Goal: Task Accomplishment & Management: Manage account settings

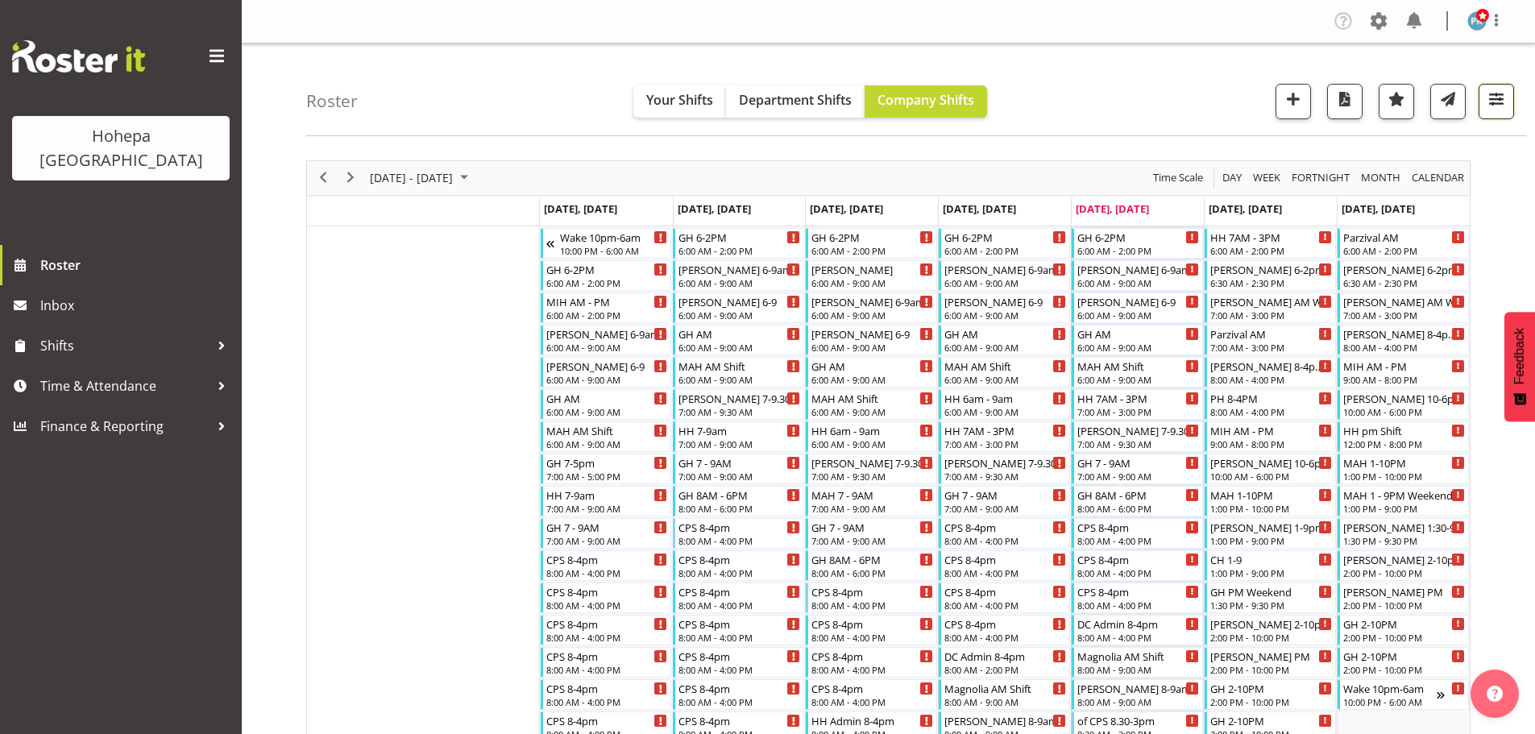
click at [1492, 98] on span "button" at bounding box center [1496, 99] width 21 height 21
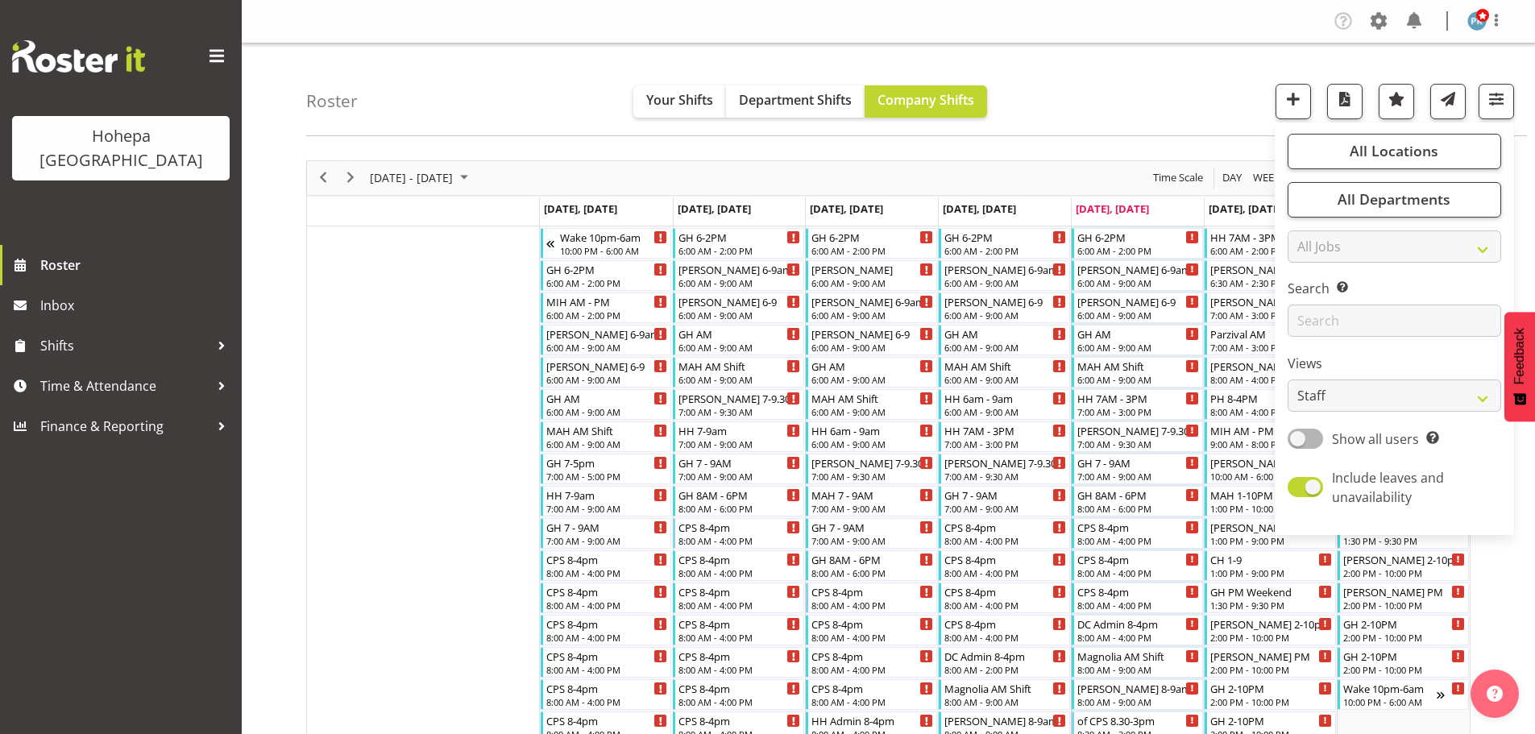
click at [1216, 135] on div "Roster Your Shifts Department Shifts Company Shifts All Locations Clear [PERSON…" at bounding box center [916, 90] width 1221 height 93
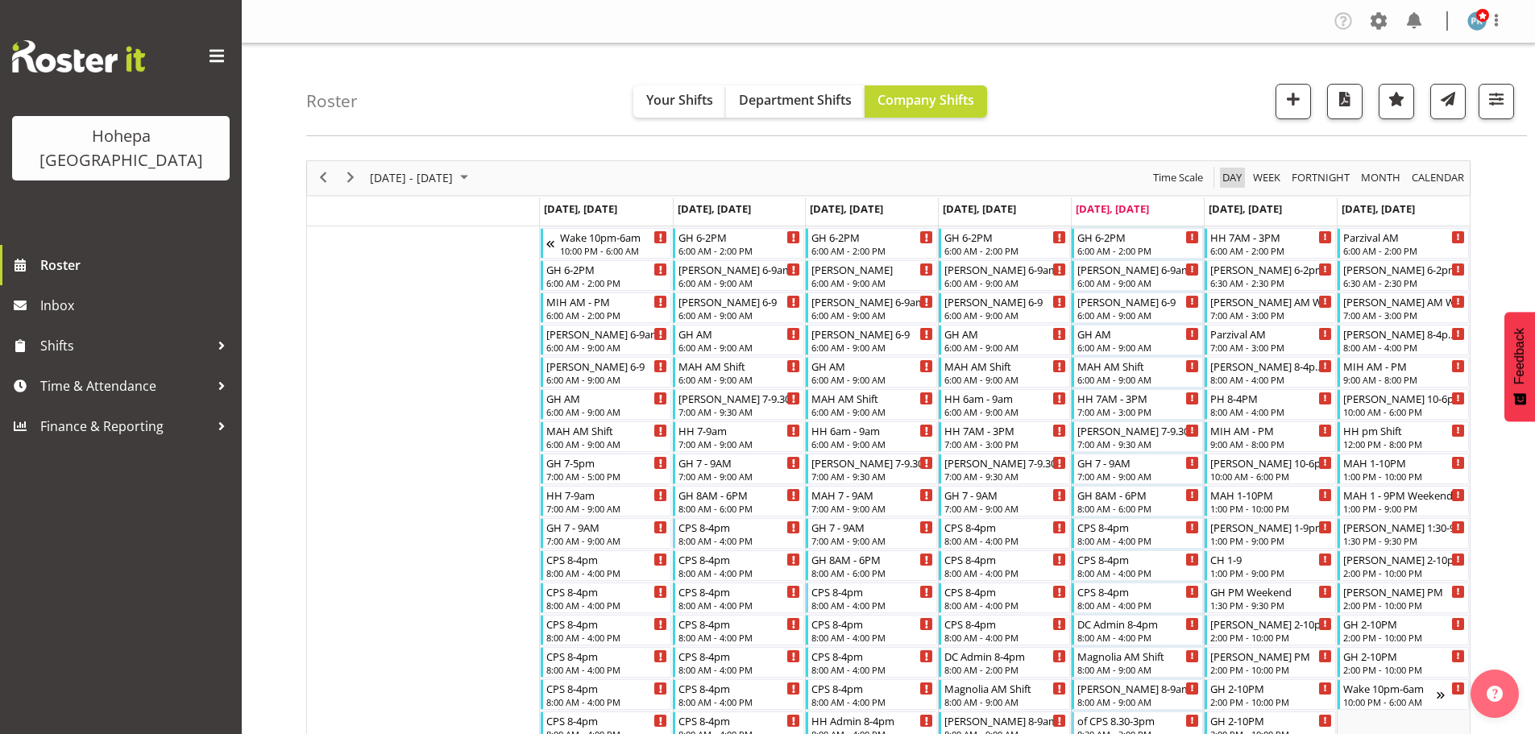
click at [1228, 181] on span "Day" at bounding box center [1232, 178] width 23 height 20
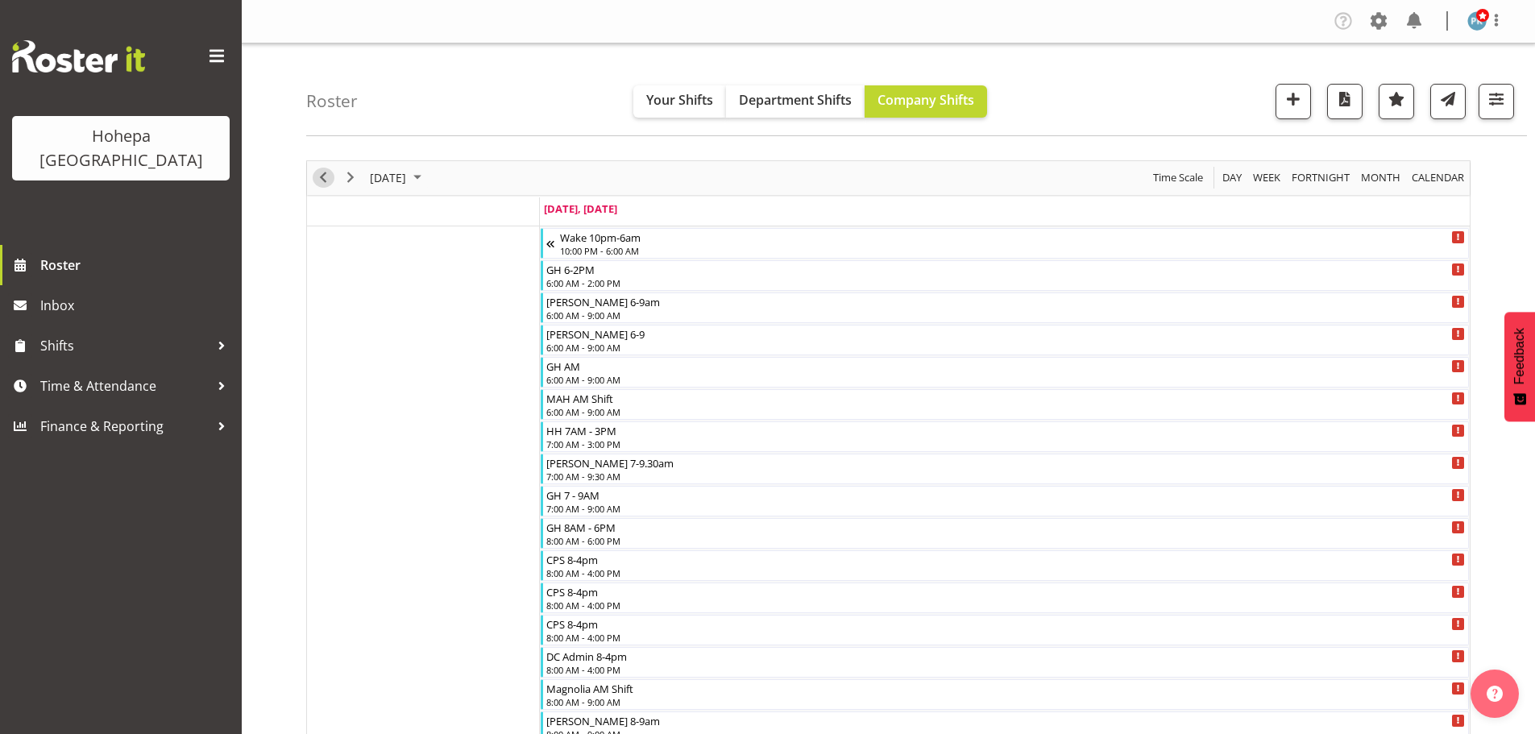
click at [328, 181] on span "Previous" at bounding box center [322, 178] width 19 height 20
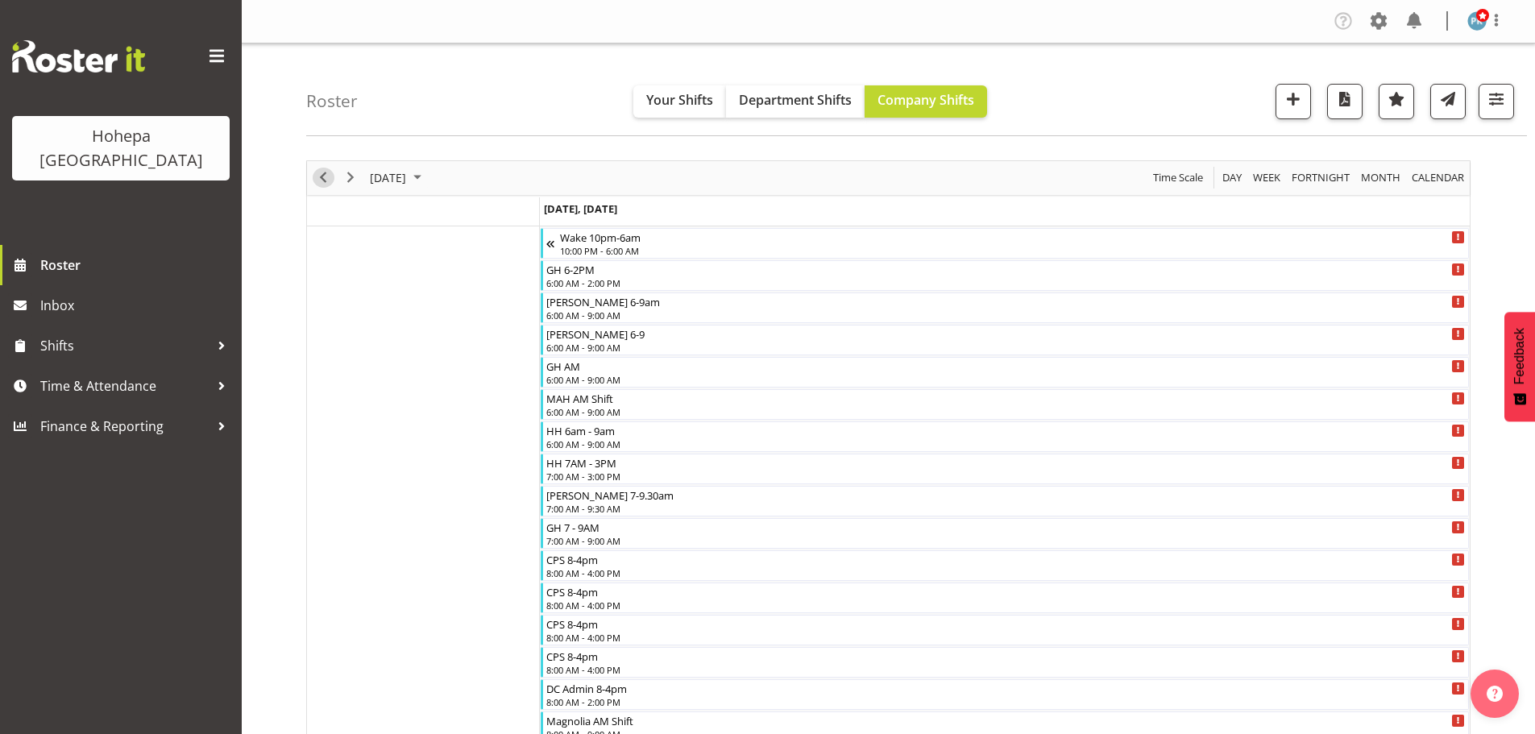
click at [328, 181] on span "Previous" at bounding box center [322, 178] width 19 height 20
click at [1491, 100] on span "button" at bounding box center [1496, 99] width 21 height 21
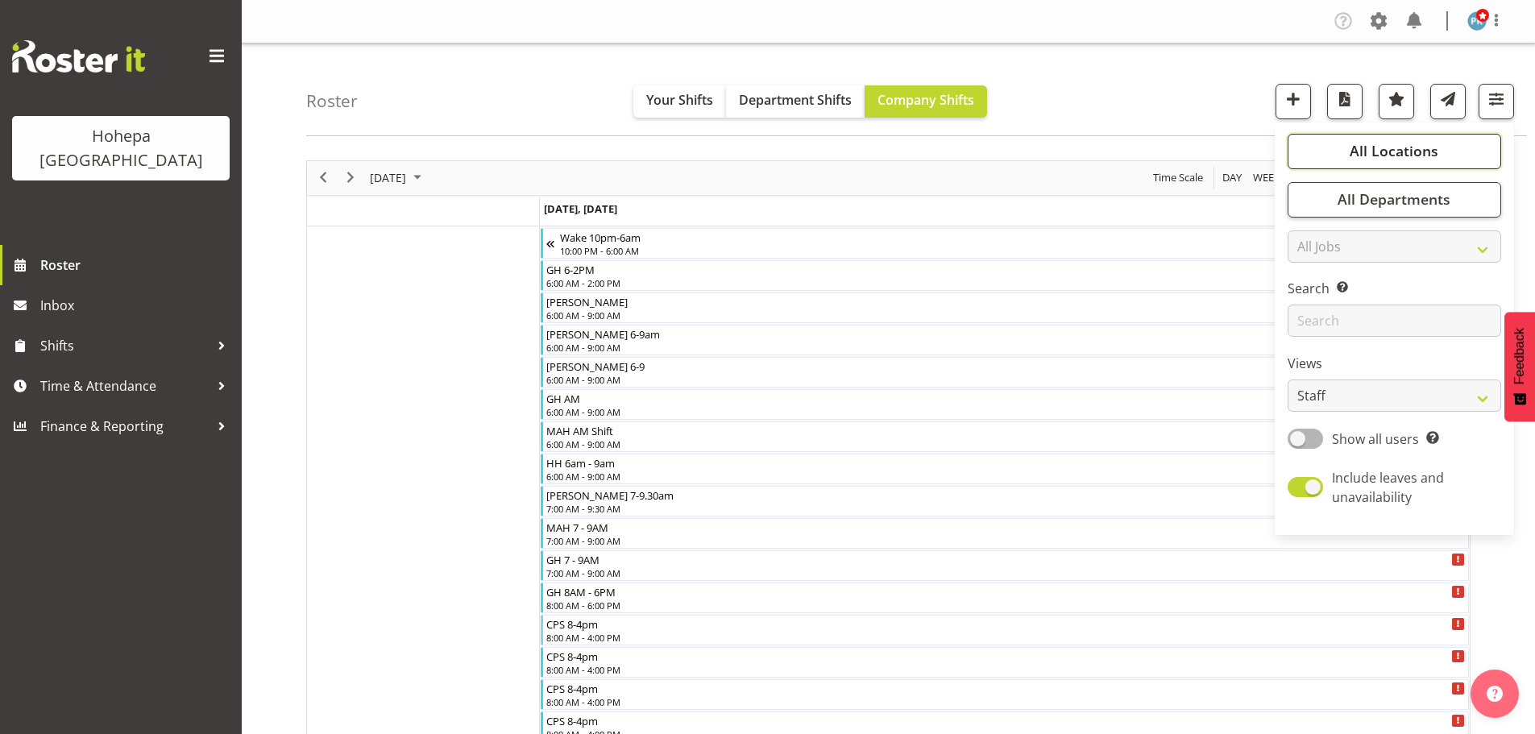
click at [1393, 155] on span "All Locations" at bounding box center [1394, 150] width 89 height 19
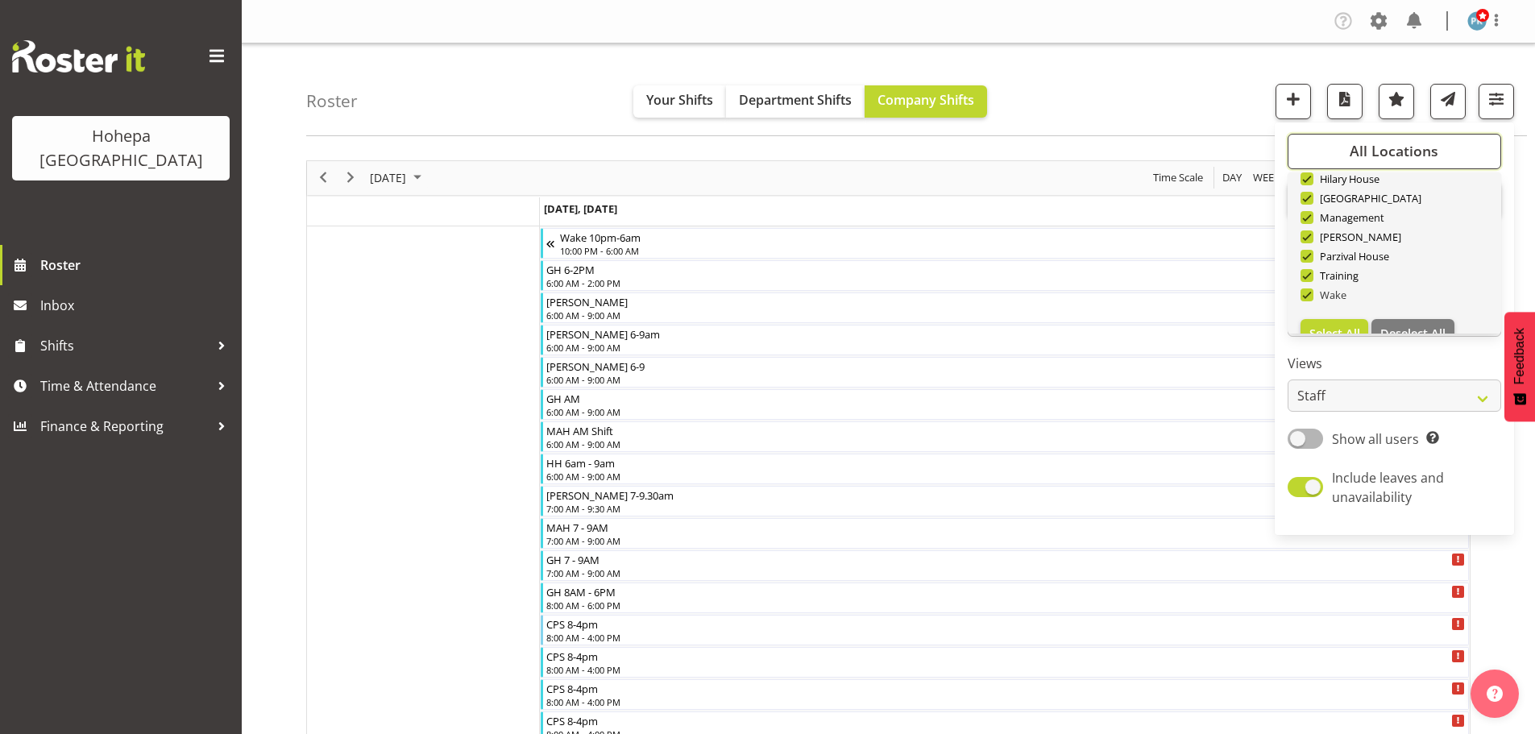
scroll to position [155, 0]
click at [1400, 312] on span "Deselect All" at bounding box center [1412, 307] width 65 height 15
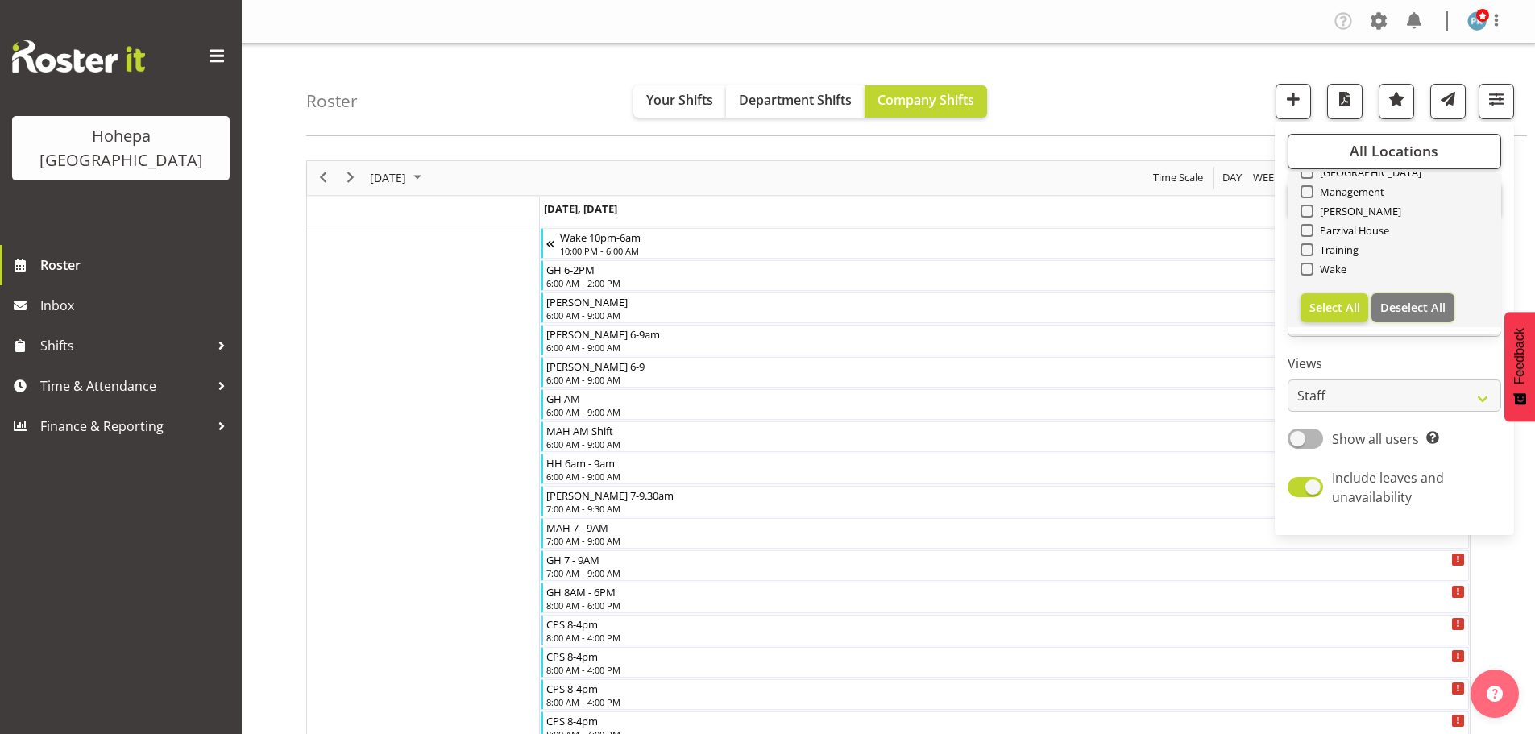
checkbox input "false"
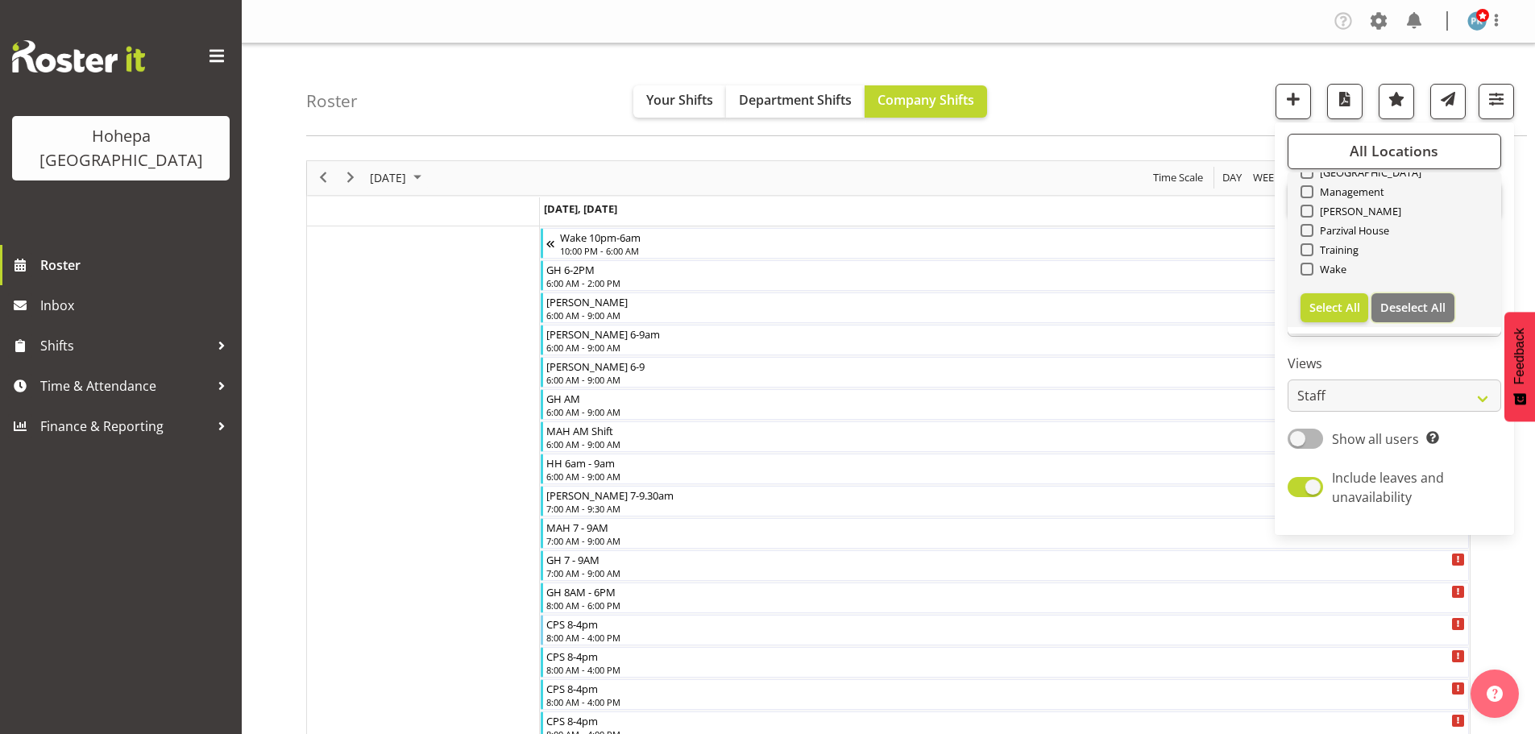
checkbox input "false"
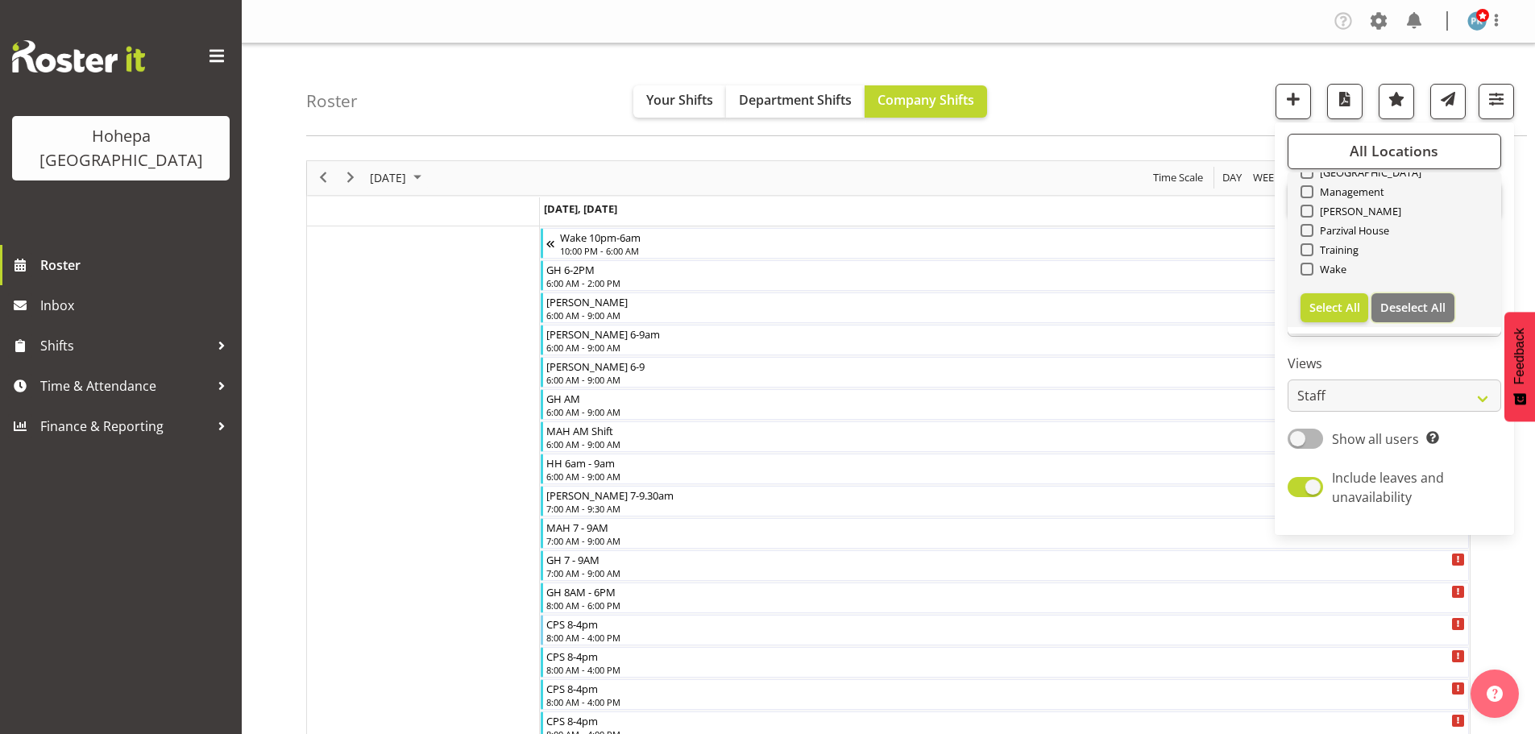
checkbox input "false"
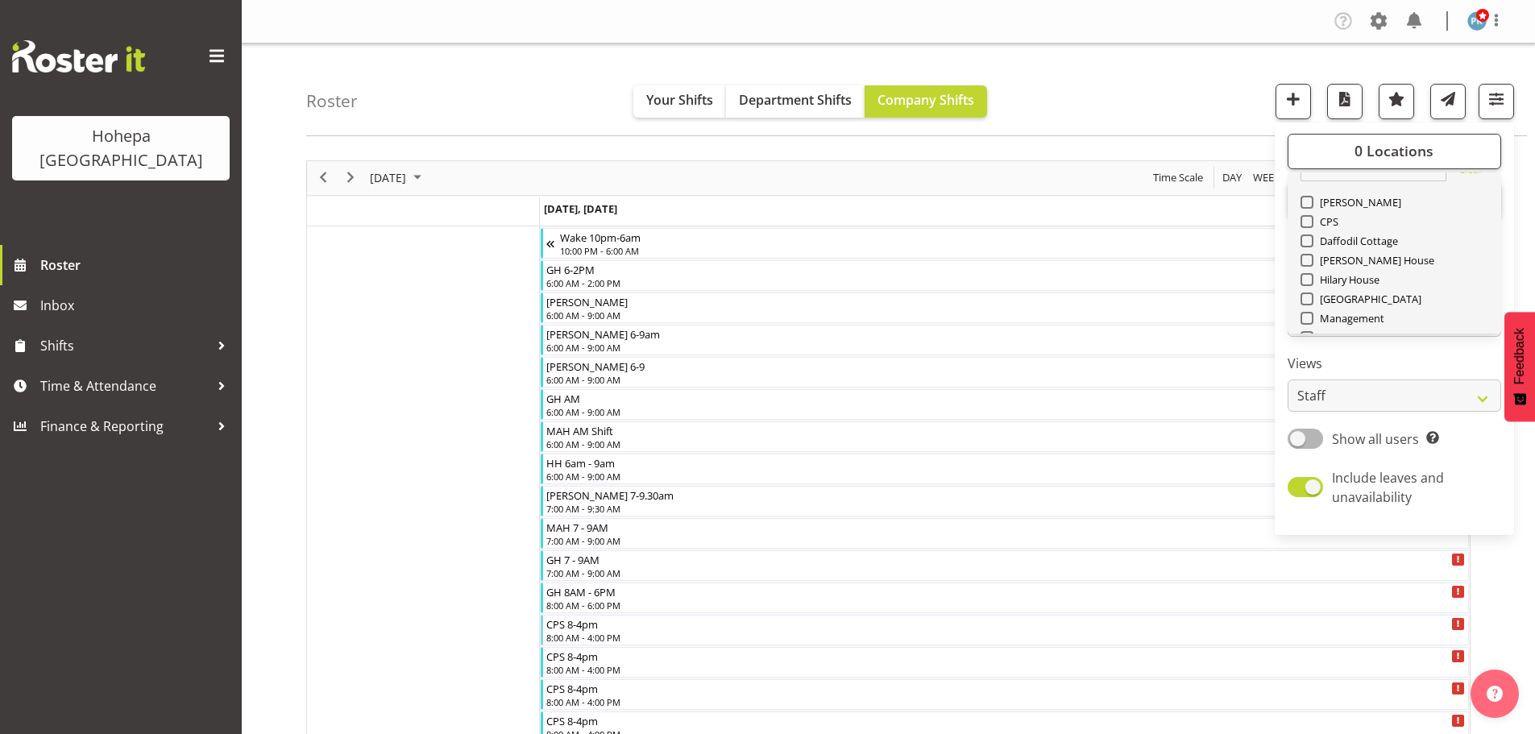
scroll to position [0, 0]
click at [1305, 255] on span at bounding box center [1307, 249] width 13 height 13
click at [1305, 255] on input "CPS" at bounding box center [1306, 249] width 10 height 10
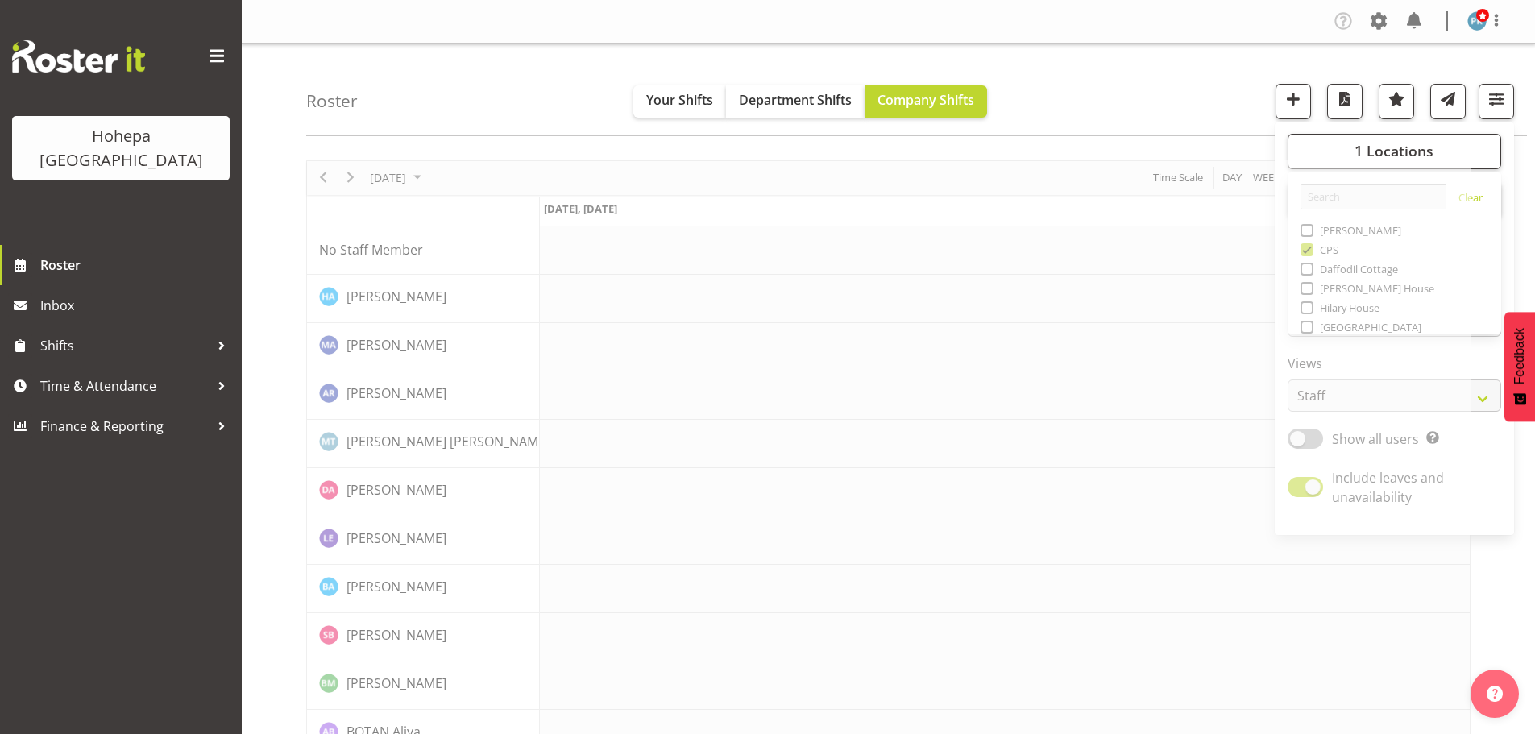
click at [1190, 105] on div "Roster Your Shifts Department Shifts Company Shifts 1 Locations [GEOGRAPHIC_DAT…" at bounding box center [916, 90] width 1221 height 93
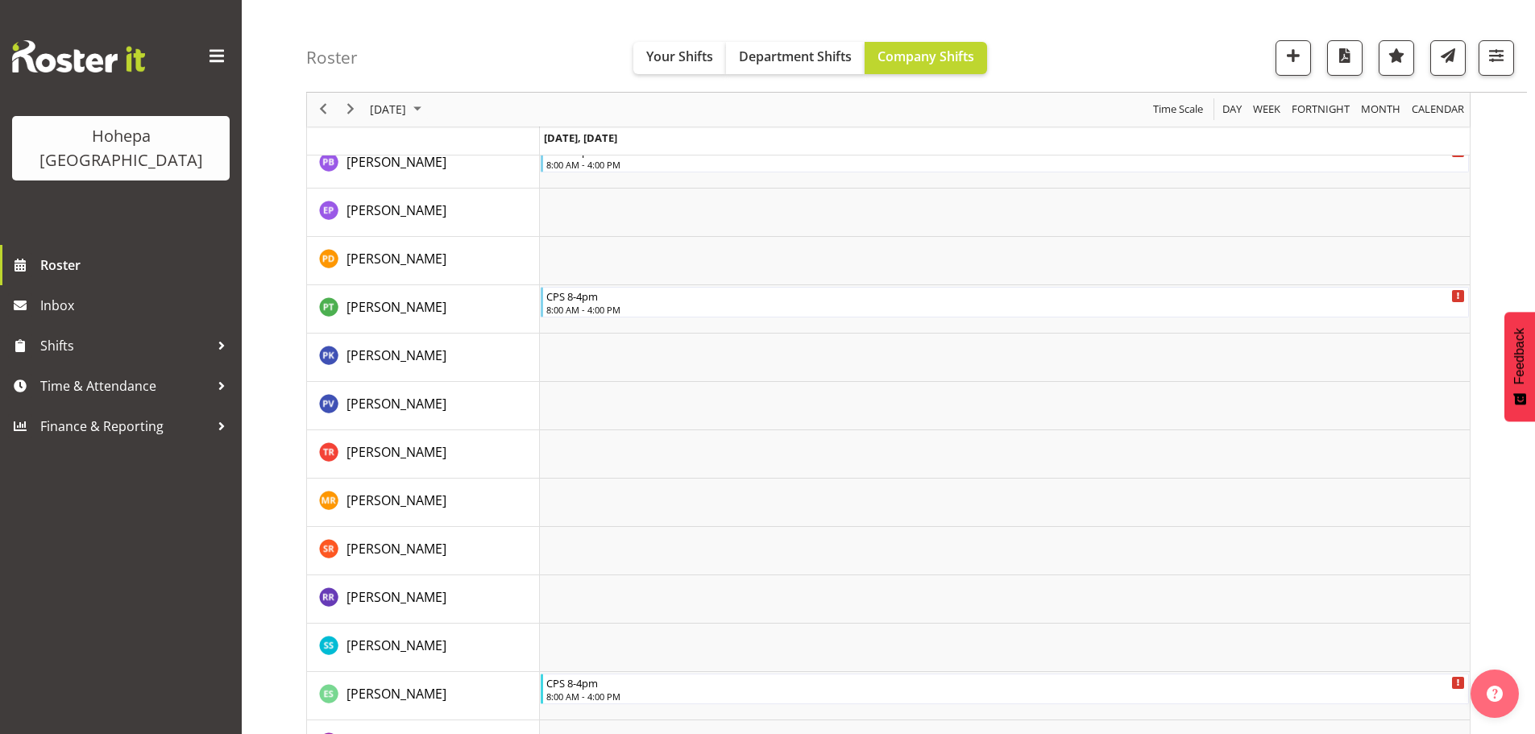
scroll to position [1632, 0]
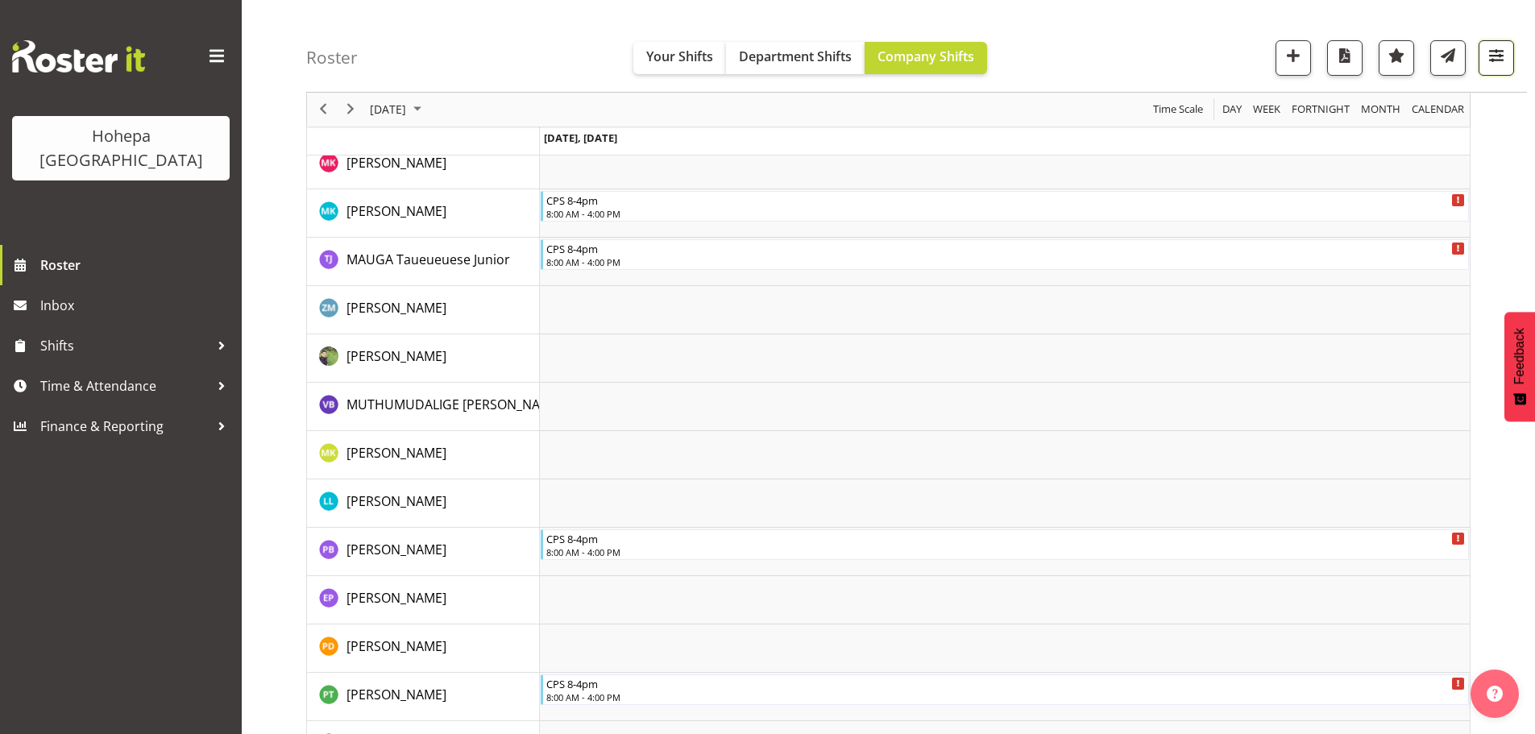
click at [1489, 52] on span "button" at bounding box center [1496, 55] width 21 height 21
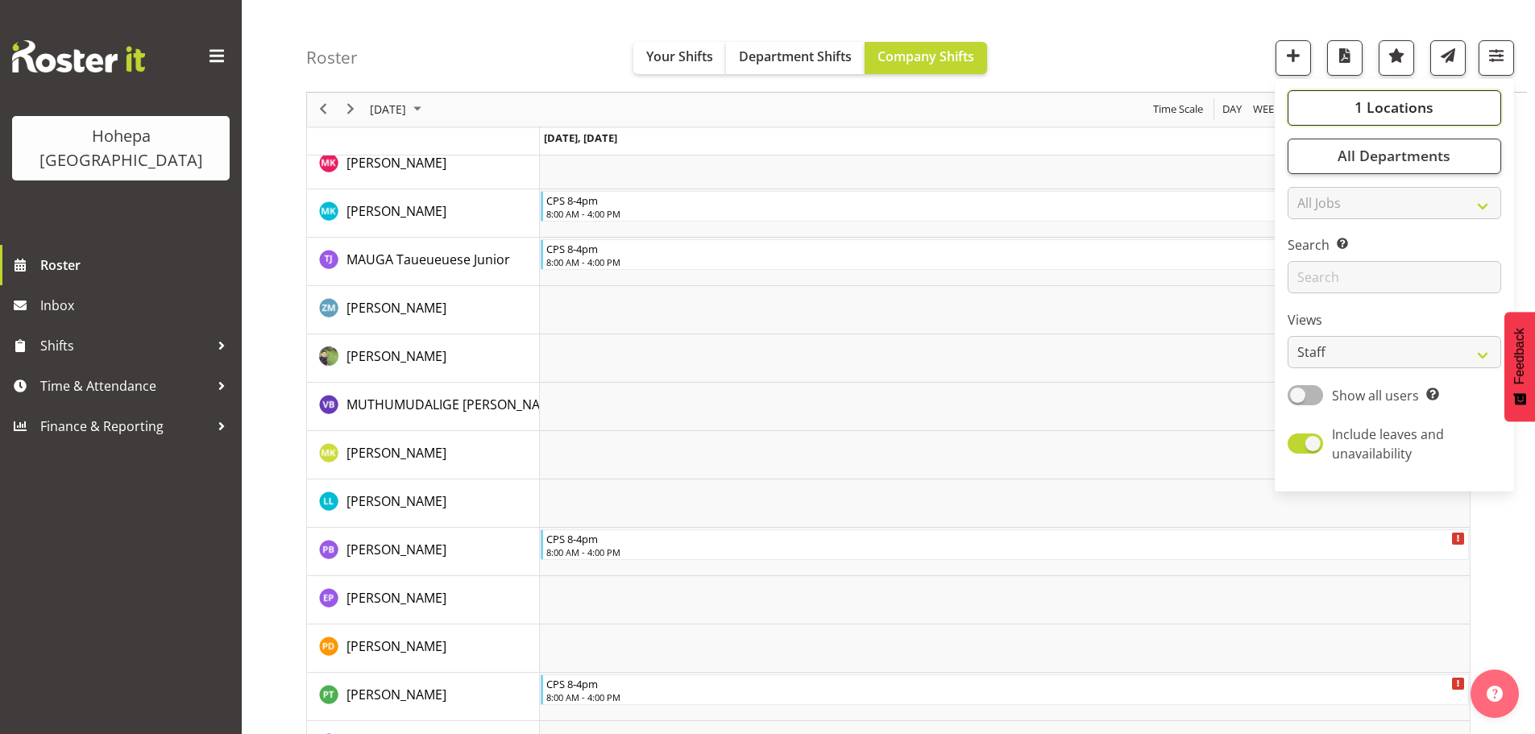
click at [1386, 105] on span "1 Locations" at bounding box center [1394, 107] width 79 height 19
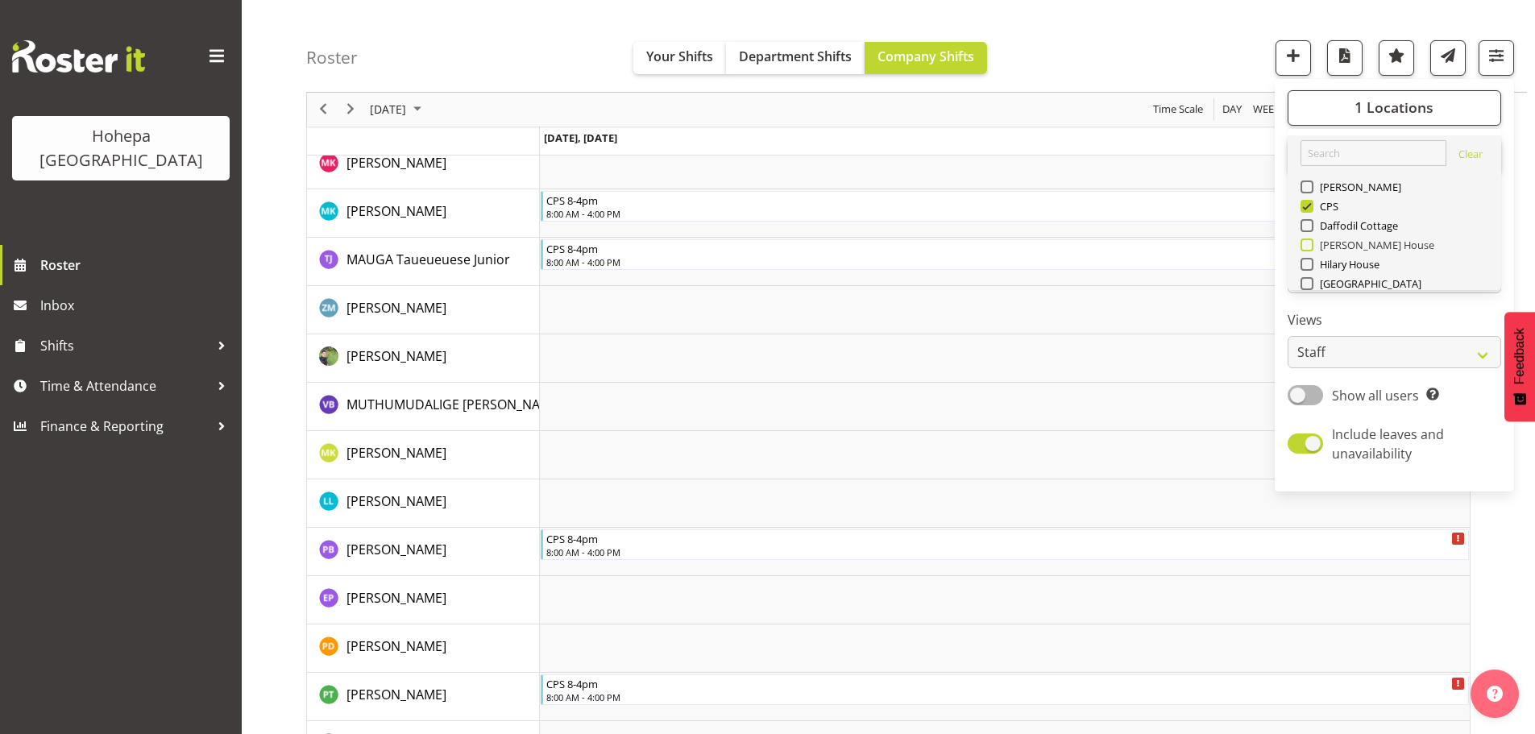
drag, startPoint x: 1312, startPoint y: 206, endPoint x: 1332, endPoint y: 244, distance: 42.9
click at [1311, 207] on span at bounding box center [1307, 206] width 13 height 13
click at [1311, 207] on input "CPS" at bounding box center [1306, 206] width 10 height 10
checkbox input "false"
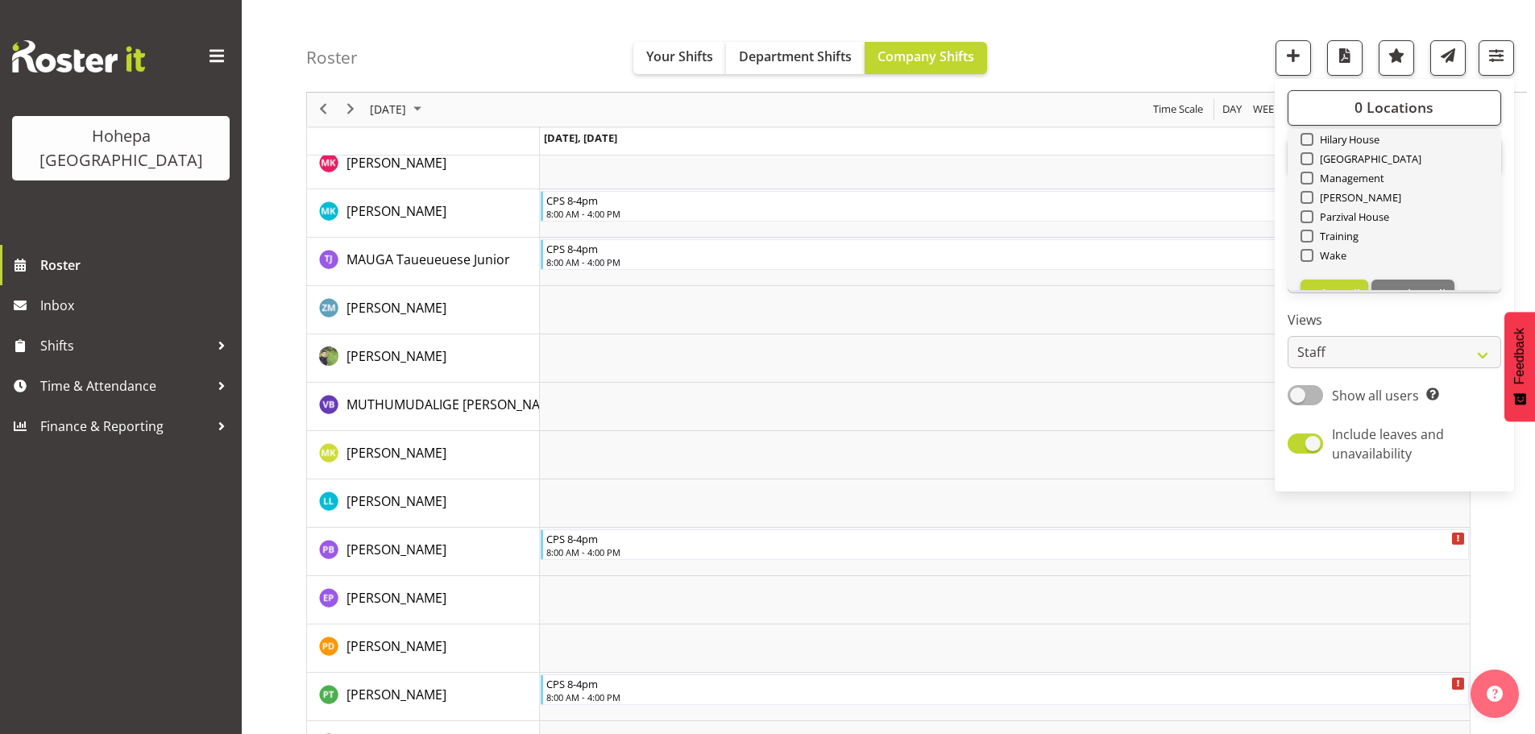
scroll to position [155, 0]
click at [1306, 227] on span at bounding box center [1307, 225] width 13 height 13
click at [1306, 227] on input "Wake" at bounding box center [1306, 226] width 10 height 10
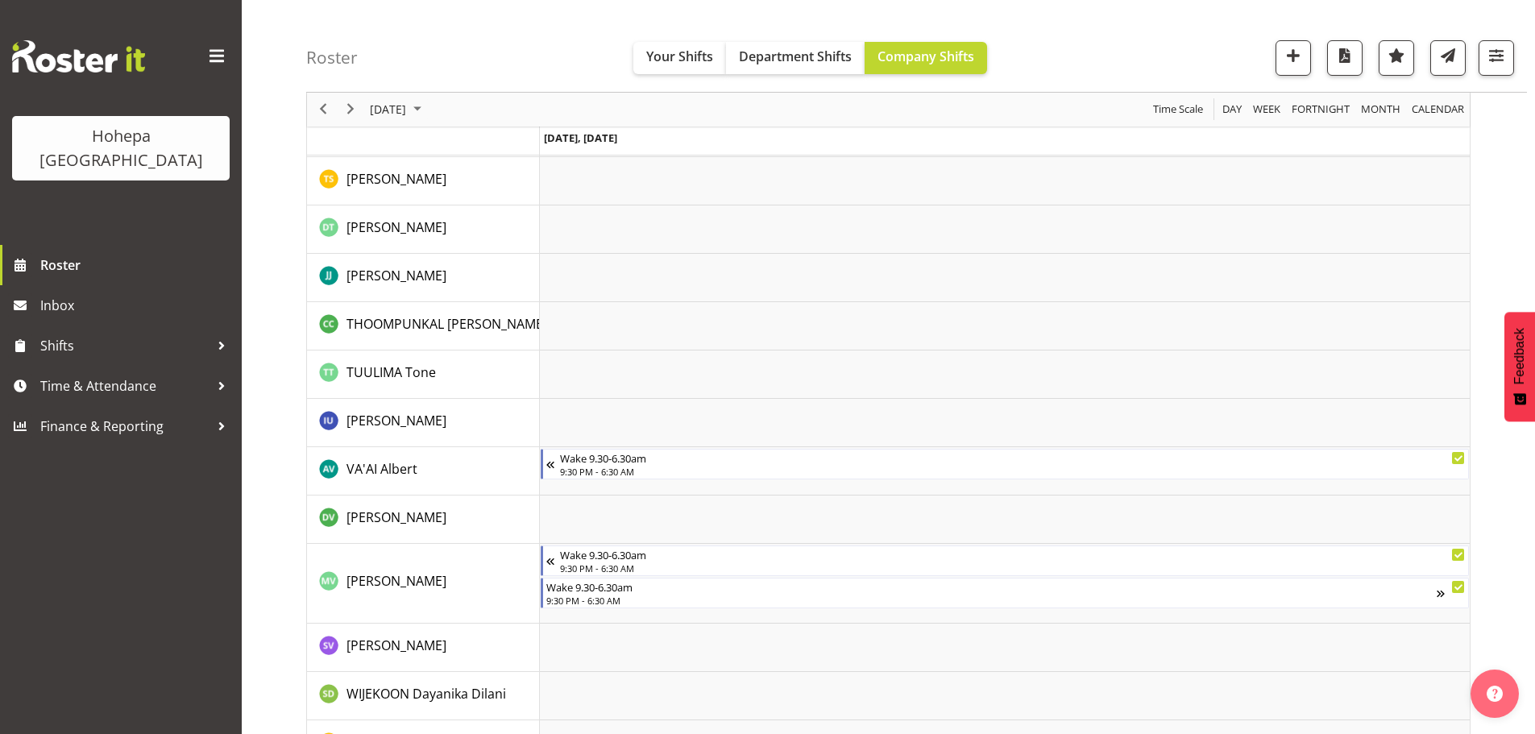
scroll to position [3596, 0]
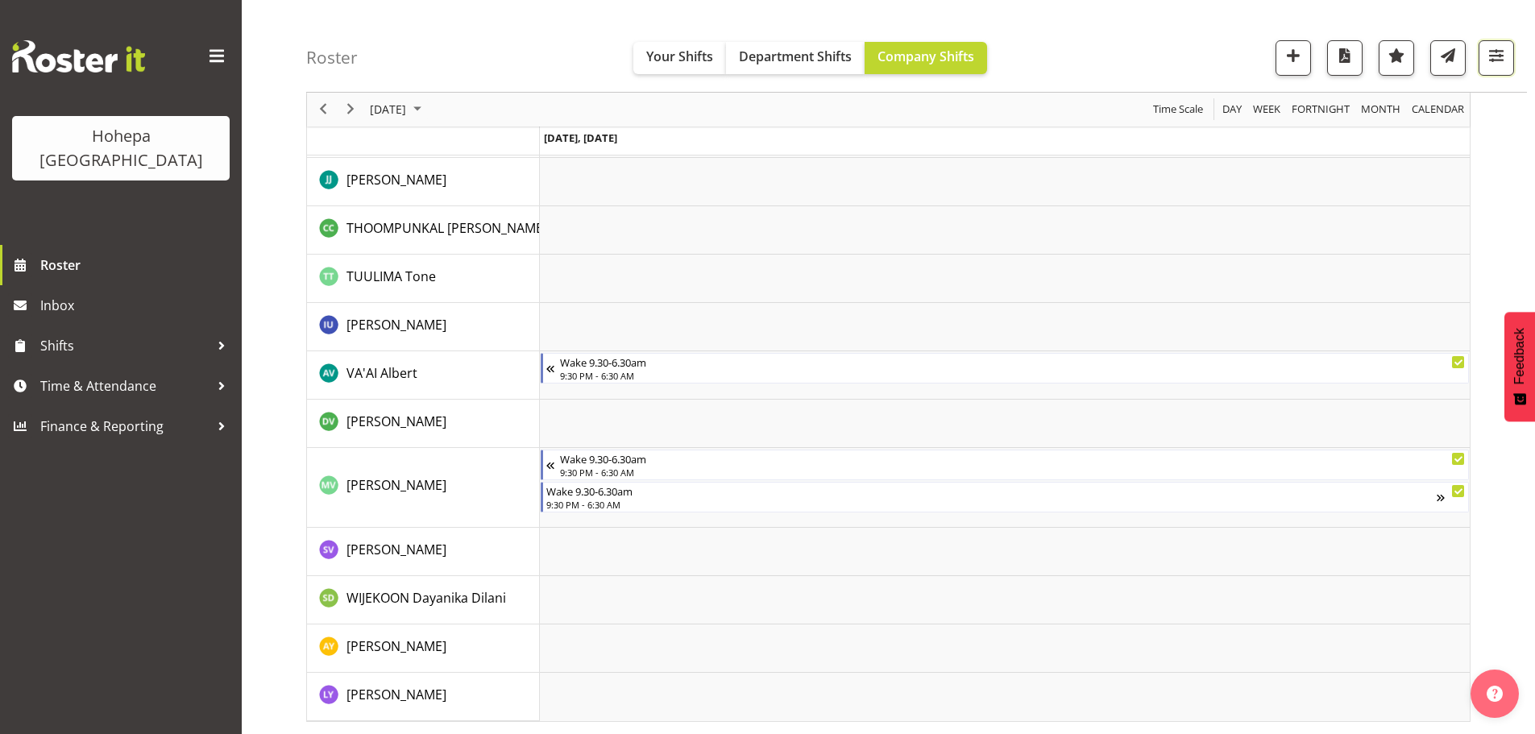
drag, startPoint x: 1494, startPoint y: 64, endPoint x: 1492, endPoint y: 76, distance: 11.4
click at [1494, 65] on span "button" at bounding box center [1496, 55] width 21 height 21
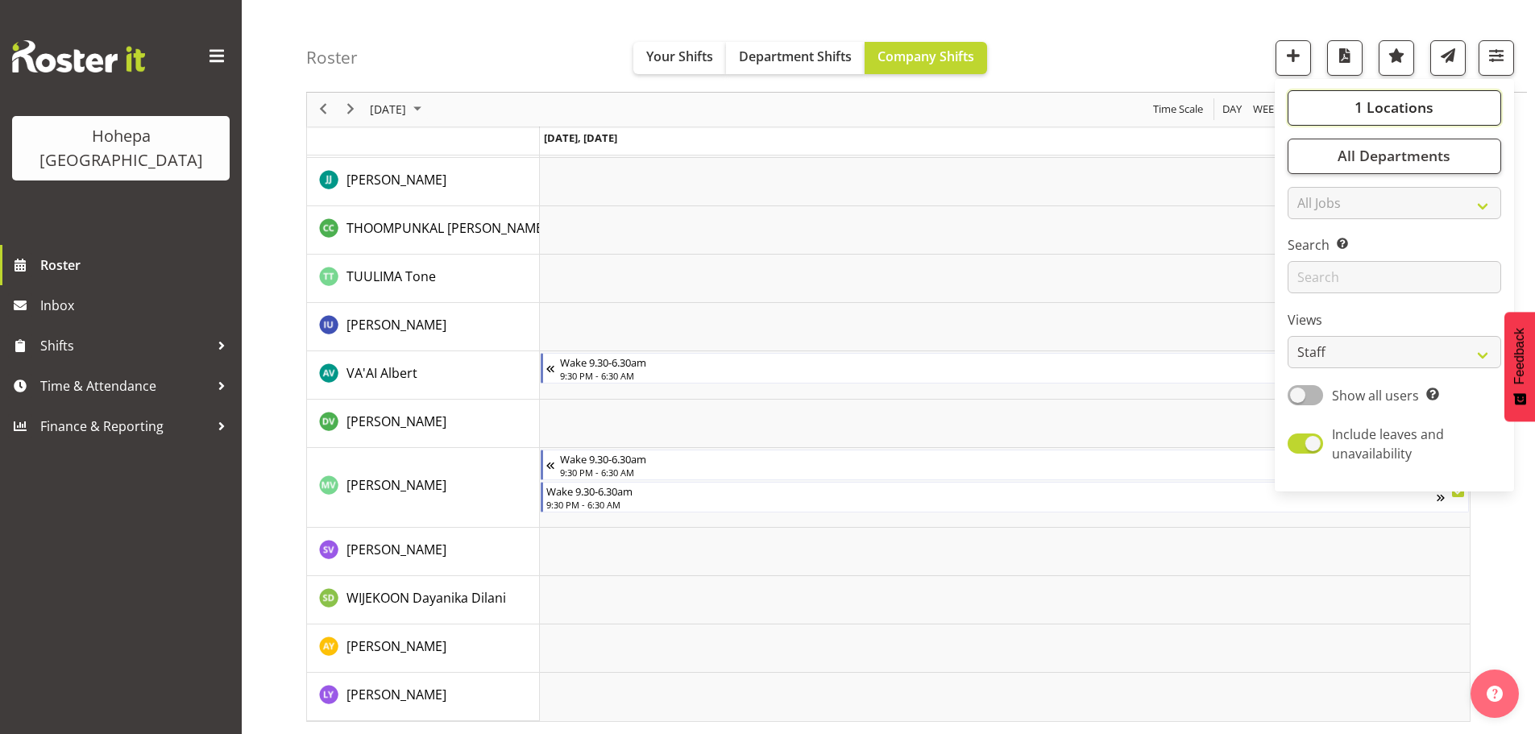
click at [1322, 102] on button "1 Locations" at bounding box center [1395, 107] width 214 height 35
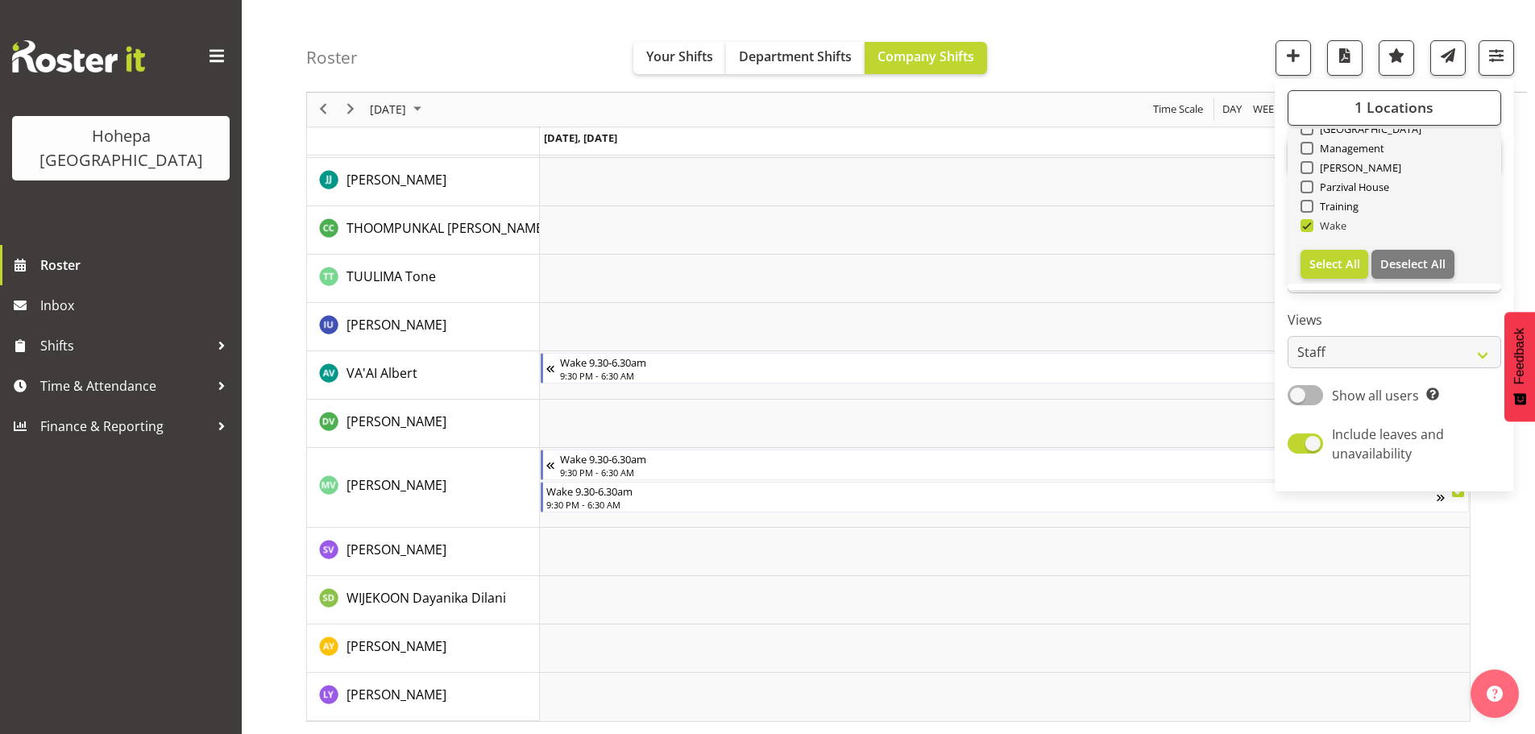
click at [1305, 226] on span at bounding box center [1307, 225] width 13 height 13
click at [1305, 226] on input "Wake" at bounding box center [1306, 226] width 10 height 10
checkbox input "false"
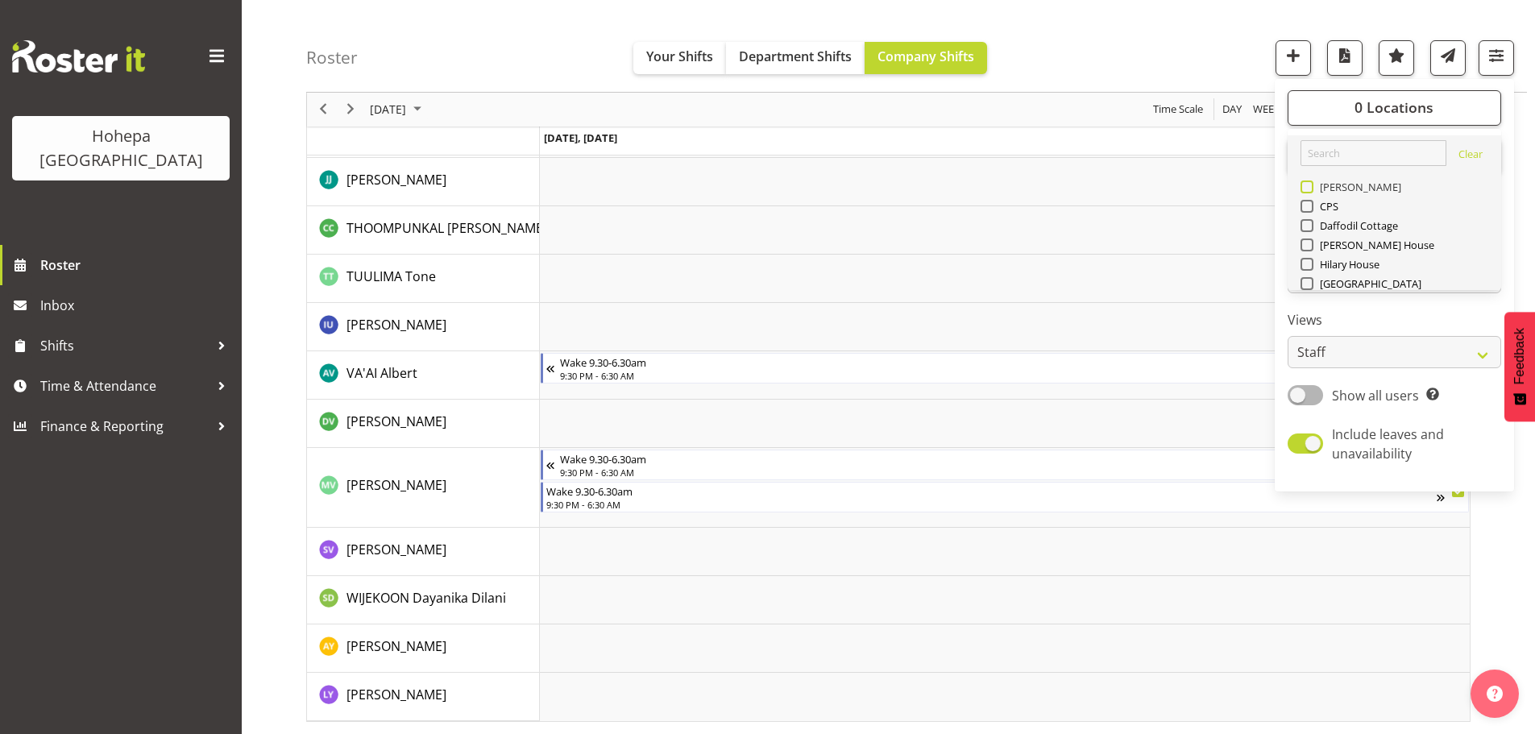
click at [1309, 189] on span at bounding box center [1307, 187] width 13 height 13
click at [1309, 189] on input "[PERSON_NAME]" at bounding box center [1306, 187] width 10 height 10
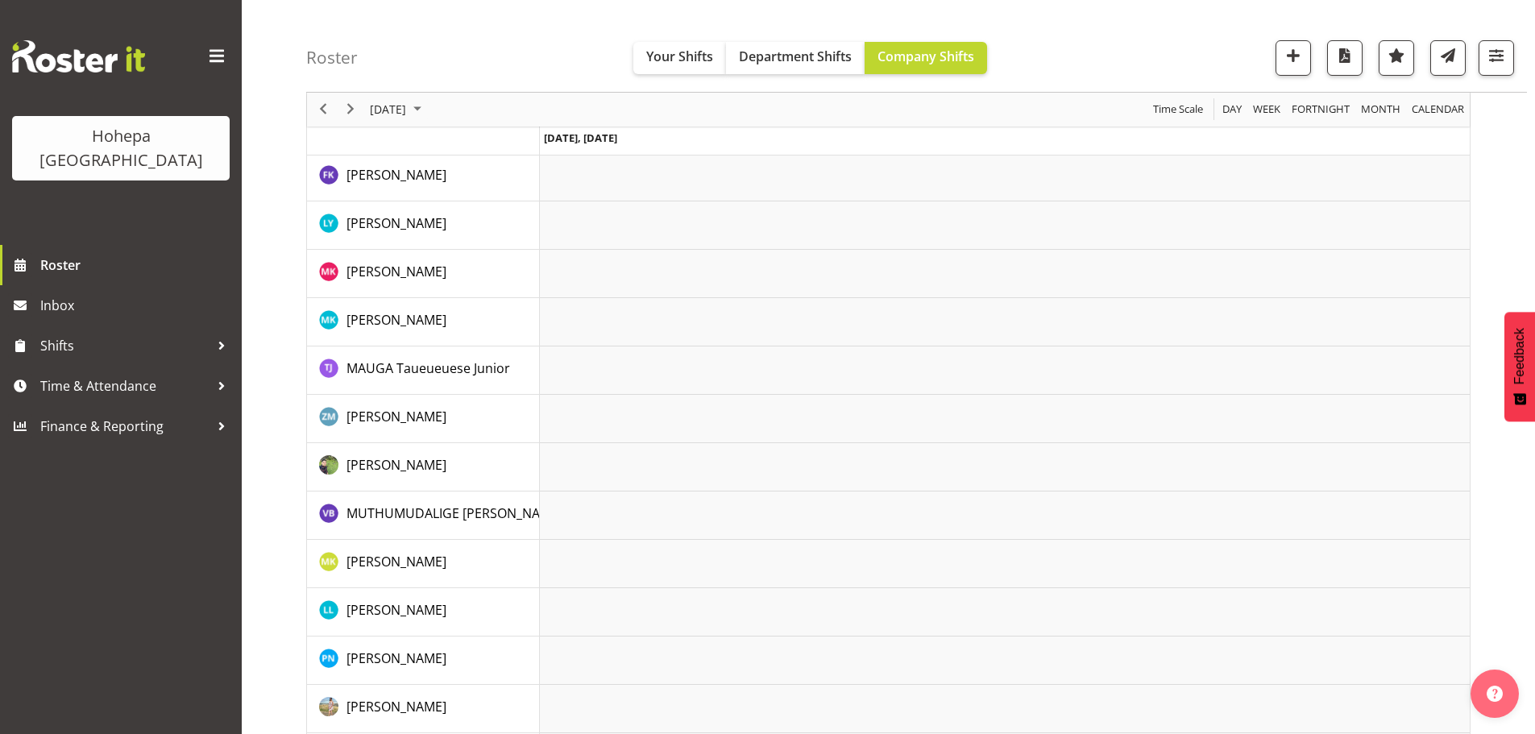
scroll to position [1616, 0]
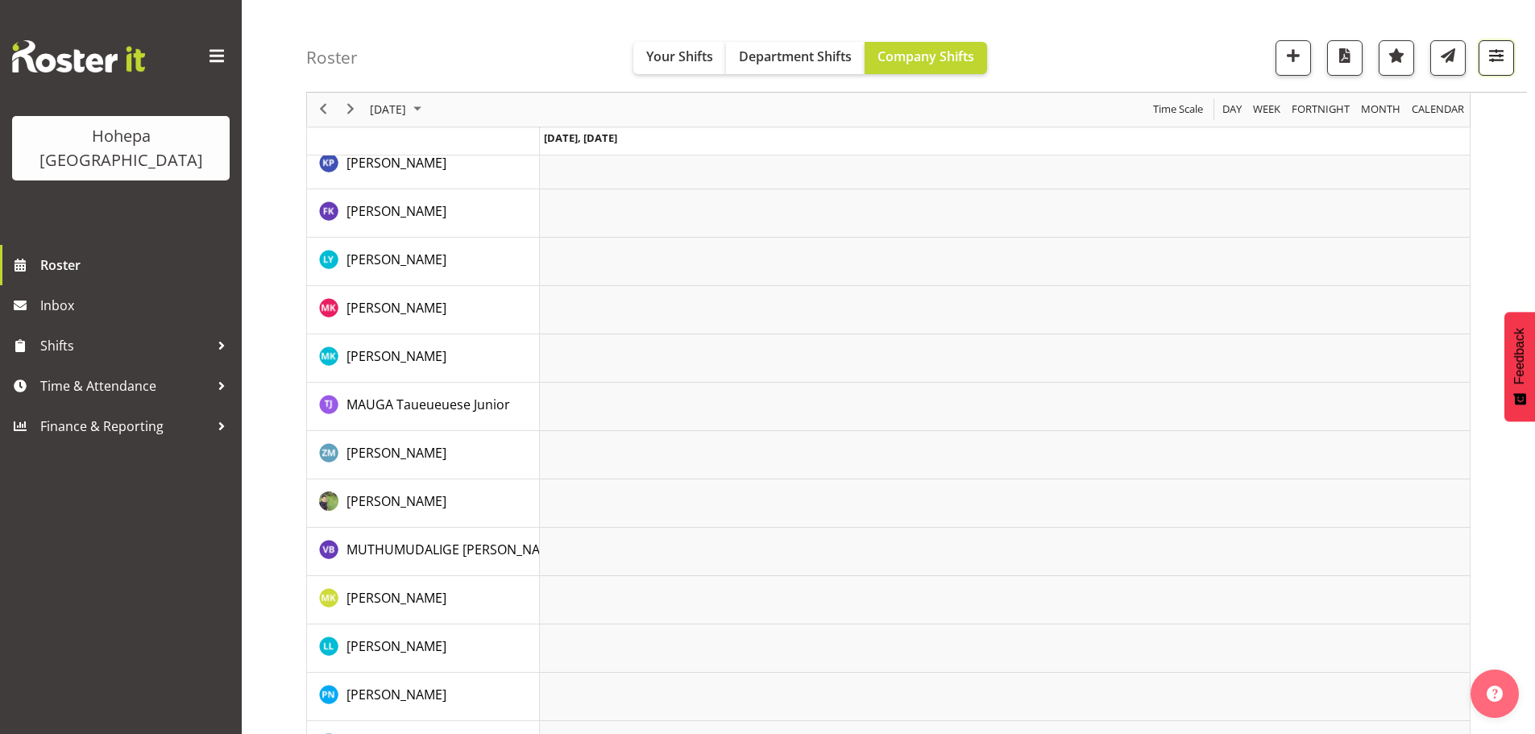
click at [1496, 59] on span "button" at bounding box center [1496, 55] width 21 height 21
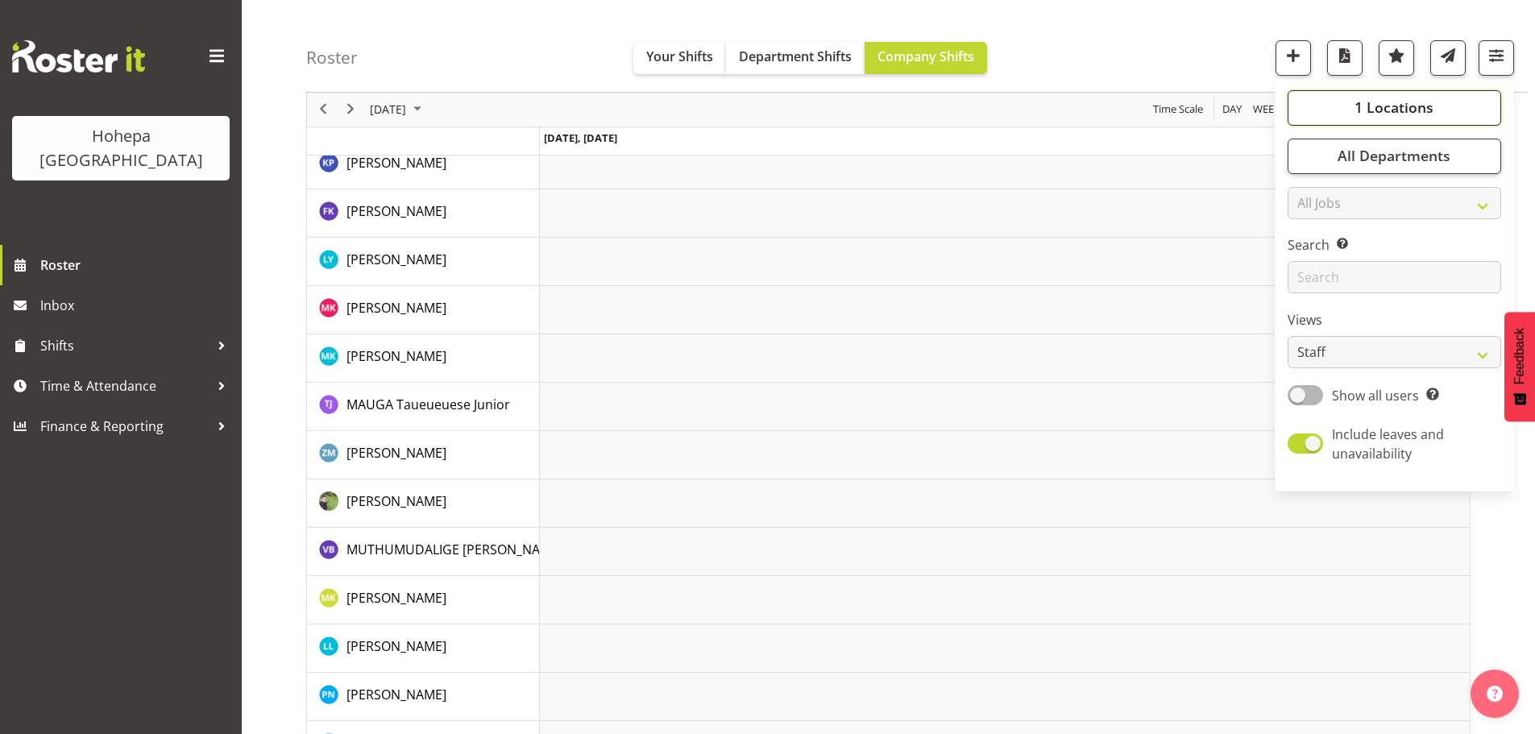
drag, startPoint x: 1409, startPoint y: 112, endPoint x: 1380, endPoint y: 122, distance: 30.8
click at [1409, 112] on span "1 Locations" at bounding box center [1394, 107] width 79 height 19
drag, startPoint x: 1309, startPoint y: 189, endPoint x: 1307, endPoint y: 229, distance: 39.6
click at [1309, 190] on span at bounding box center [1307, 187] width 13 height 13
click at [1309, 190] on input "[PERSON_NAME]" at bounding box center [1306, 187] width 10 height 10
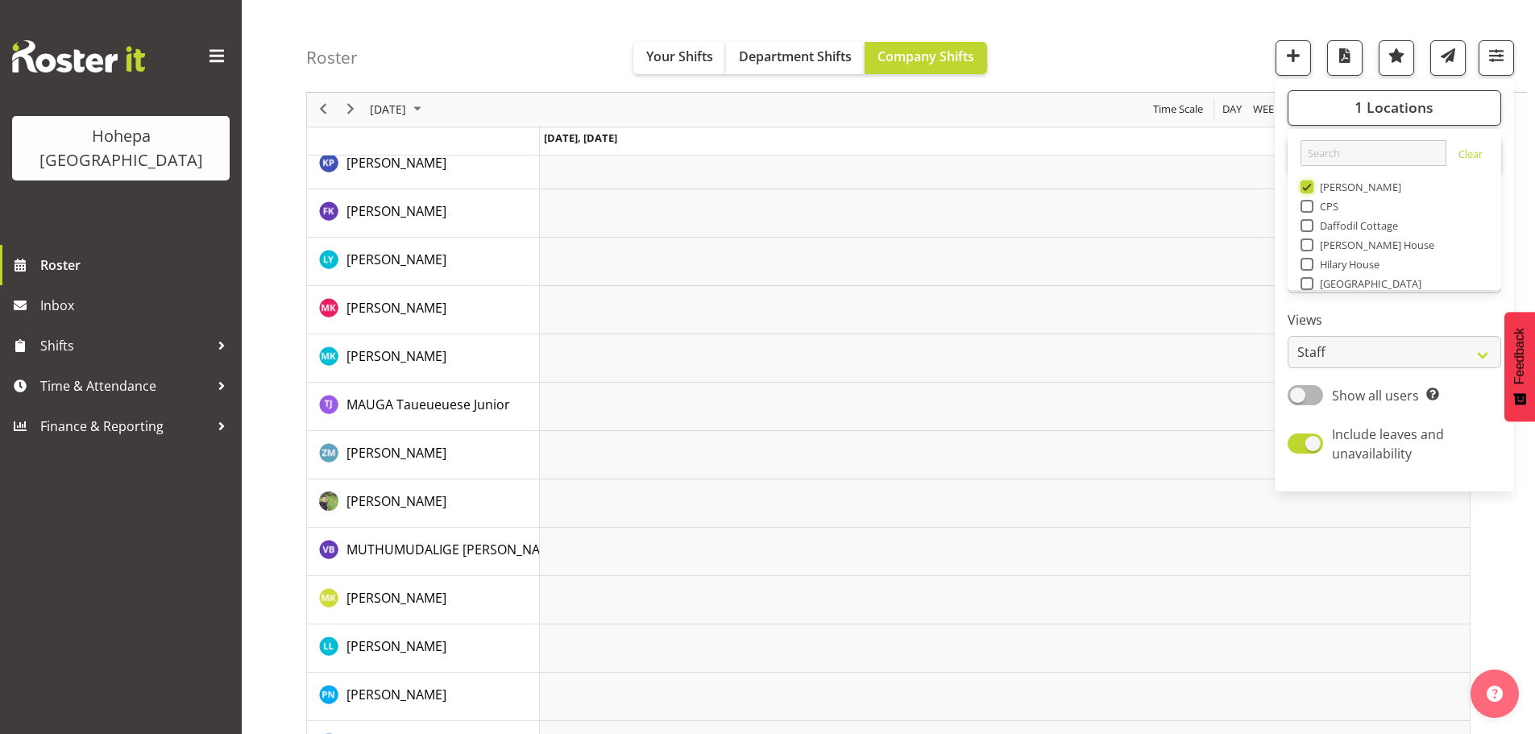
checkbox input "false"
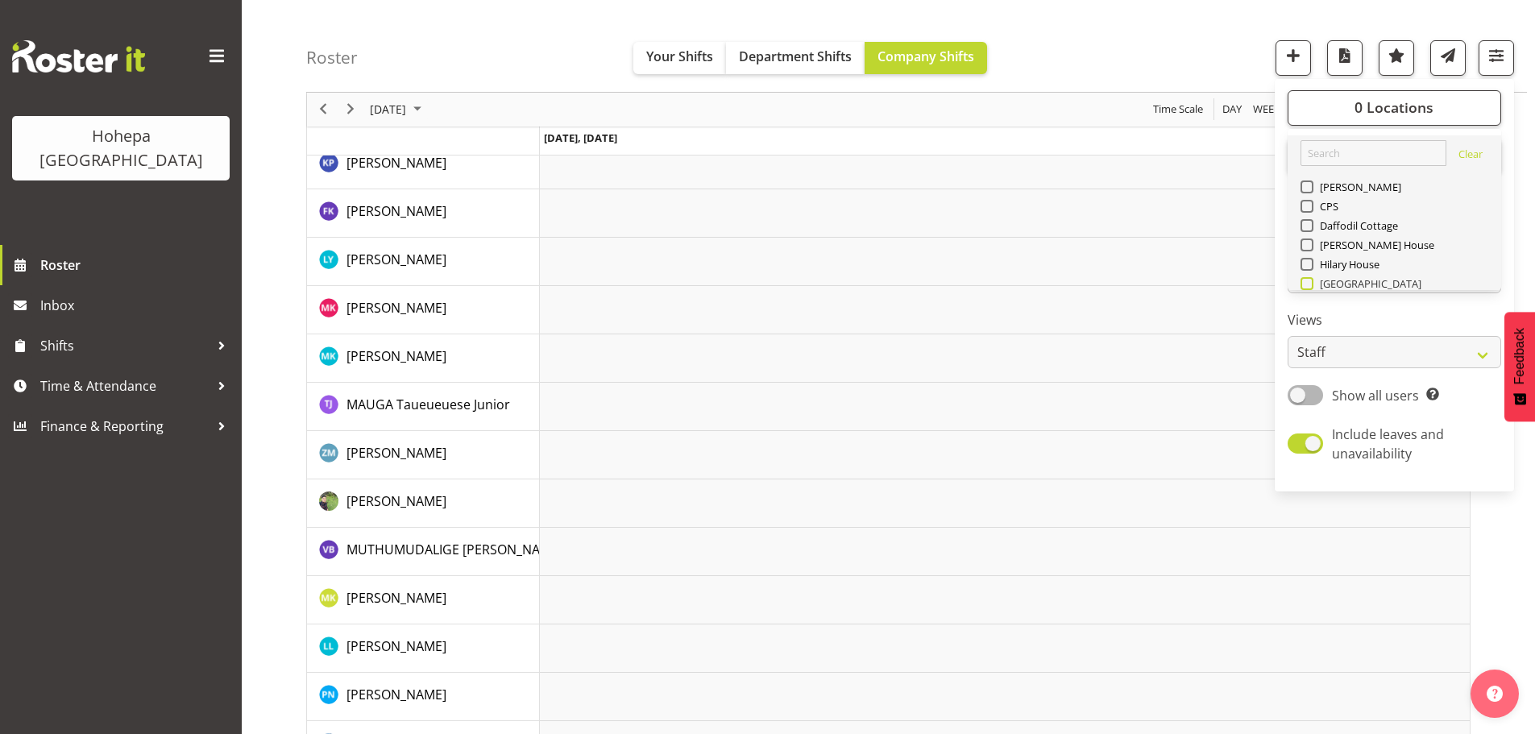
click at [1307, 280] on span at bounding box center [1307, 283] width 13 height 13
click at [1307, 280] on input "[GEOGRAPHIC_DATA]" at bounding box center [1306, 284] width 10 height 10
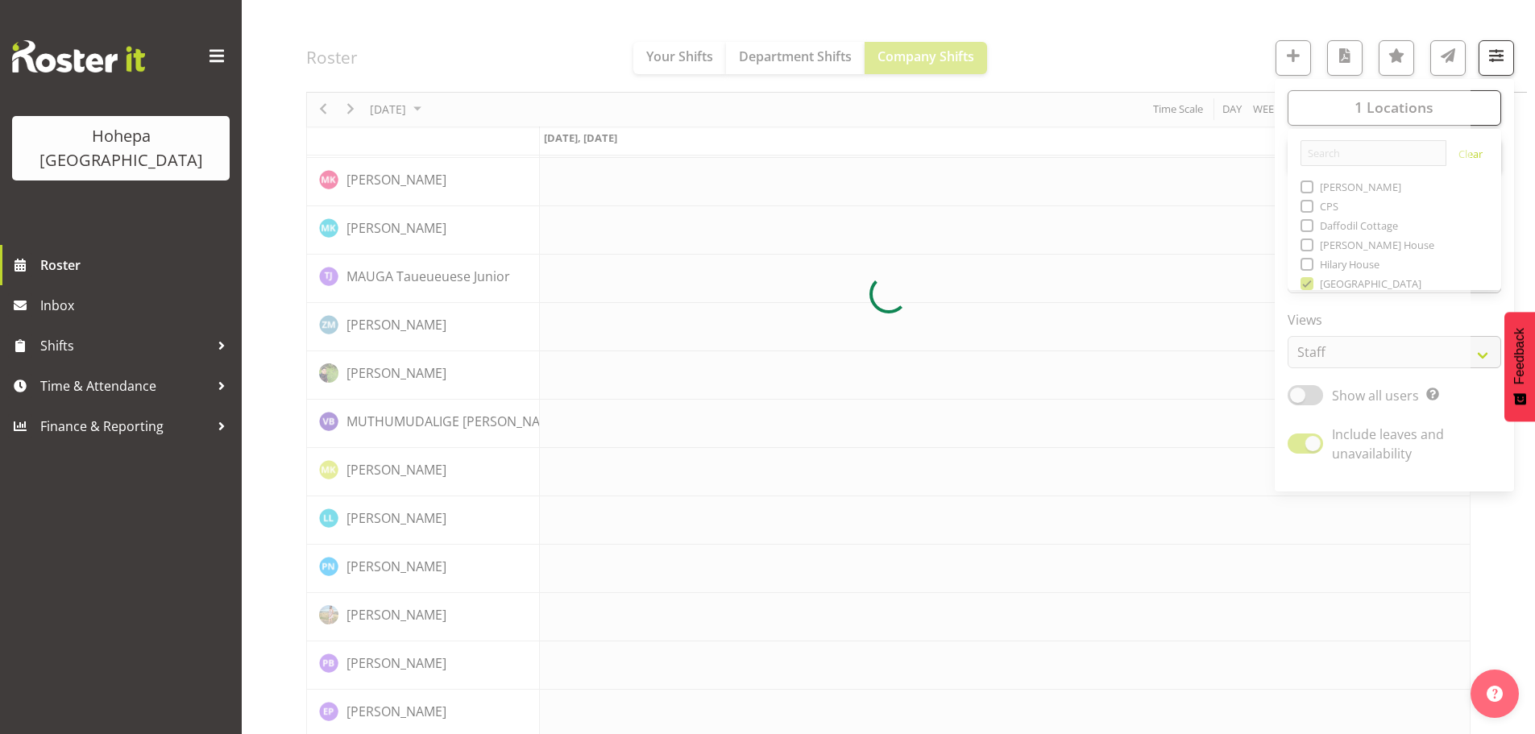
click at [1218, 58] on div at bounding box center [888, 295] width 1164 height 3500
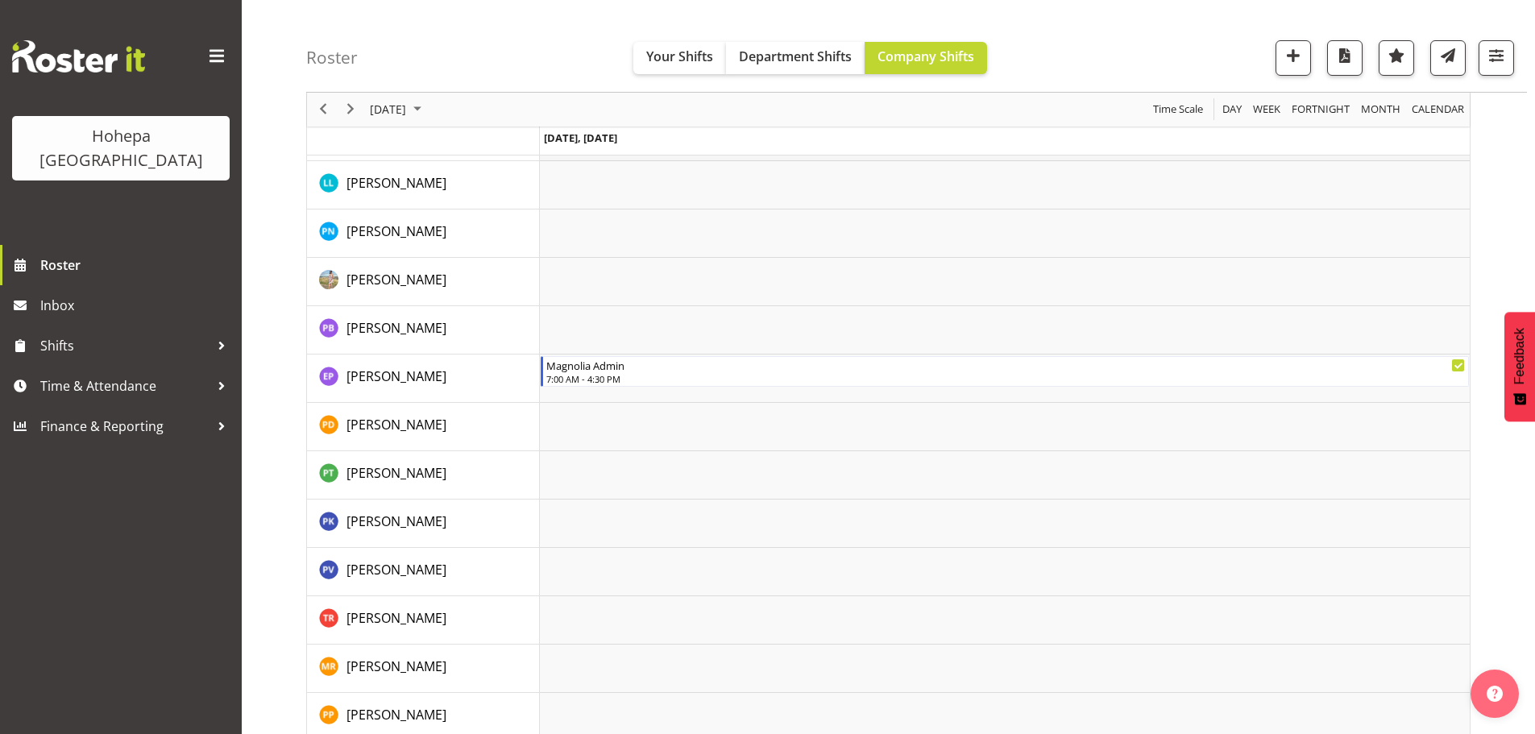
scroll to position [3002, 0]
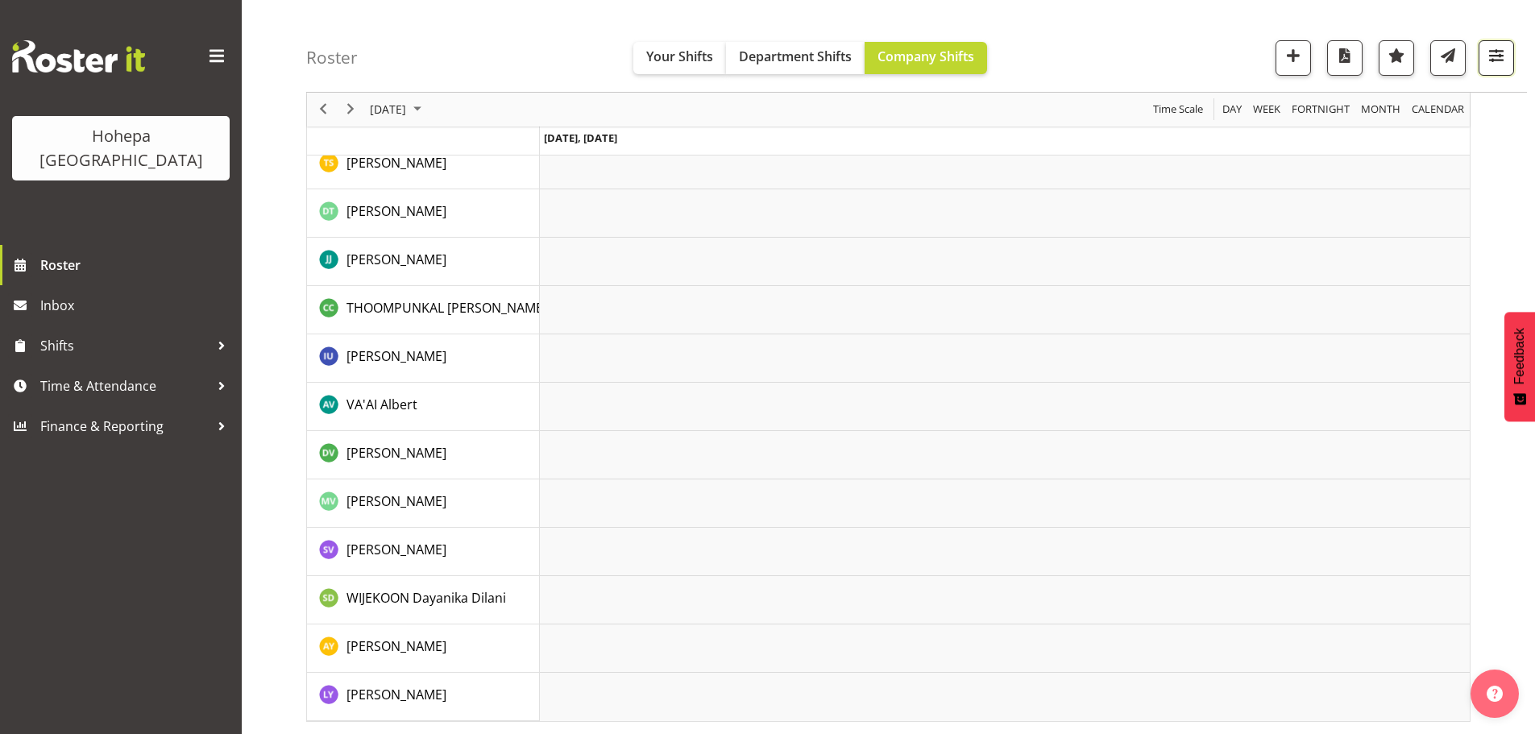
click at [1500, 60] on span "button" at bounding box center [1496, 55] width 21 height 21
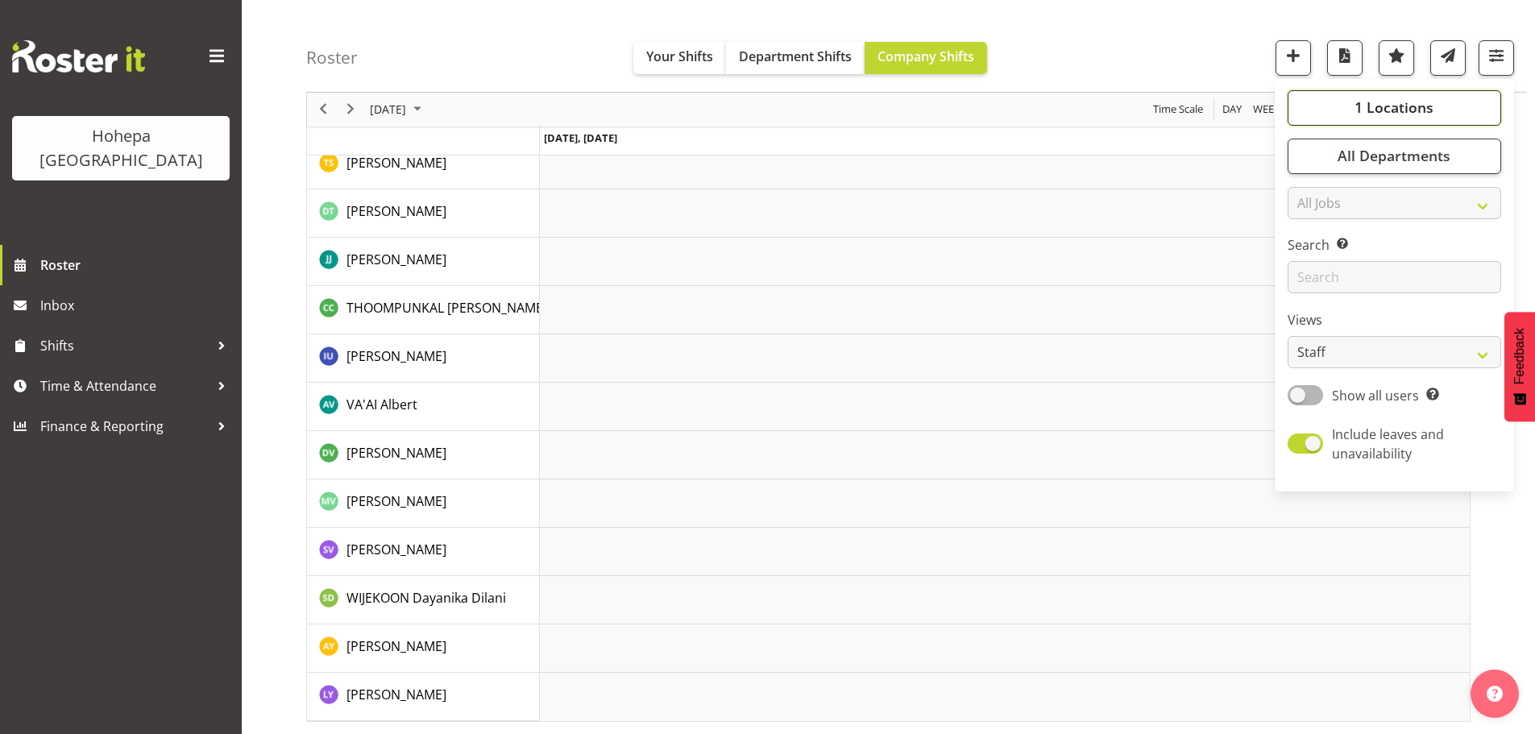
click at [1335, 108] on button "1 Locations" at bounding box center [1395, 107] width 214 height 35
click at [1308, 287] on span at bounding box center [1307, 283] width 13 height 13
click at [1308, 287] on input "[GEOGRAPHIC_DATA]" at bounding box center [1306, 284] width 10 height 10
checkbox input "false"
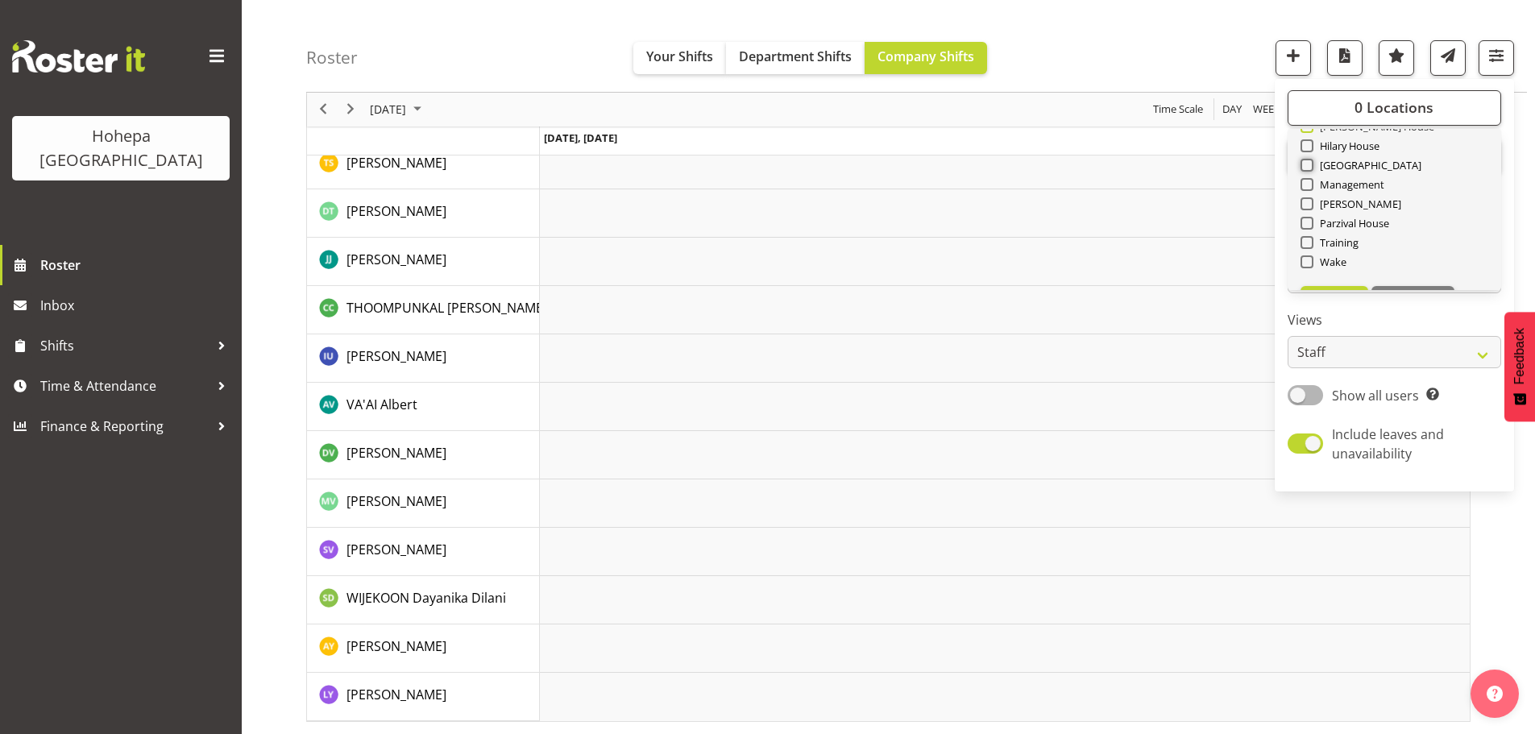
scroll to position [155, 0]
click at [1309, 167] on span at bounding box center [1307, 167] width 13 height 13
click at [1309, 167] on input "[PERSON_NAME]" at bounding box center [1306, 168] width 10 height 10
checkbox input "true"
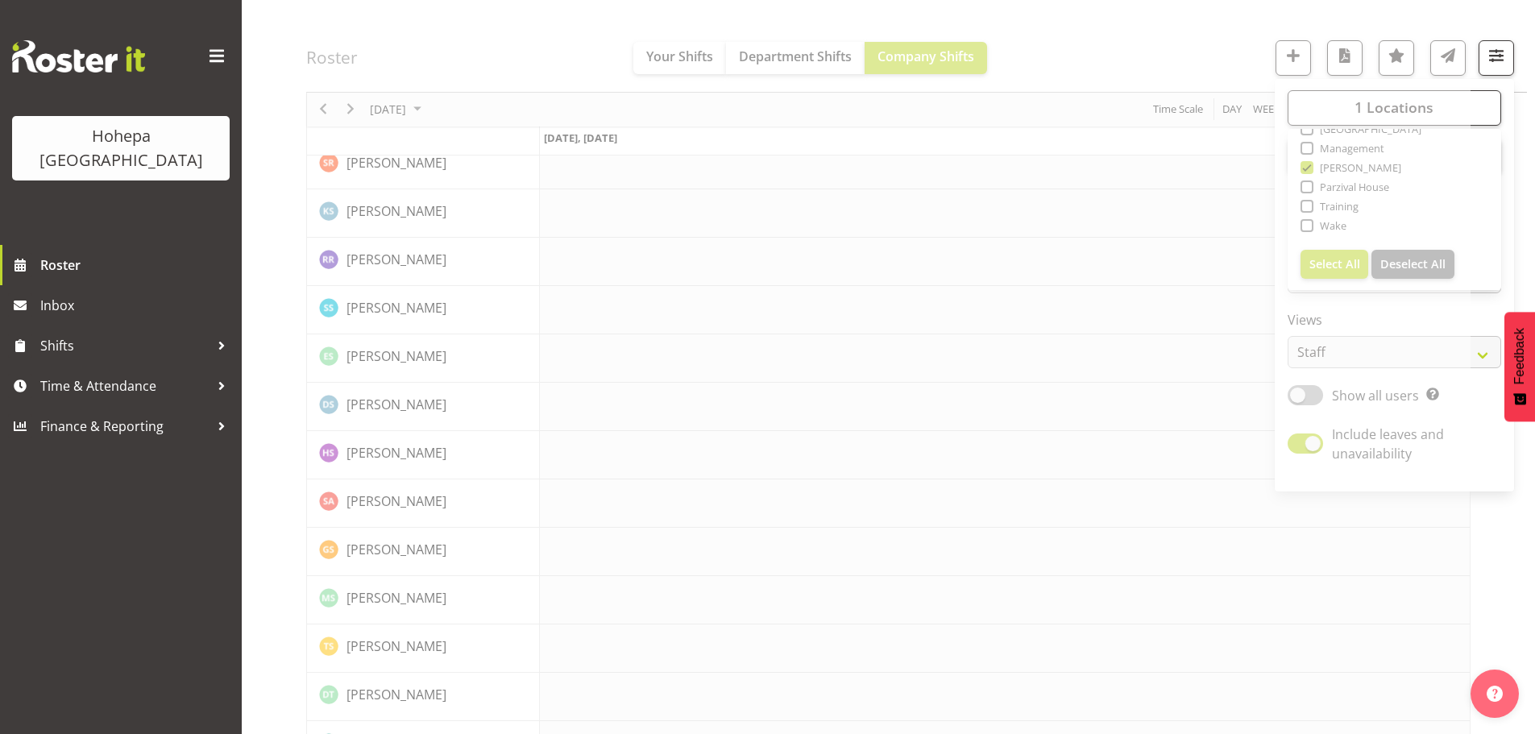
scroll to position [3002, 0]
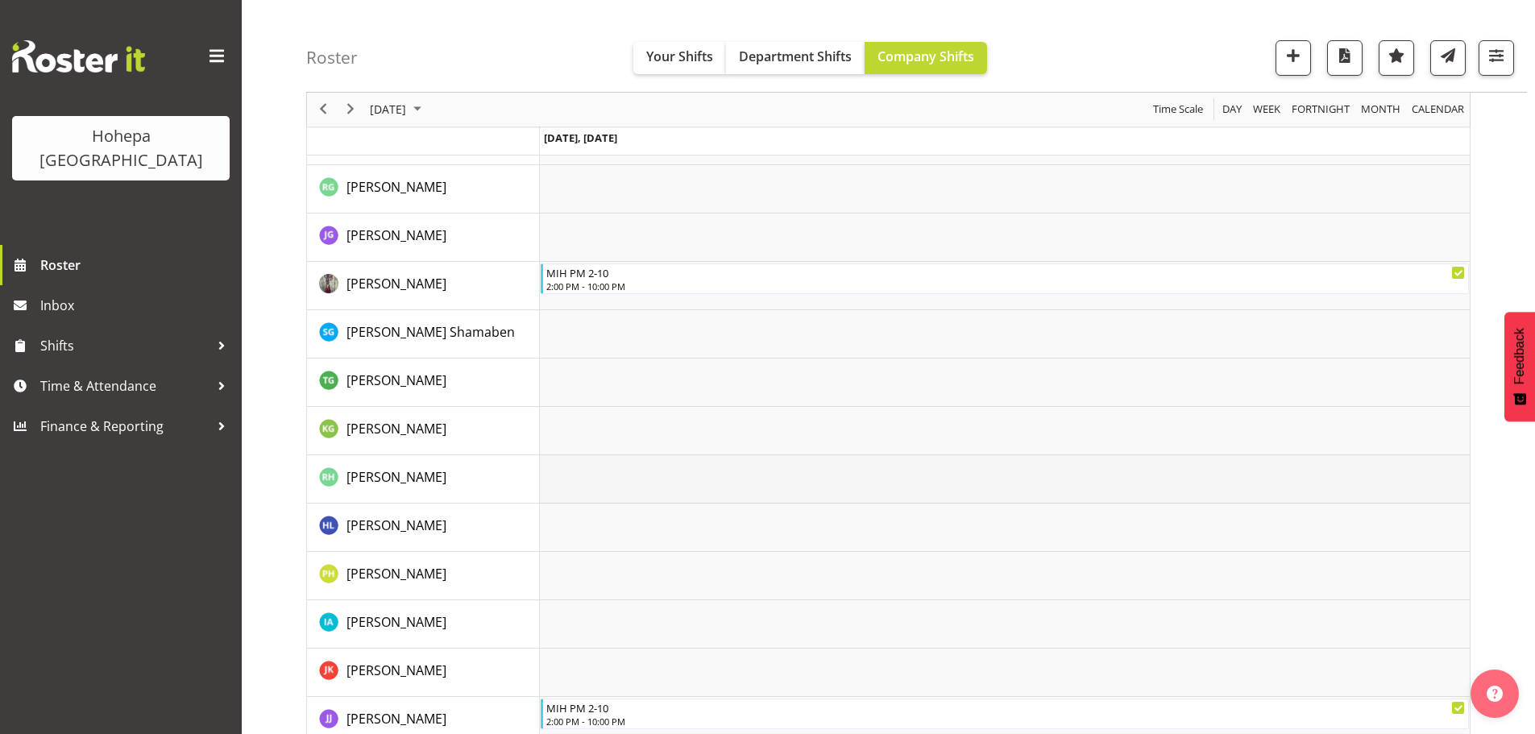
scroll to position [1209, 0]
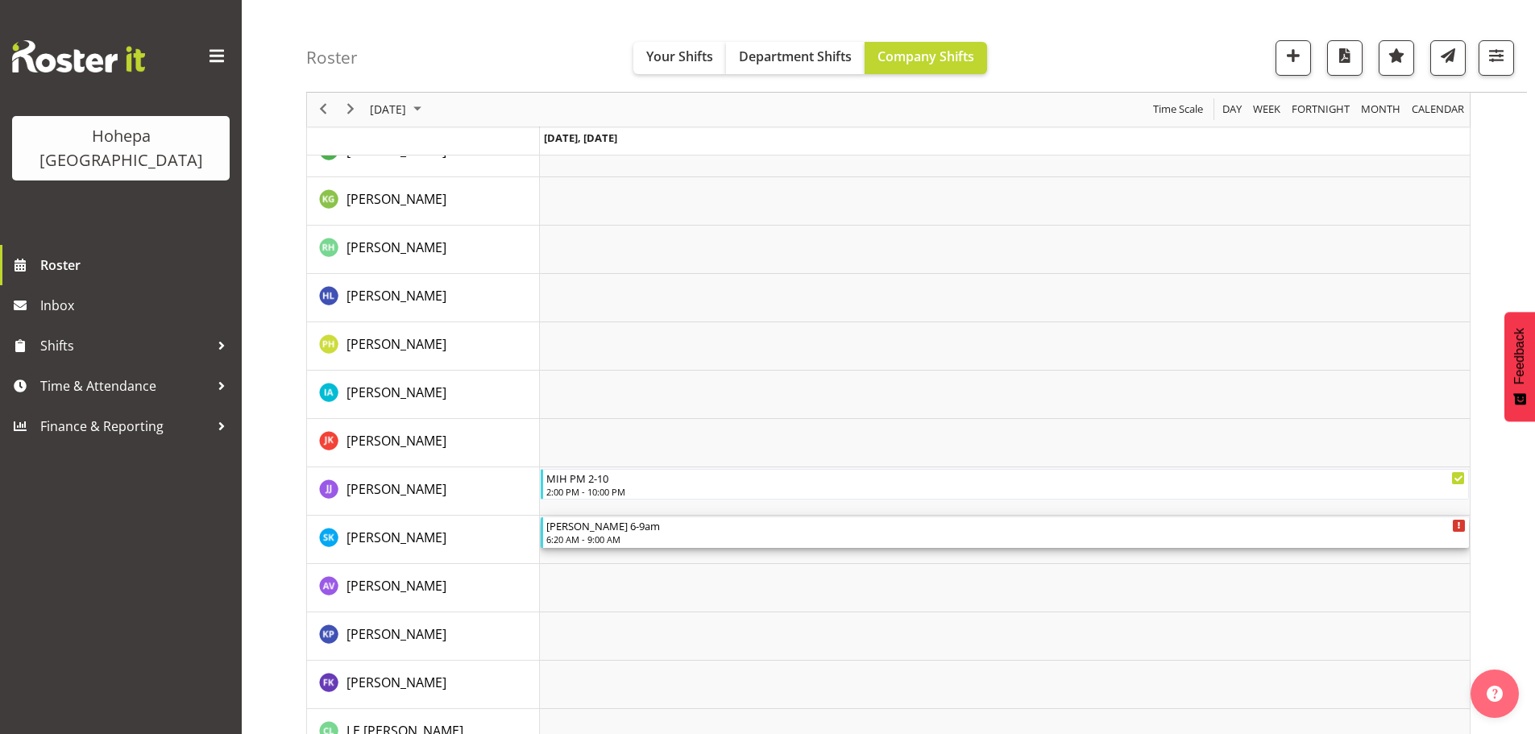
click at [564, 540] on div "6:20 AM - 9:00 AM" at bounding box center [1005, 539] width 919 height 13
click at [0, 0] on div at bounding box center [0, 0] width 0 height 0
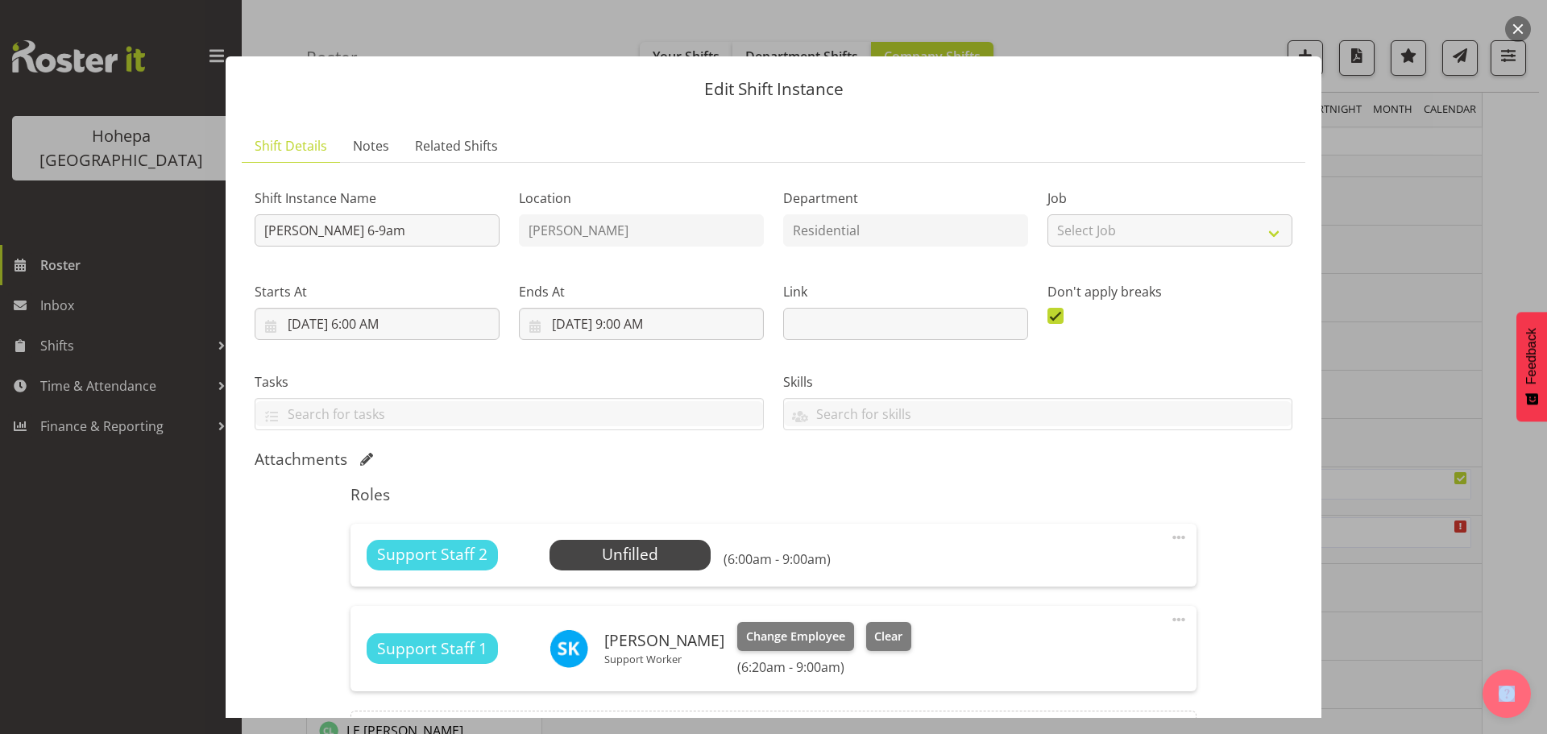
click at [1174, 623] on span at bounding box center [1178, 619] width 19 height 19
click at [1044, 651] on link "Edit" at bounding box center [1111, 655] width 155 height 29
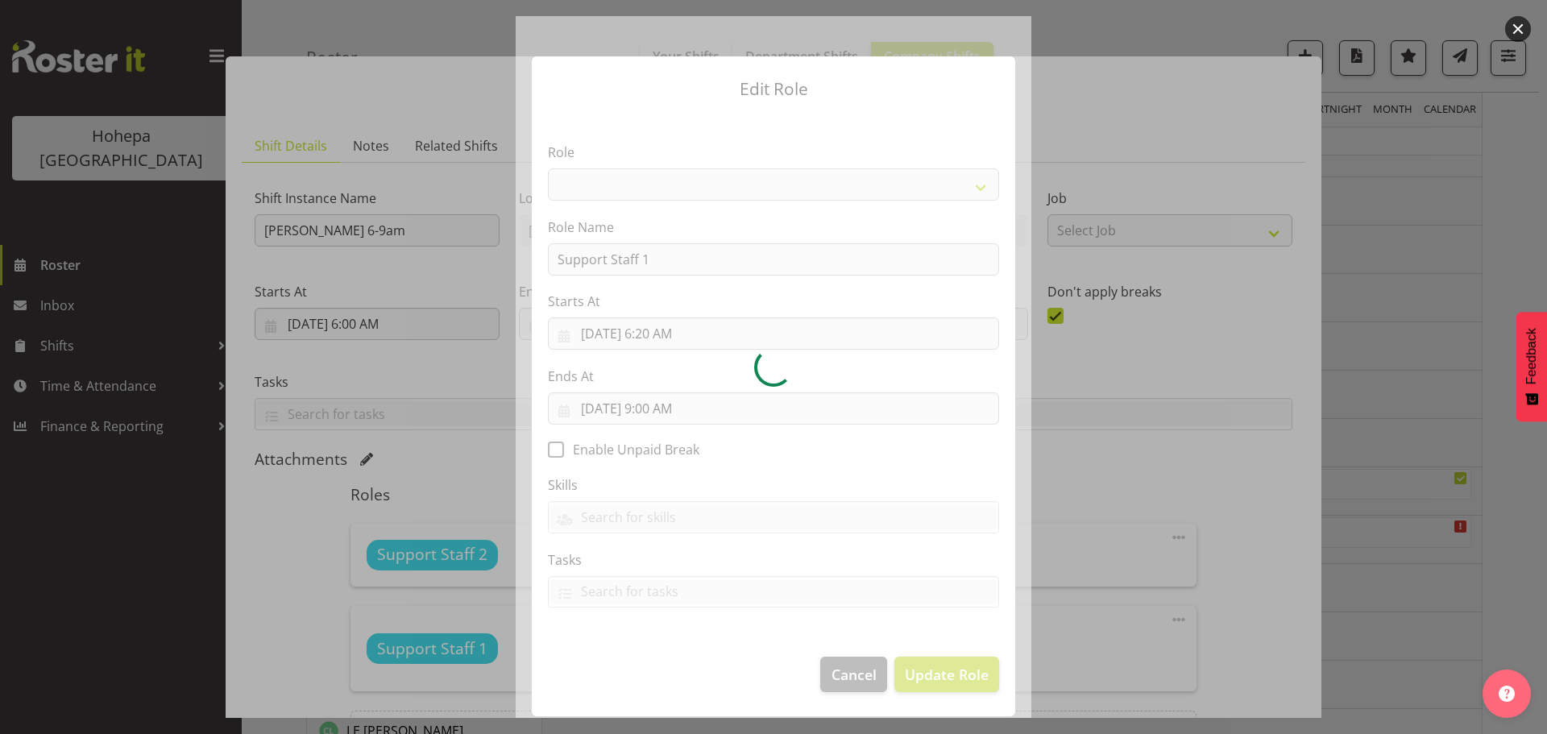
select select "1091"
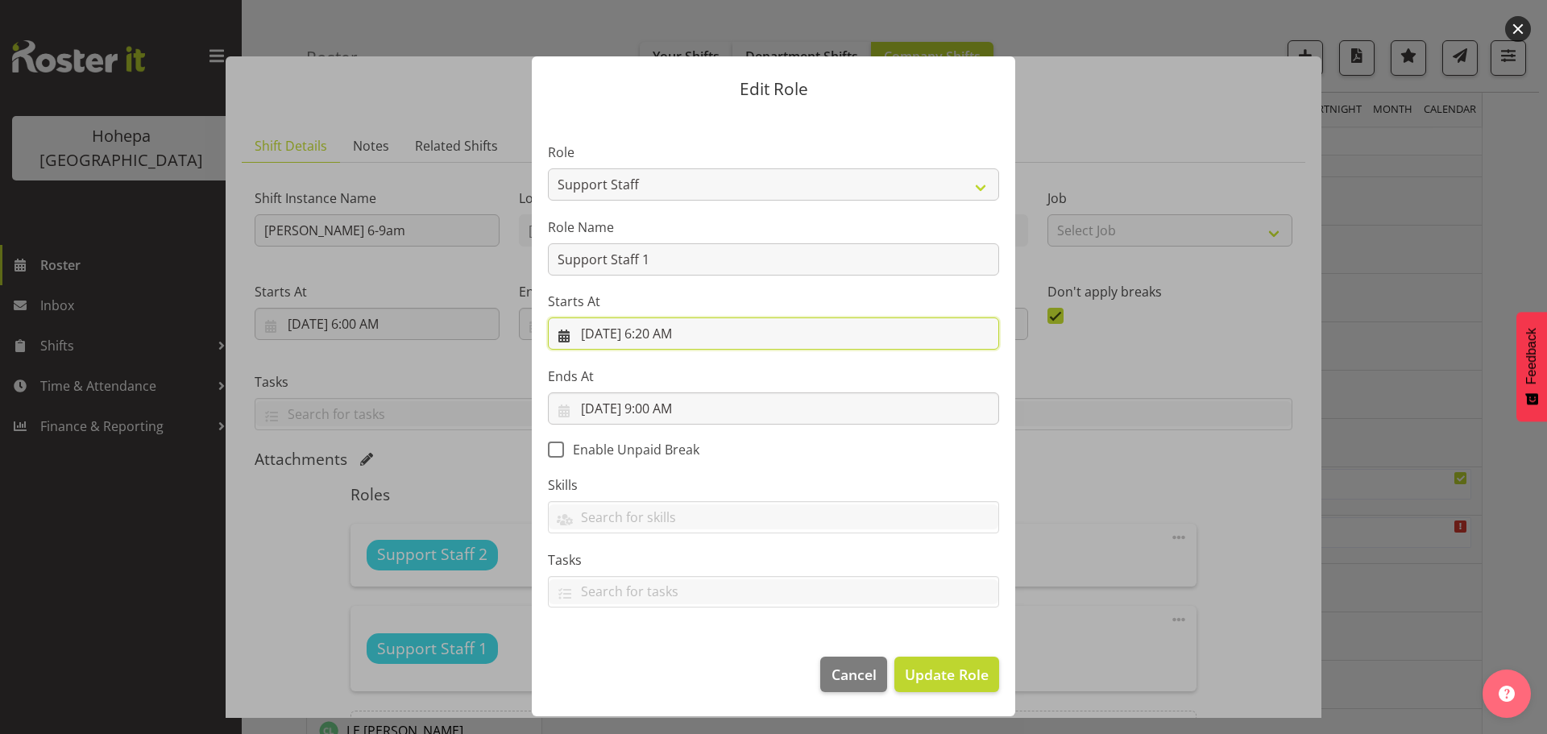
click at [693, 334] on input "[DATE] 6:20 AM" at bounding box center [773, 334] width 451 height 32
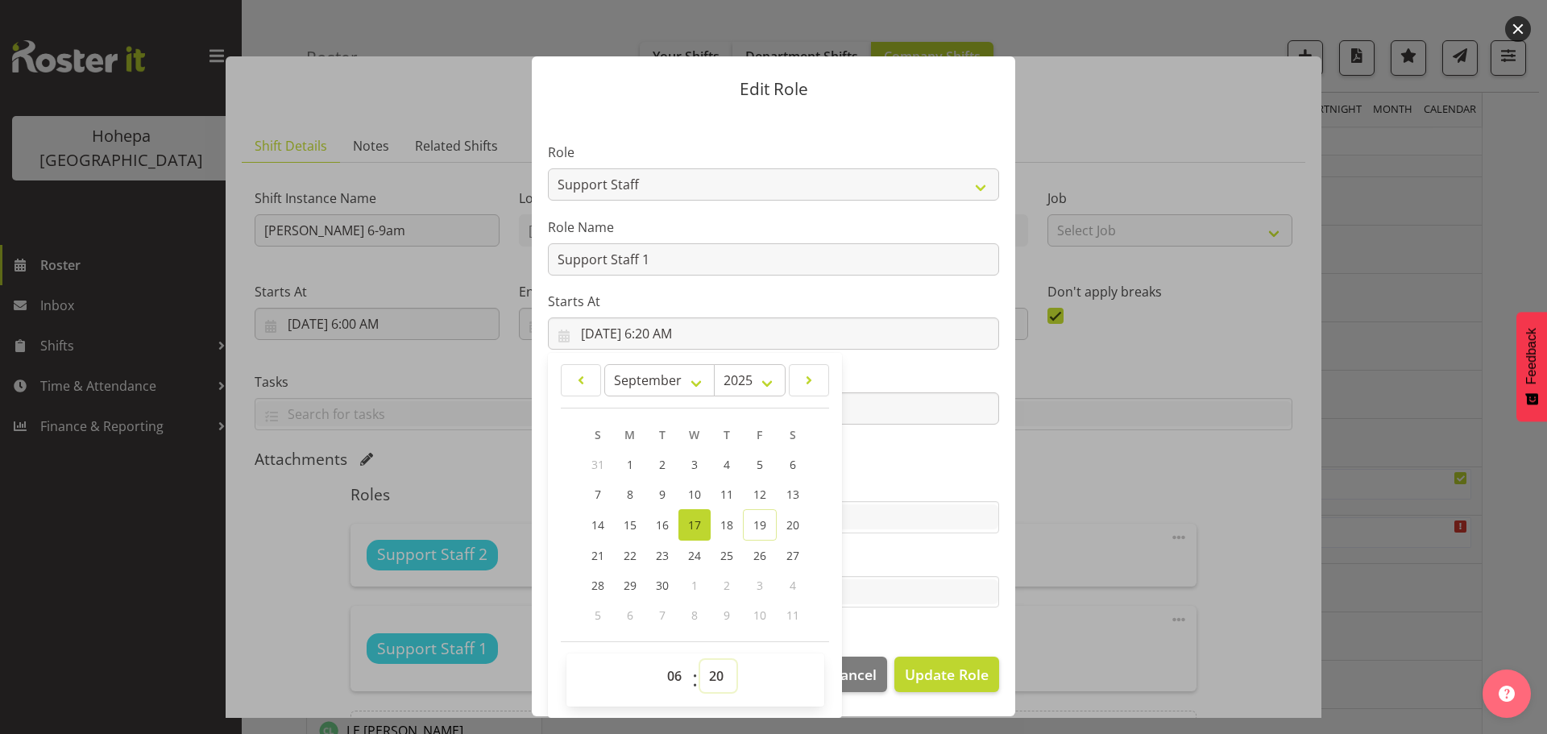
click at [715, 676] on select "00 01 02 03 04 05 06 07 08 09 10 11 12 13 14 15 16 17 18 19 20 21 22 23 24 25 2…" at bounding box center [718, 676] width 36 height 32
select select "15"
click at [700, 660] on select "00 01 02 03 04 05 06 07 08 09 10 11 12 13 14 15 16 17 18 19 20 21 22 23 24 25 2…" at bounding box center [718, 676] width 36 height 32
type input "[DATE] 6:15 AM"
click at [917, 671] on span "Update Role" at bounding box center [947, 674] width 84 height 21
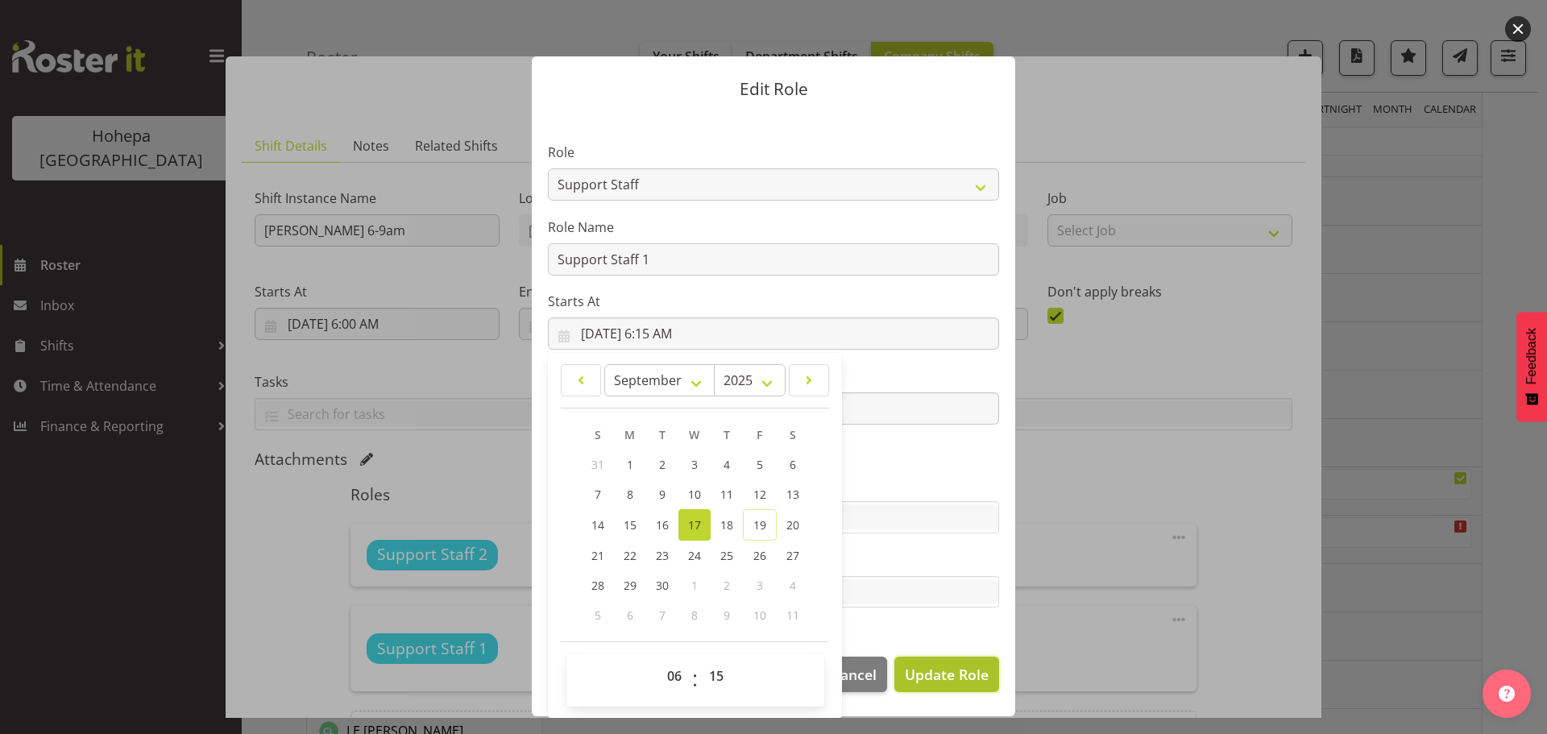
select select
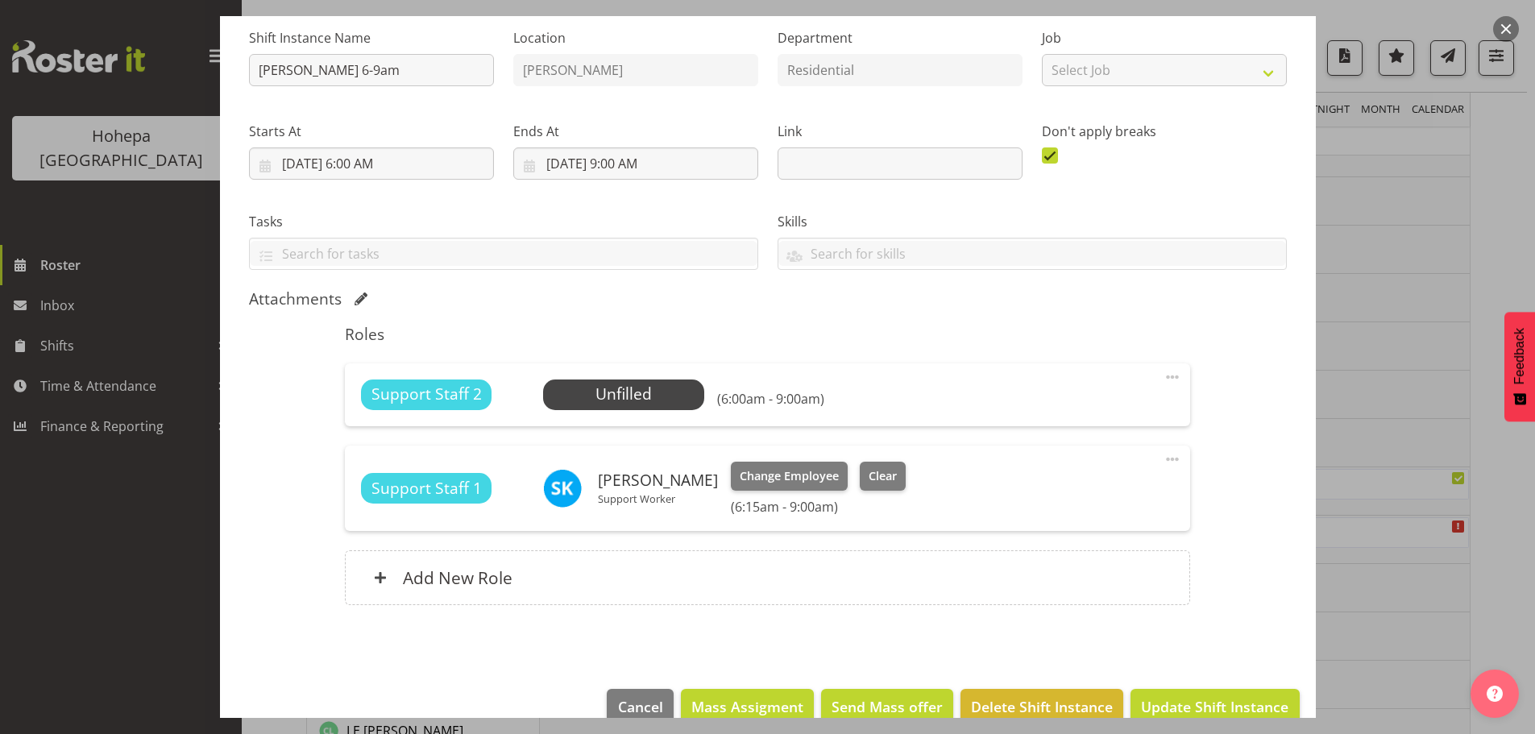
scroll to position [191, 0]
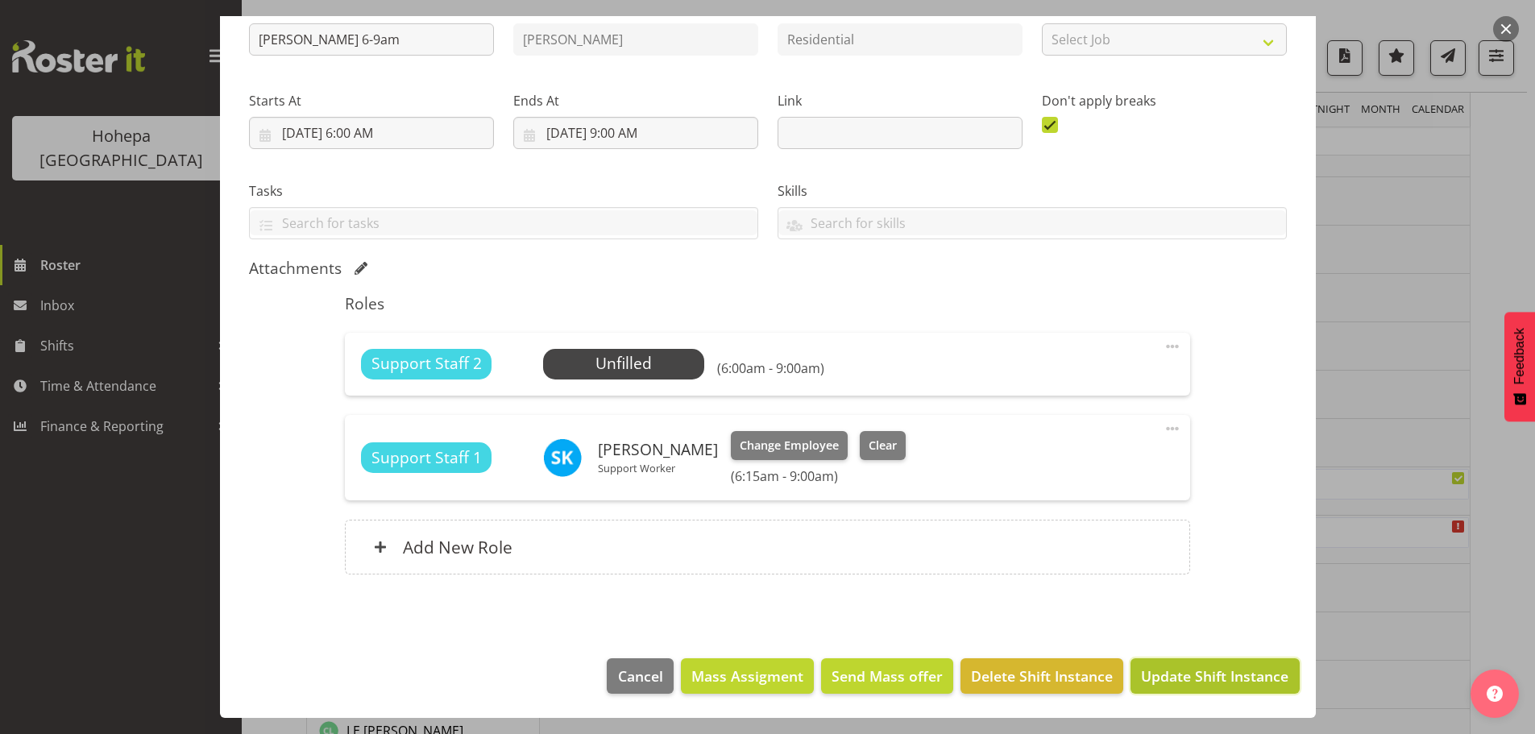
click at [1160, 668] on span "Update Shift Instance" at bounding box center [1214, 676] width 147 height 21
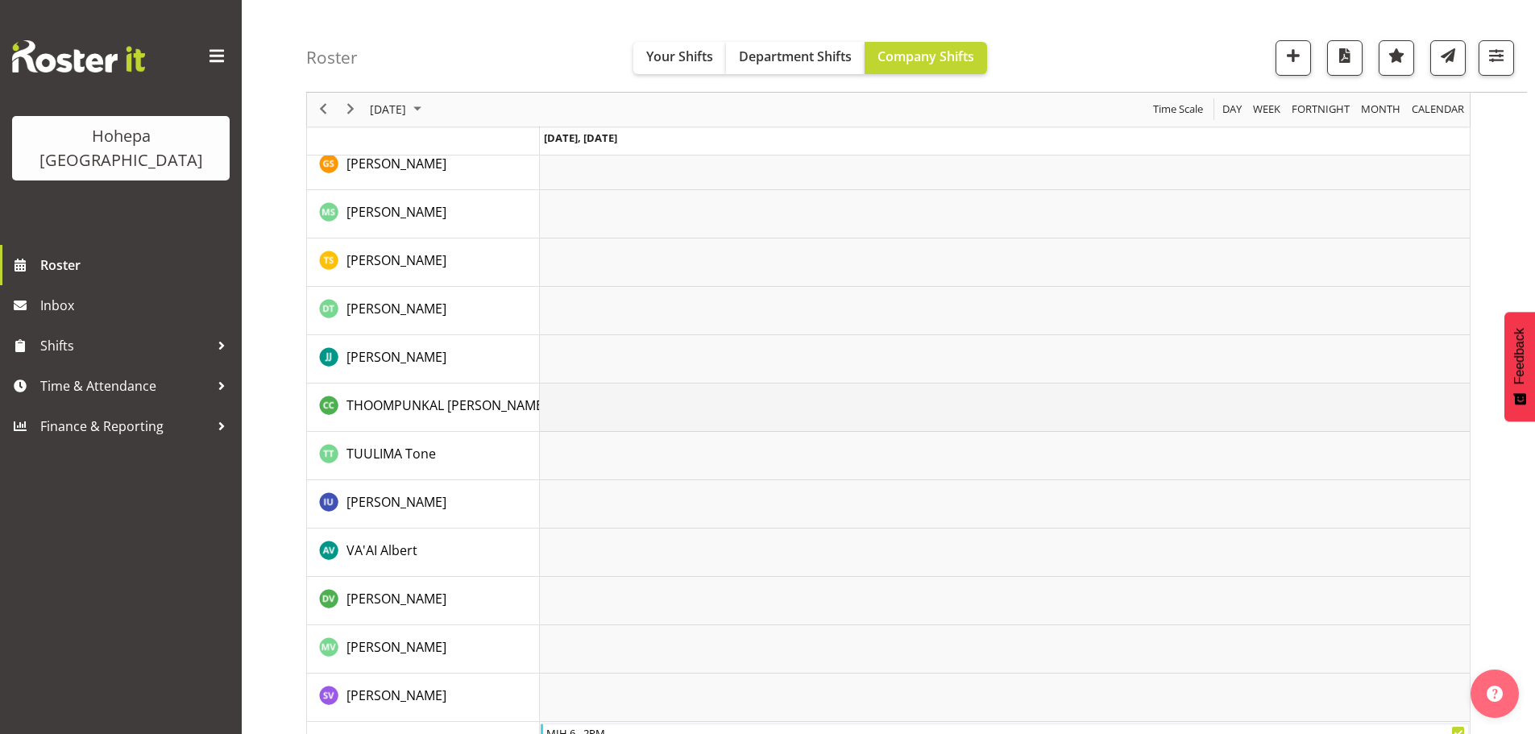
scroll to position [3276, 0]
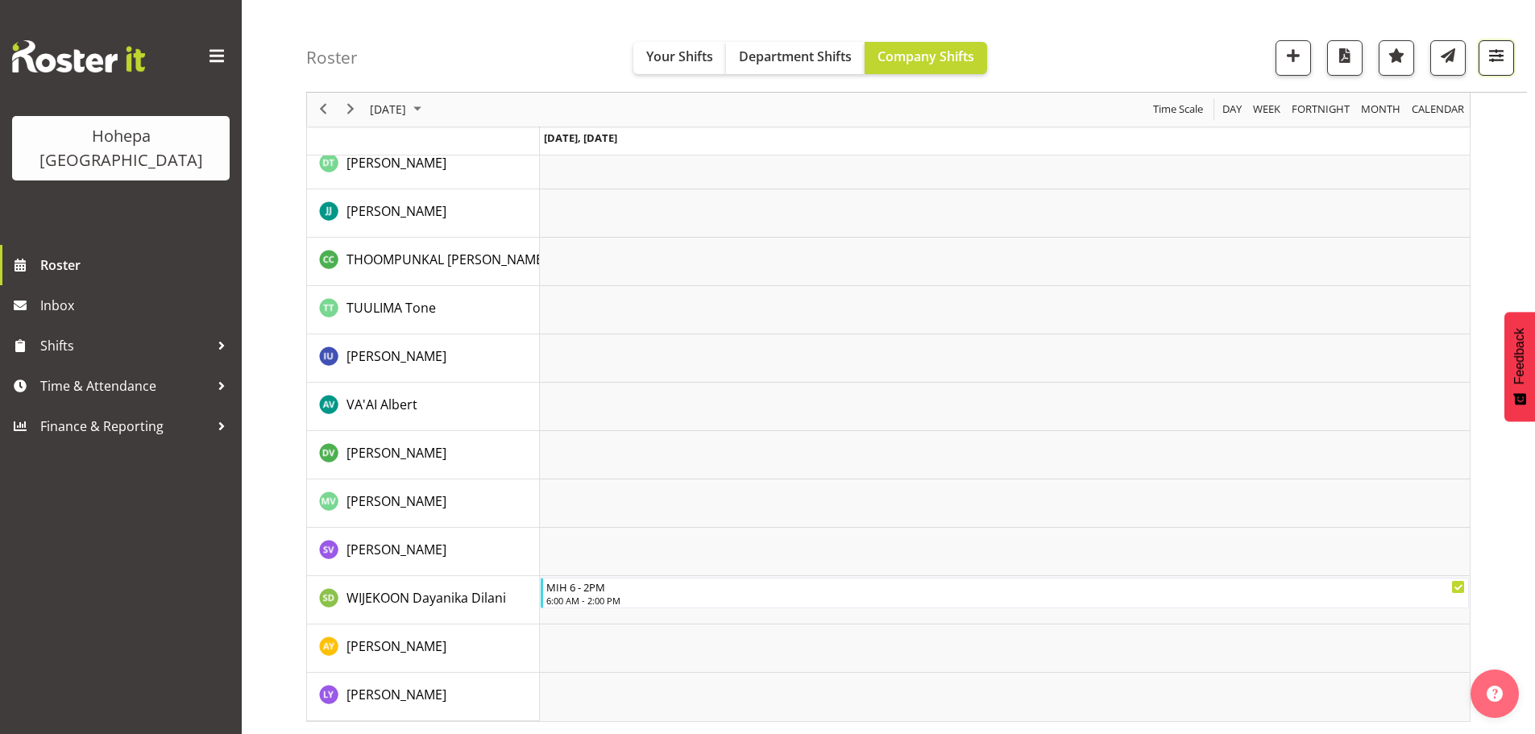
click at [1497, 54] on span "button" at bounding box center [1496, 55] width 21 height 21
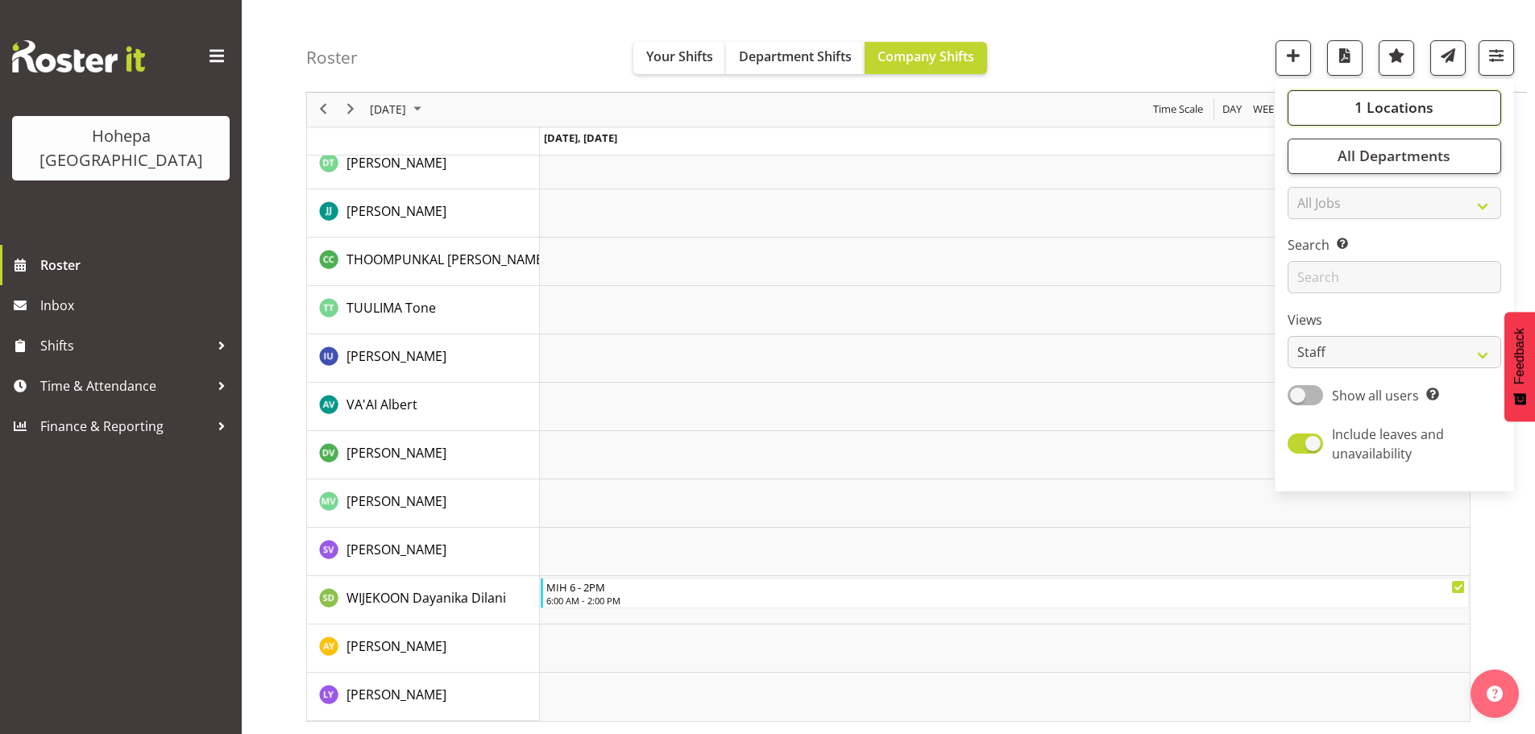
click at [1380, 104] on span "1 Locations" at bounding box center [1394, 107] width 79 height 19
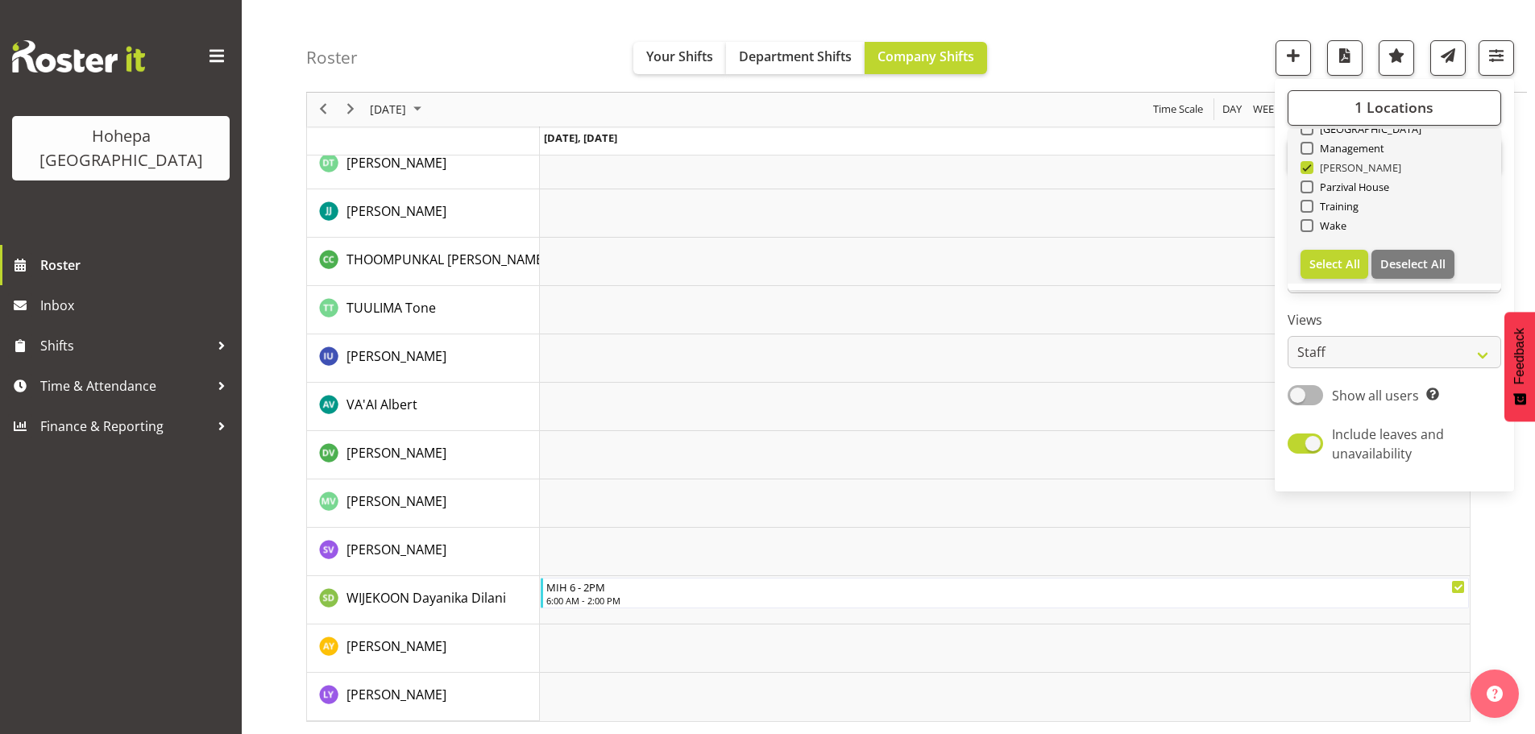
click at [1307, 171] on span at bounding box center [1307, 167] width 13 height 13
click at [1307, 171] on input "[PERSON_NAME]" at bounding box center [1306, 168] width 10 height 10
checkbox input "false"
click at [1310, 189] on span at bounding box center [1307, 187] width 13 height 13
click at [1310, 189] on input "Parzival House" at bounding box center [1306, 187] width 10 height 10
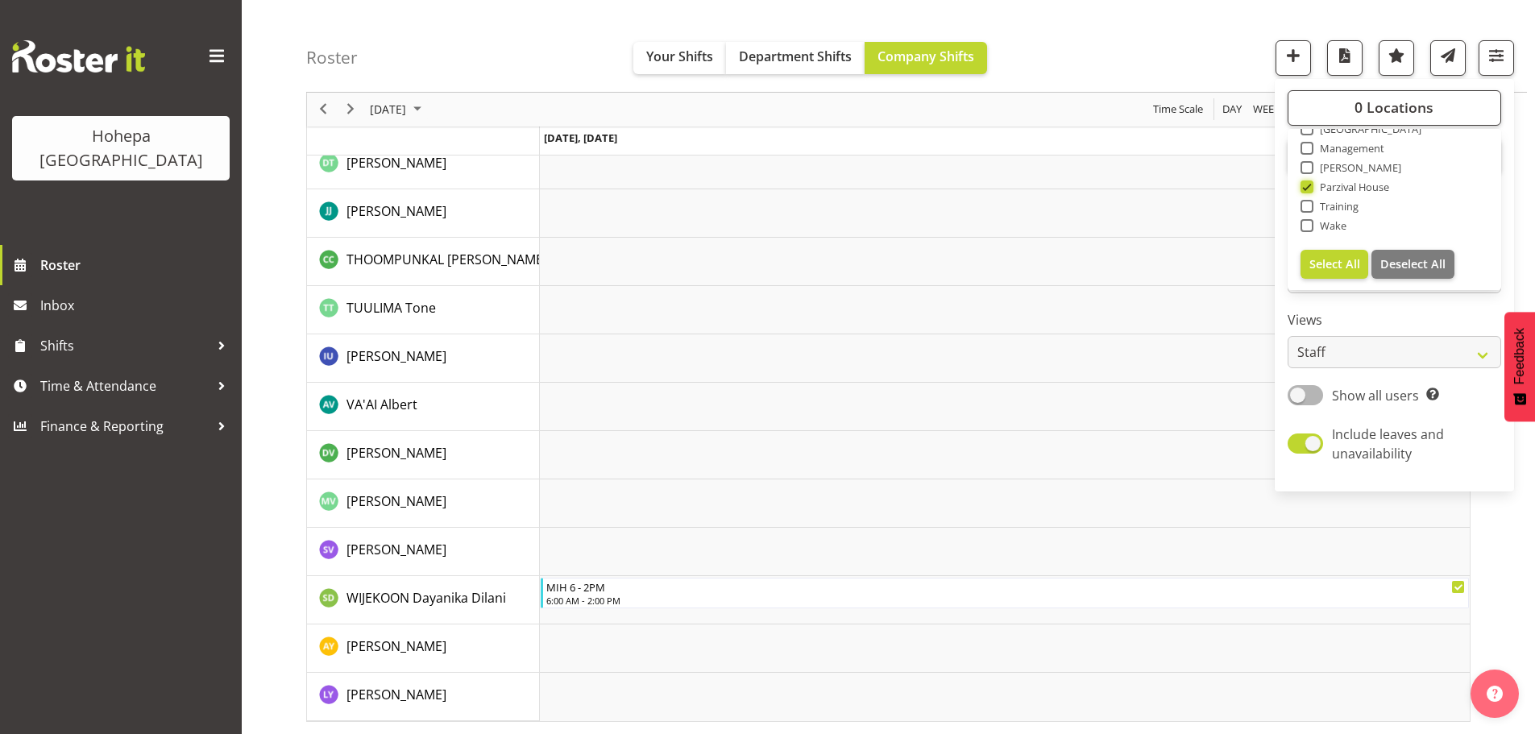
scroll to position [3180, 0]
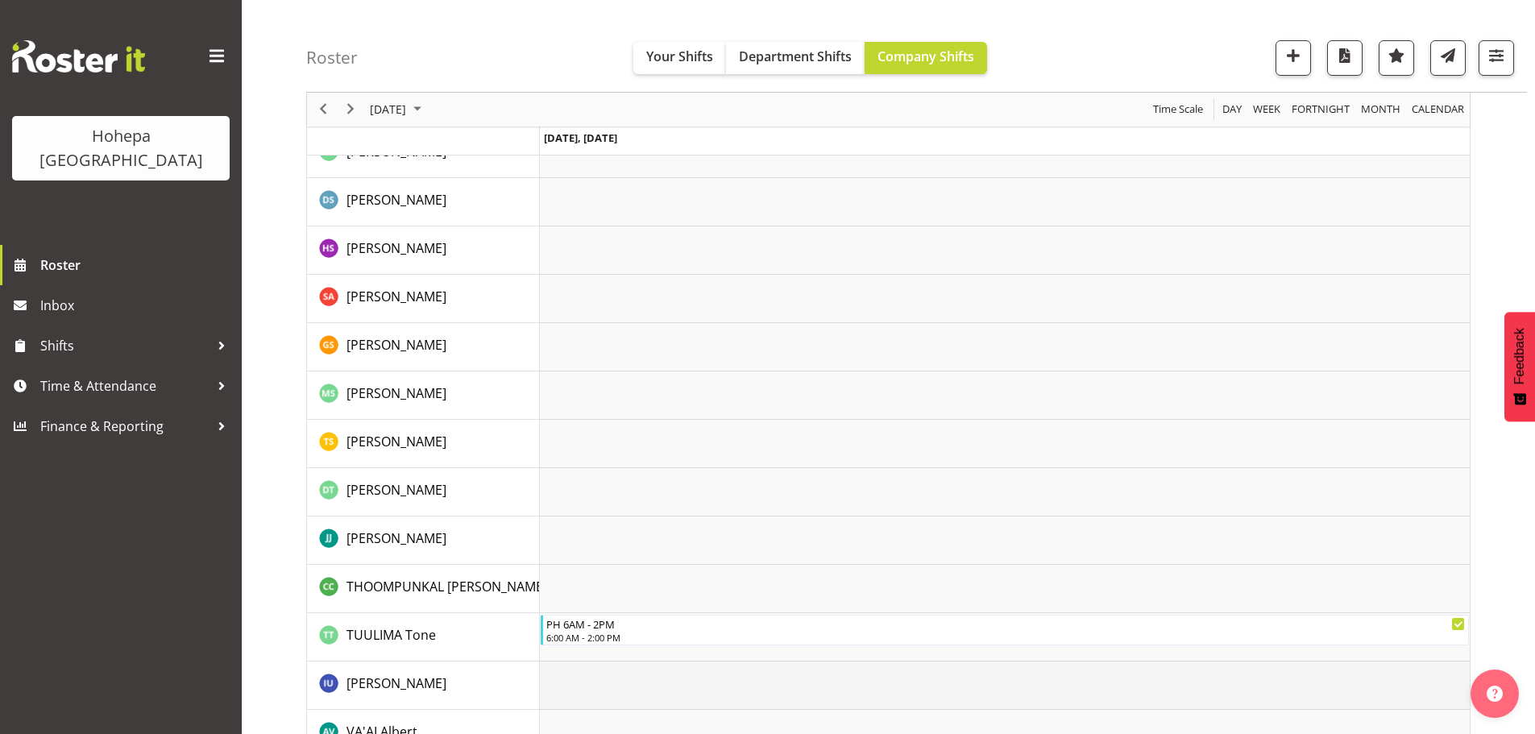
scroll to position [3470, 0]
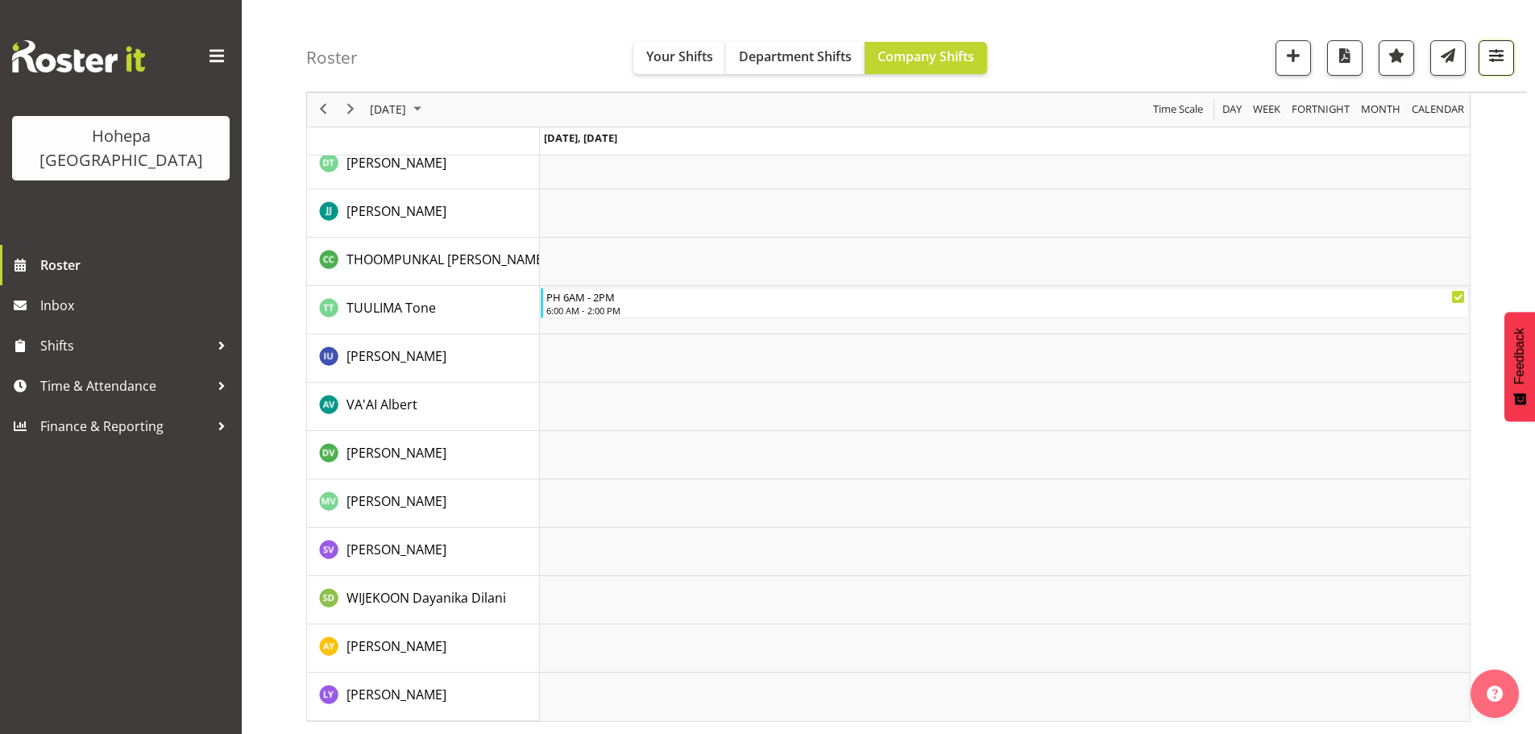
click at [1495, 53] on span "button" at bounding box center [1496, 55] width 21 height 21
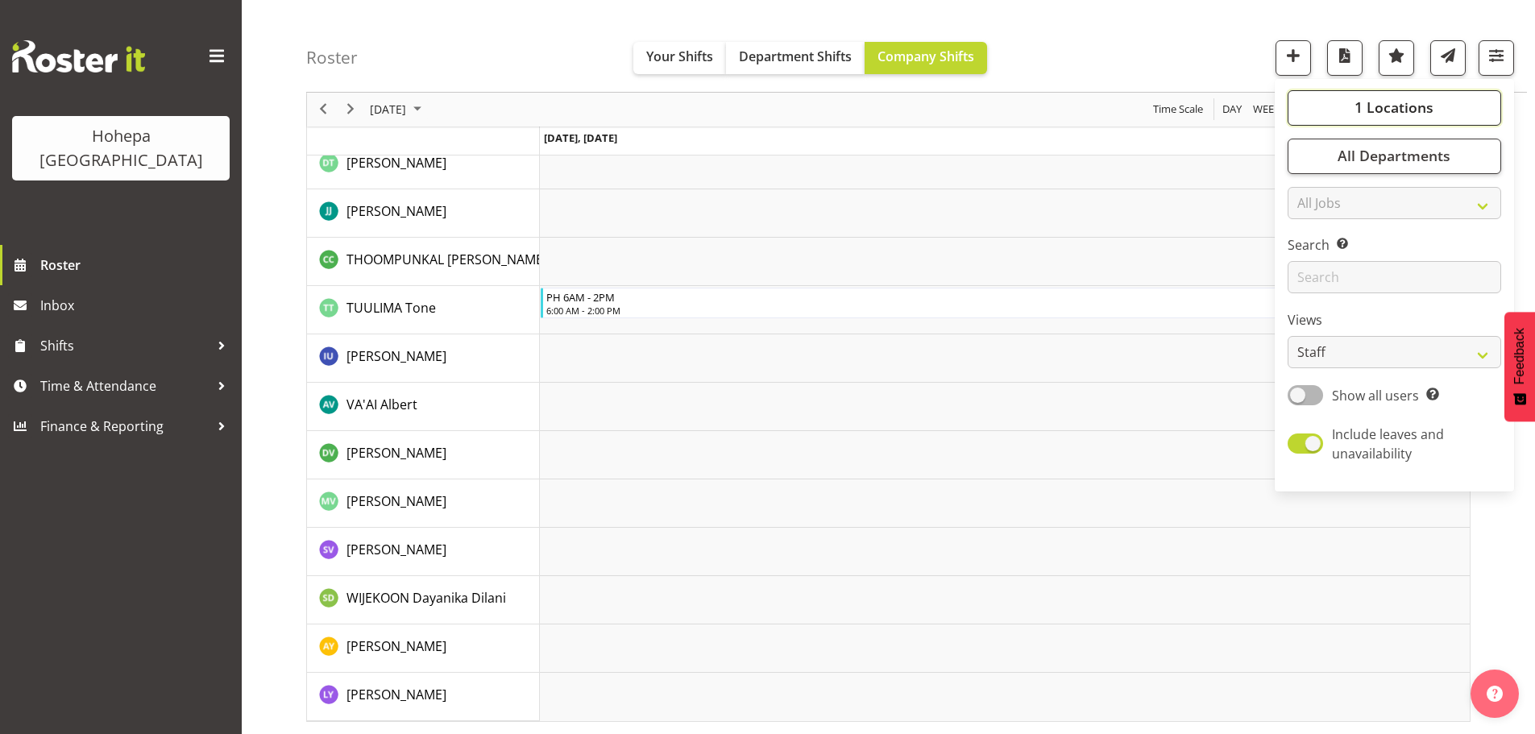
click at [1413, 110] on span "1 Locations" at bounding box center [1394, 107] width 79 height 19
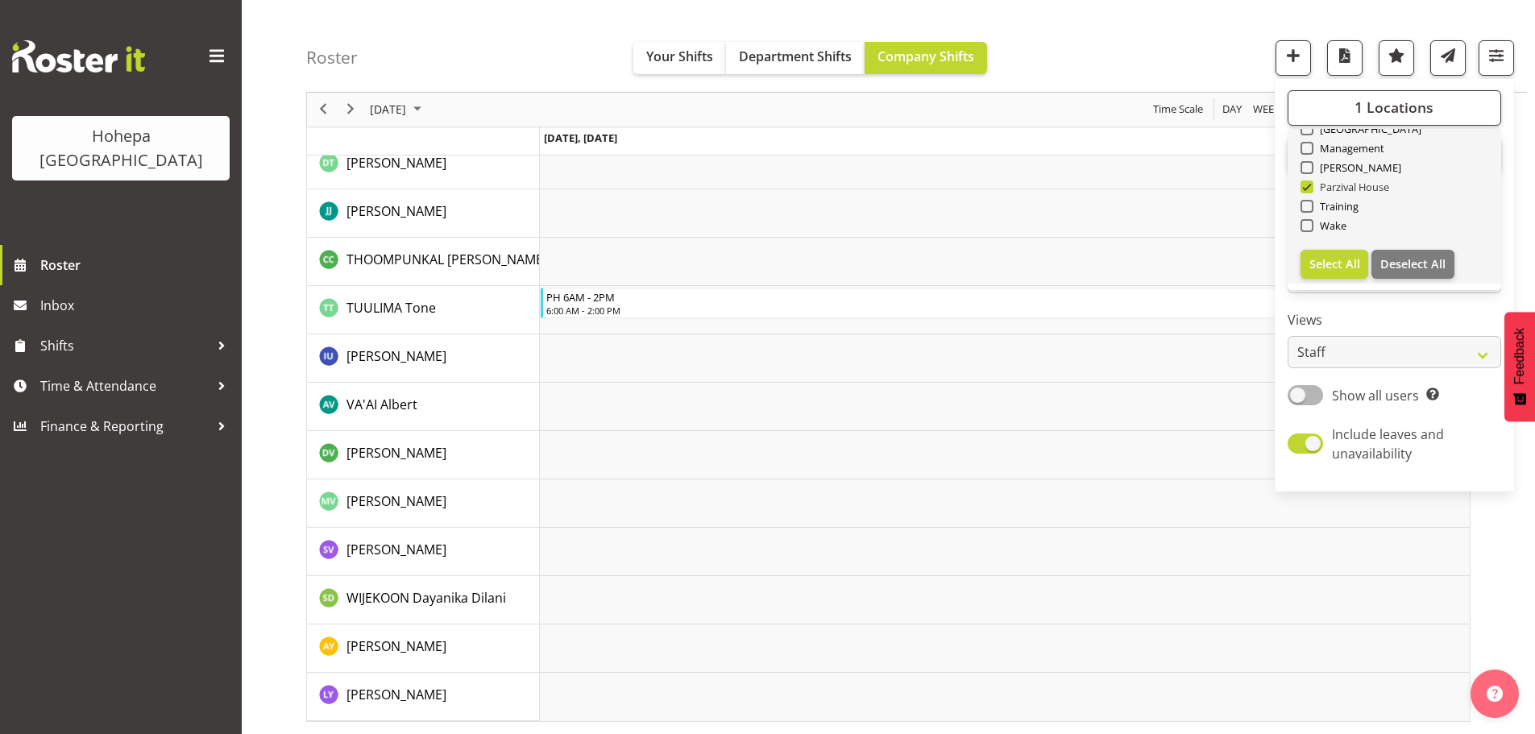
click at [1306, 187] on span at bounding box center [1307, 187] width 13 height 13
click at [1306, 187] on input "Parzival House" at bounding box center [1306, 187] width 10 height 10
checkbox input "false"
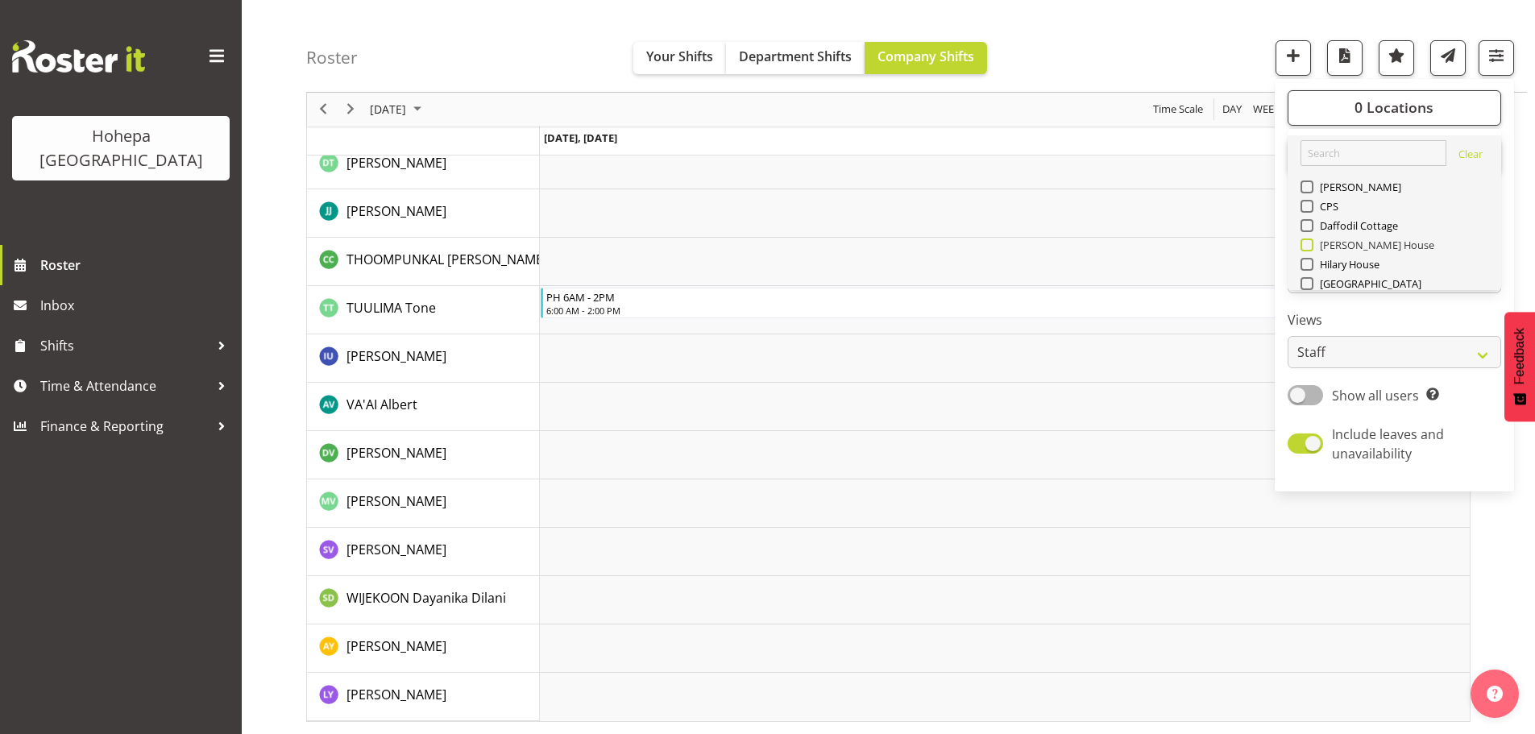
click at [1309, 241] on span at bounding box center [1307, 245] width 13 height 13
click at [1309, 241] on input "[PERSON_NAME] House" at bounding box center [1306, 245] width 10 height 10
checkbox input "true"
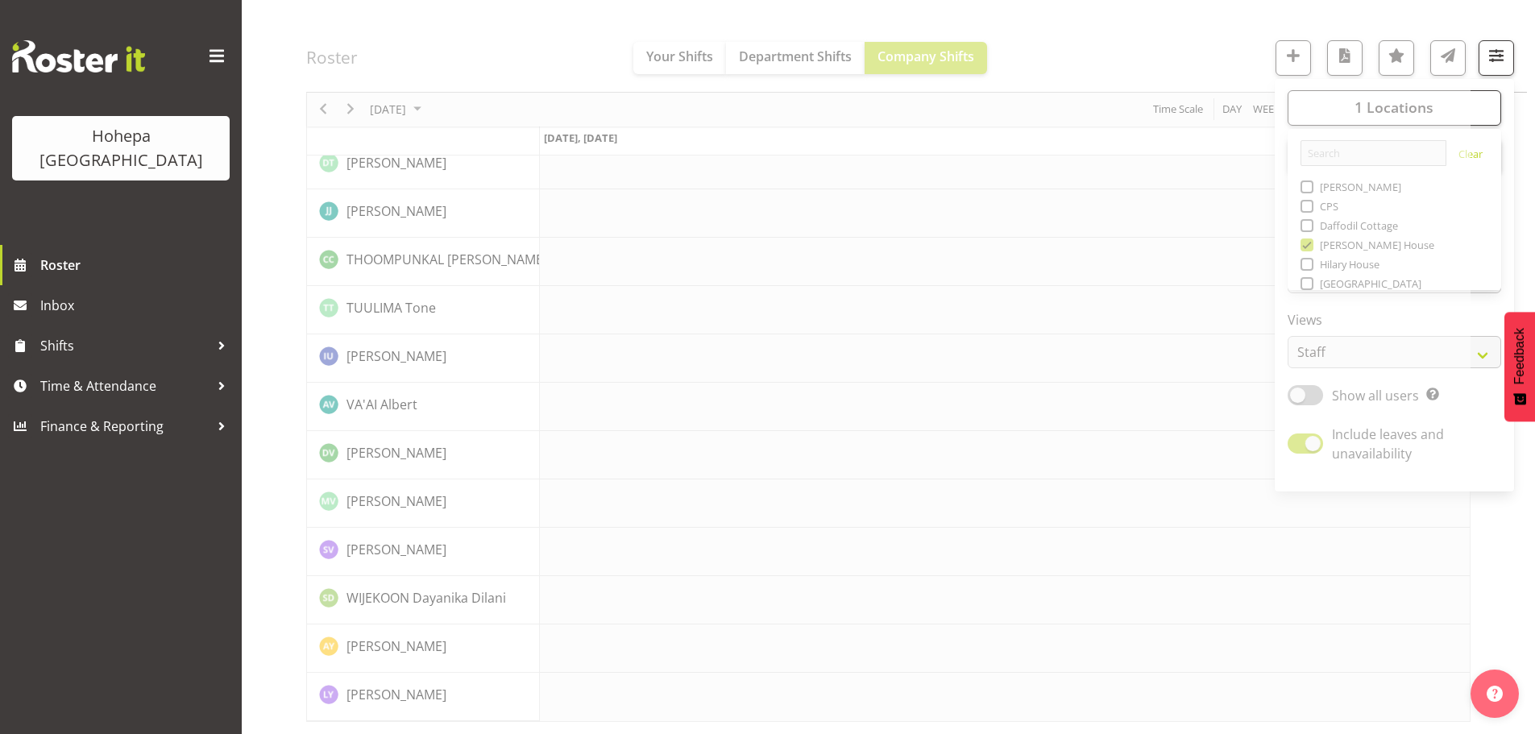
drag, startPoint x: 1063, startPoint y: 35, endPoint x: 1056, endPoint y: 39, distance: 8.3
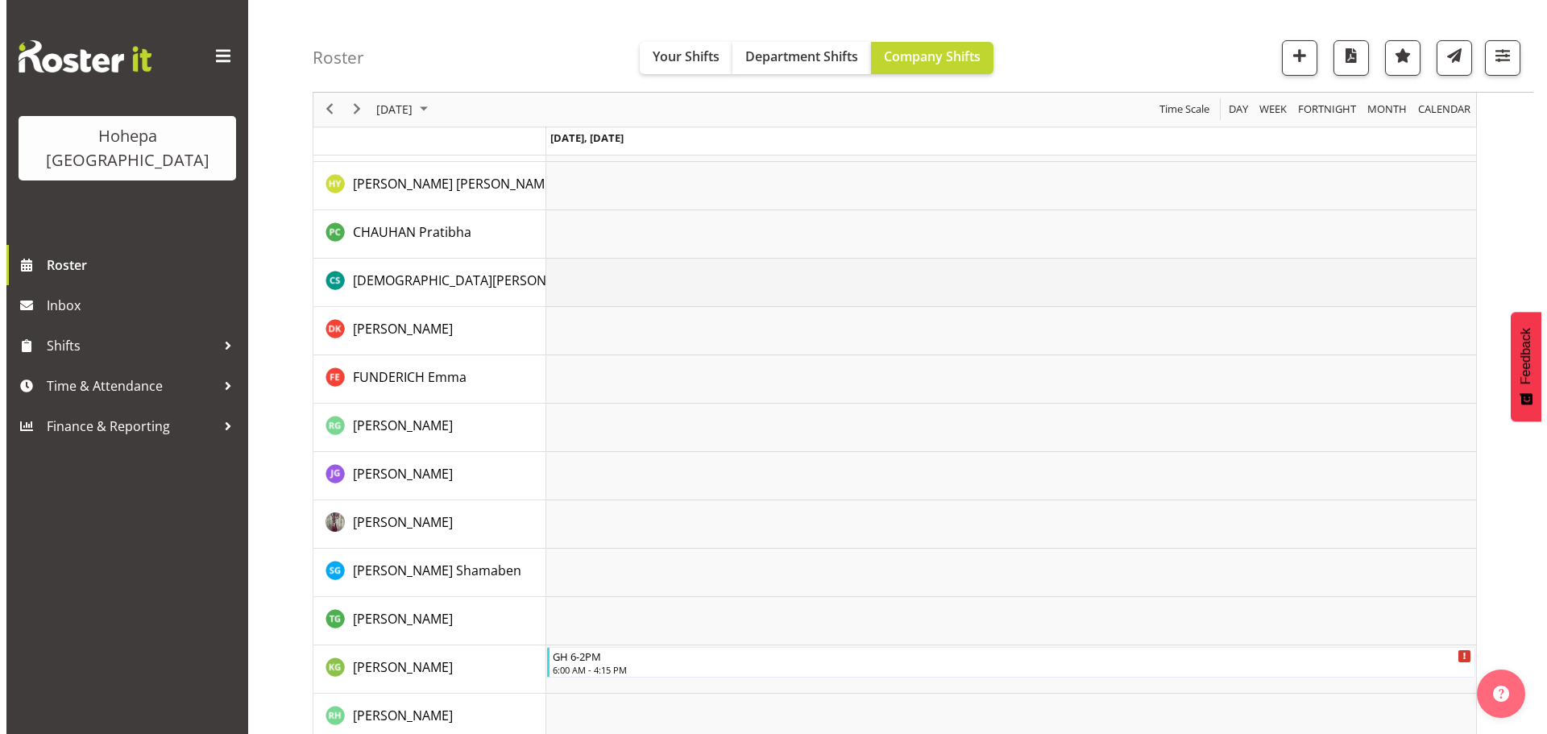
scroll to position [967, 0]
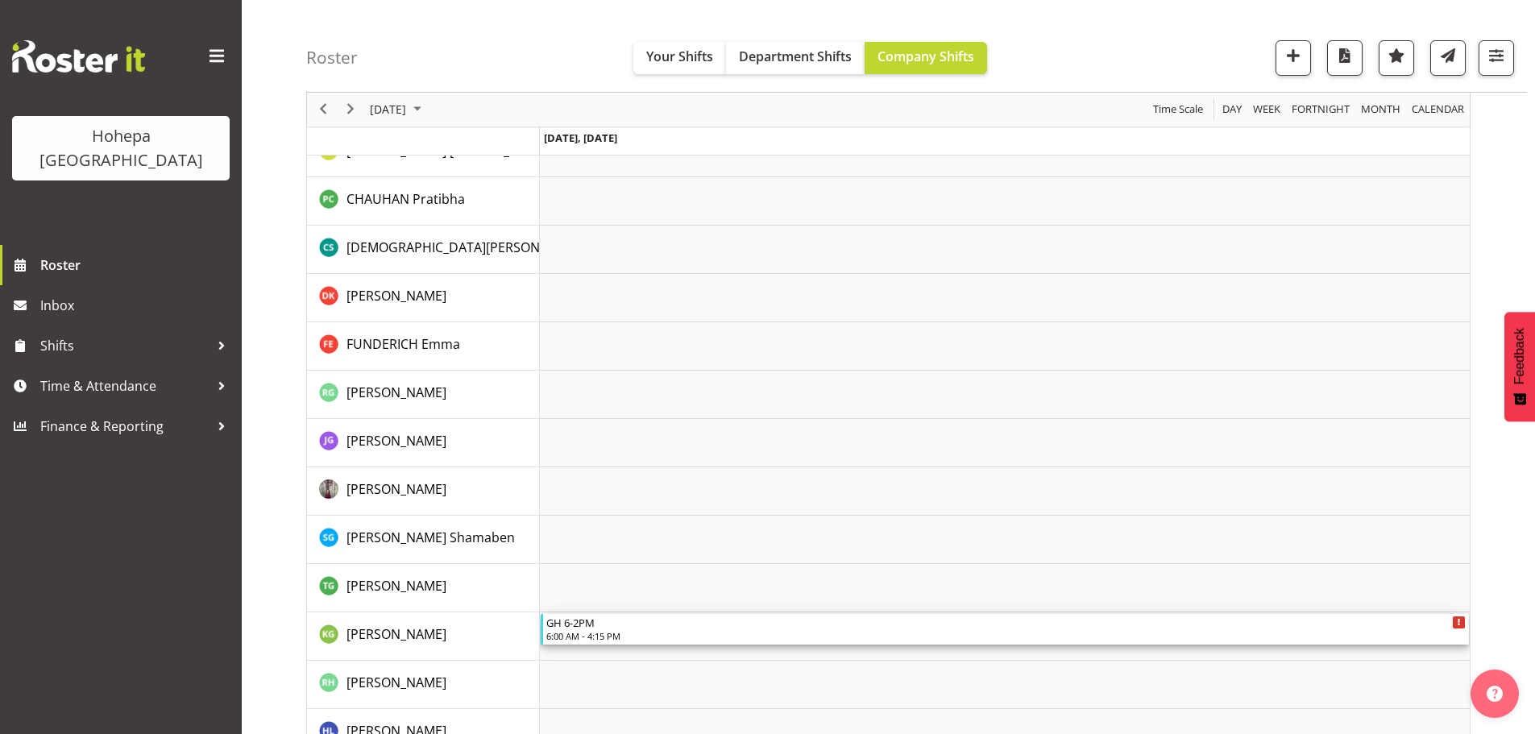
click at [613, 632] on div "6:00 AM - 4:15 PM" at bounding box center [1005, 635] width 919 height 13
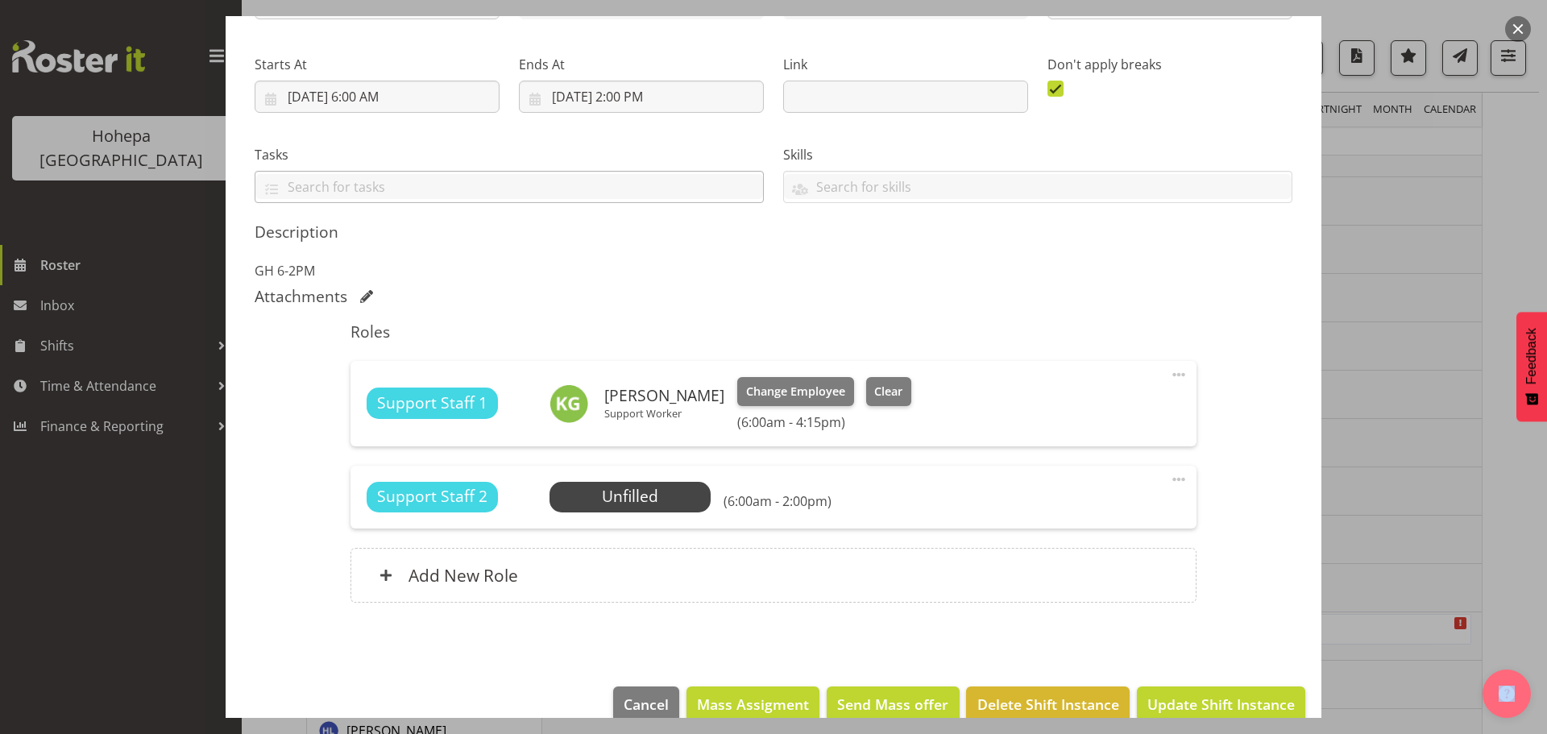
scroll to position [255, 0]
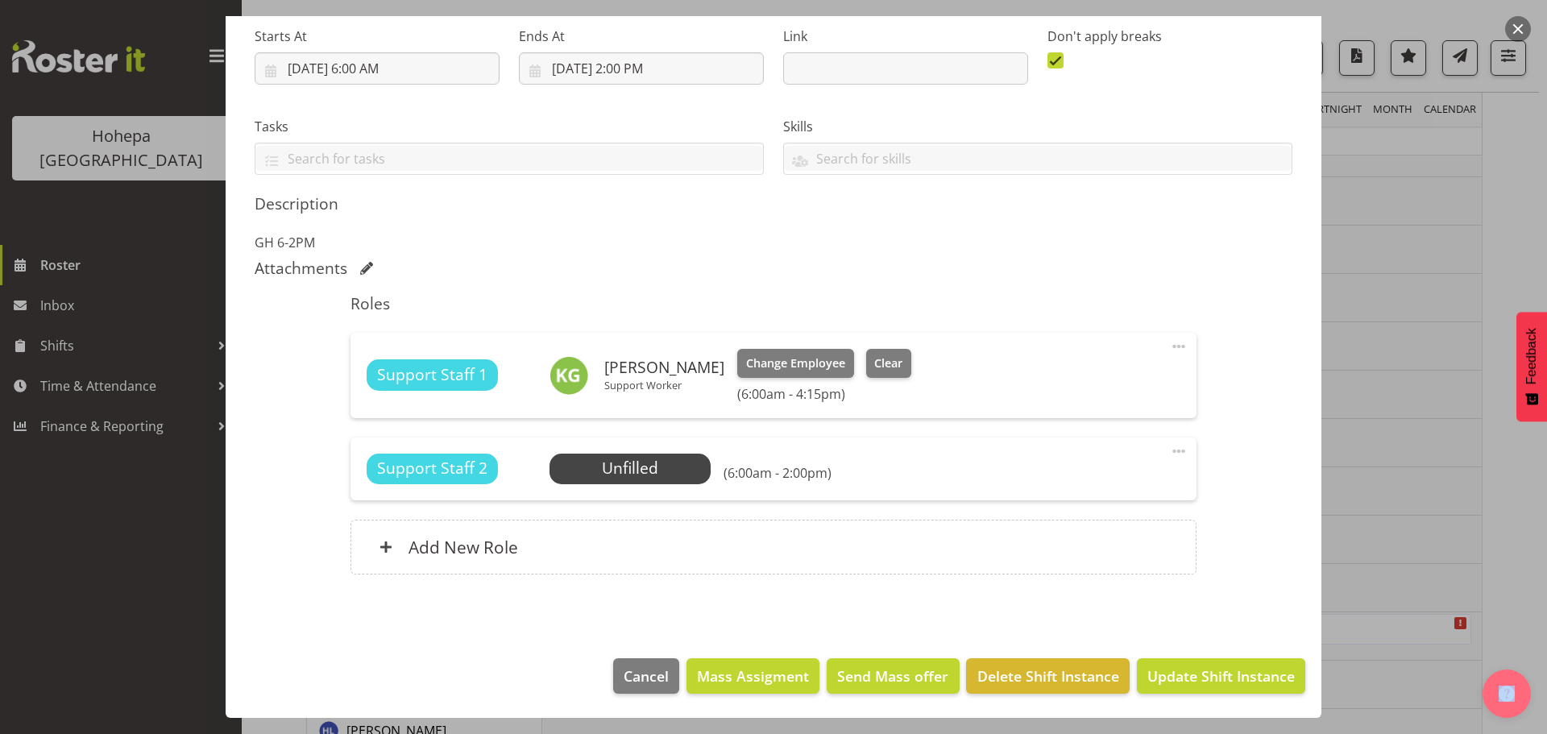
click at [1169, 342] on span at bounding box center [1178, 346] width 19 height 19
click at [1065, 378] on link "Edit" at bounding box center [1111, 381] width 155 height 29
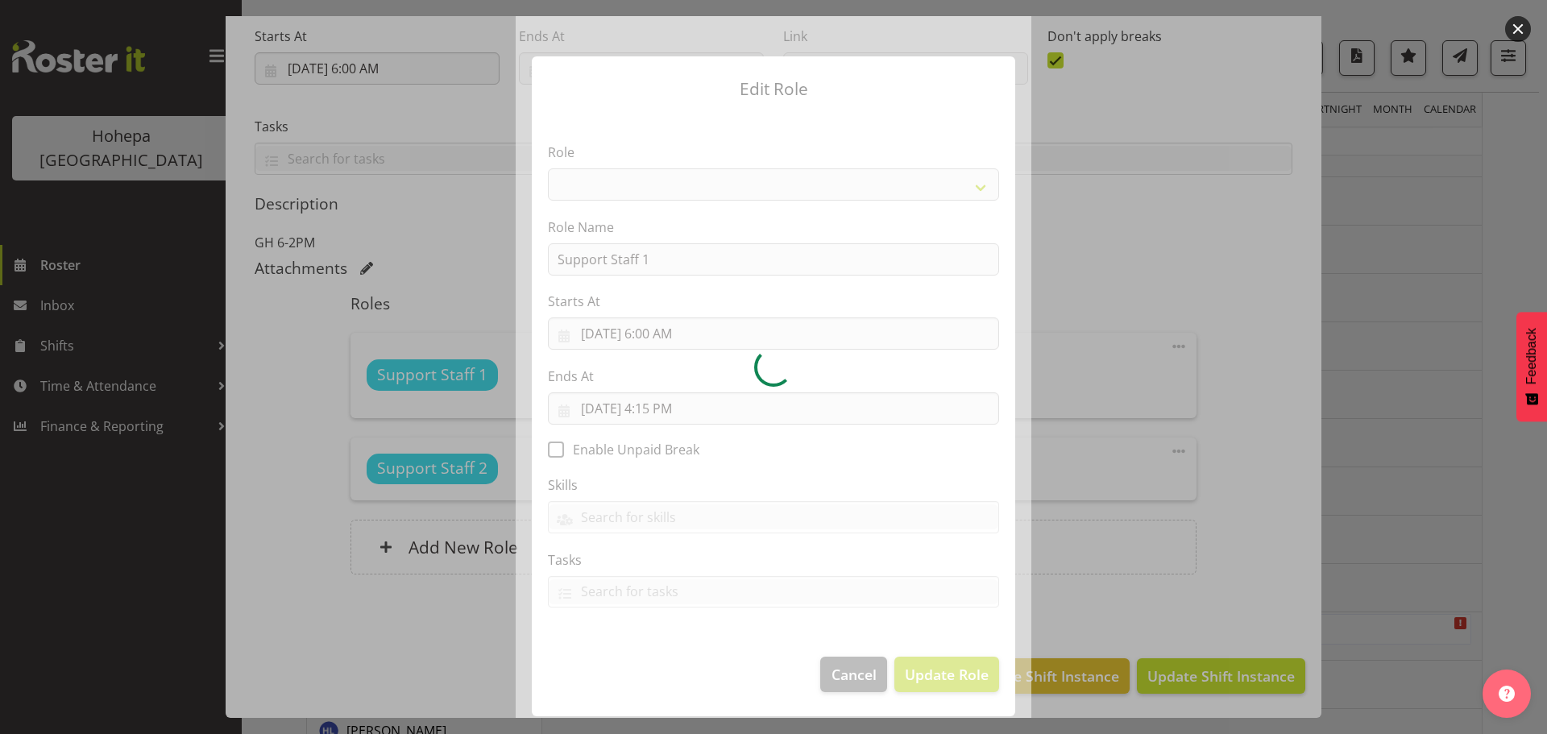
select select "1091"
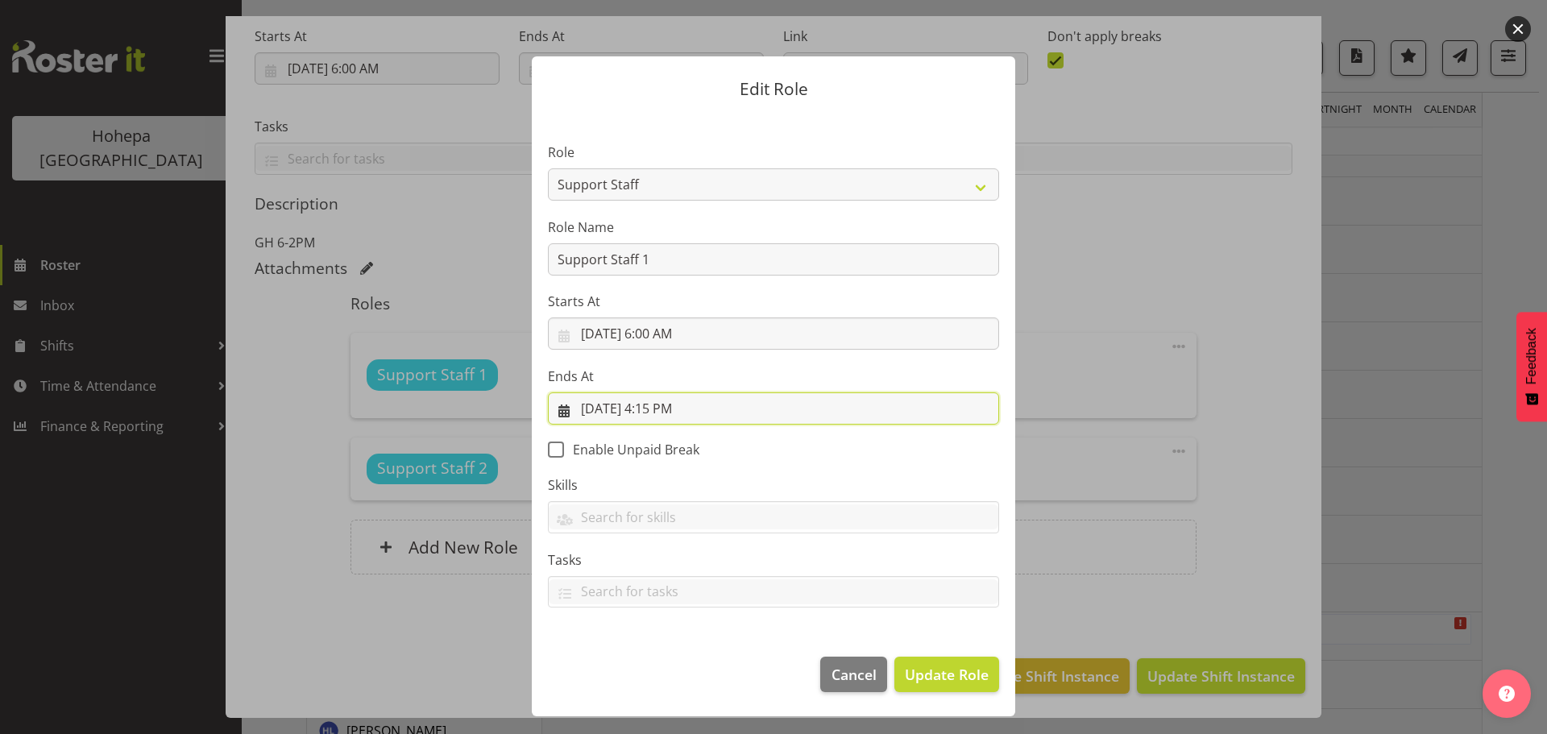
click at [655, 413] on input "[DATE] 4:15 PM" at bounding box center [773, 408] width 451 height 32
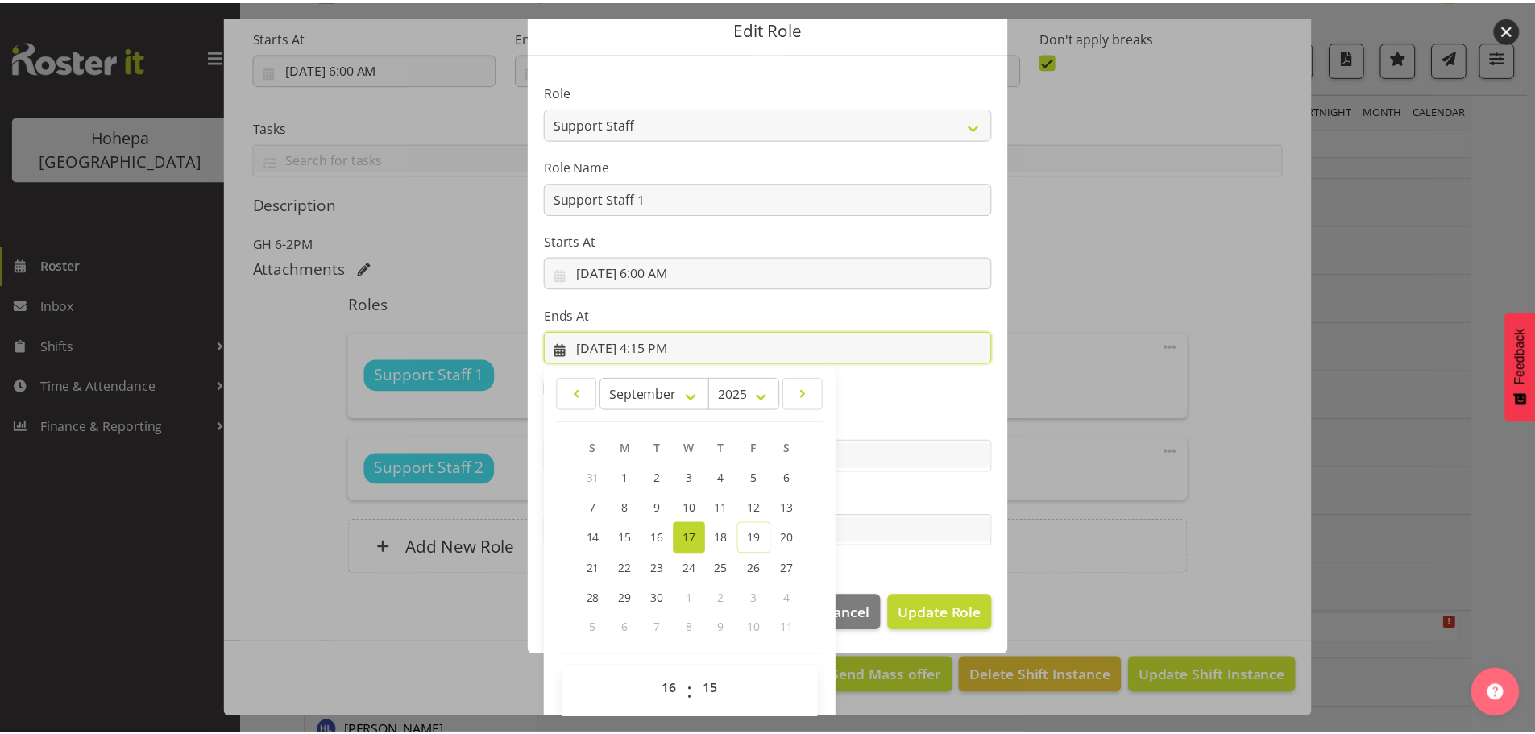
scroll to position [75, 0]
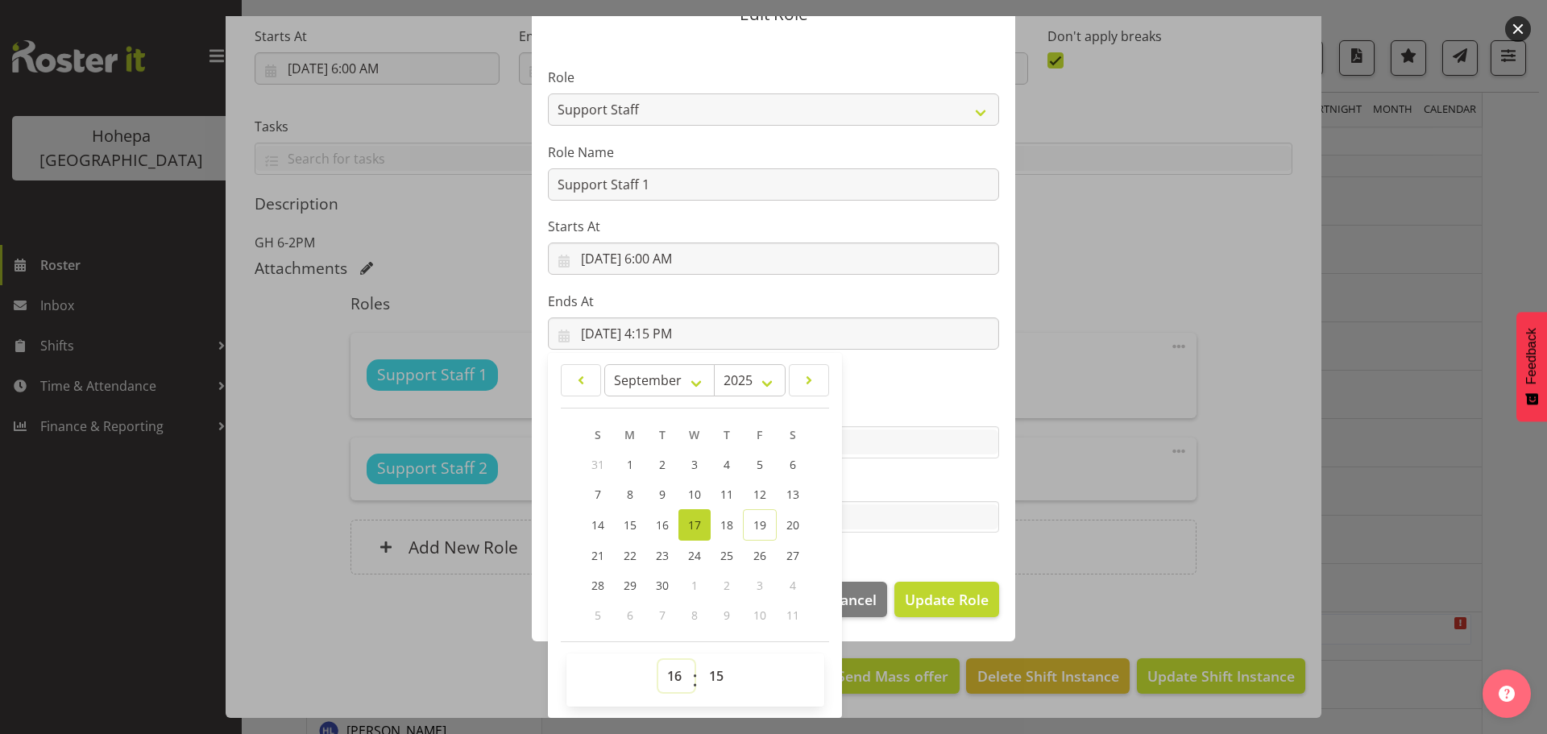
click at [670, 680] on select "00 01 02 03 04 05 06 07 08 09 10 11 12 13 14 15 16 17 18 19 20 21 22 23" at bounding box center [676, 676] width 36 height 32
select select "14"
click at [658, 660] on select "00 01 02 03 04 05 06 07 08 09 10 11 12 13 14 15 16 17 18 19 20 21 22 23" at bounding box center [676, 676] width 36 height 32
type input "[DATE] 2:15 PM"
click at [707, 675] on select "00 01 02 03 04 05 06 07 08 09 10 11 12 13 14 15 16 17 18 19 20 21 22 23 24 25 2…" at bounding box center [718, 676] width 36 height 32
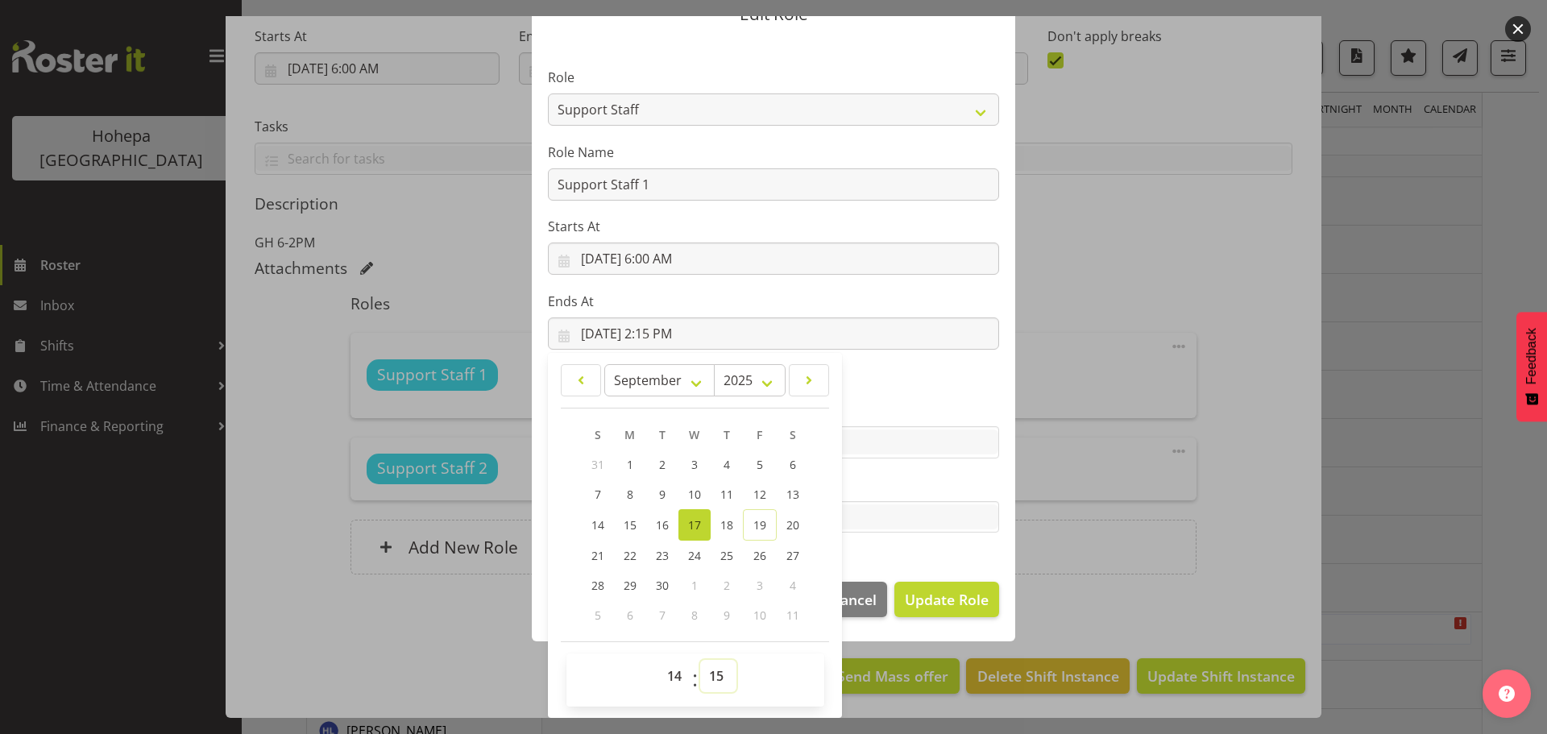
select select "0"
click at [700, 660] on select "00 01 02 03 04 05 06 07 08 09 10 11 12 13 14 15 16 17 18 19 20 21 22 23 24 25 2…" at bounding box center [718, 676] width 36 height 32
type input "[DATE] 2:00 PM"
click at [916, 596] on span "Update Role" at bounding box center [947, 599] width 84 height 21
select select
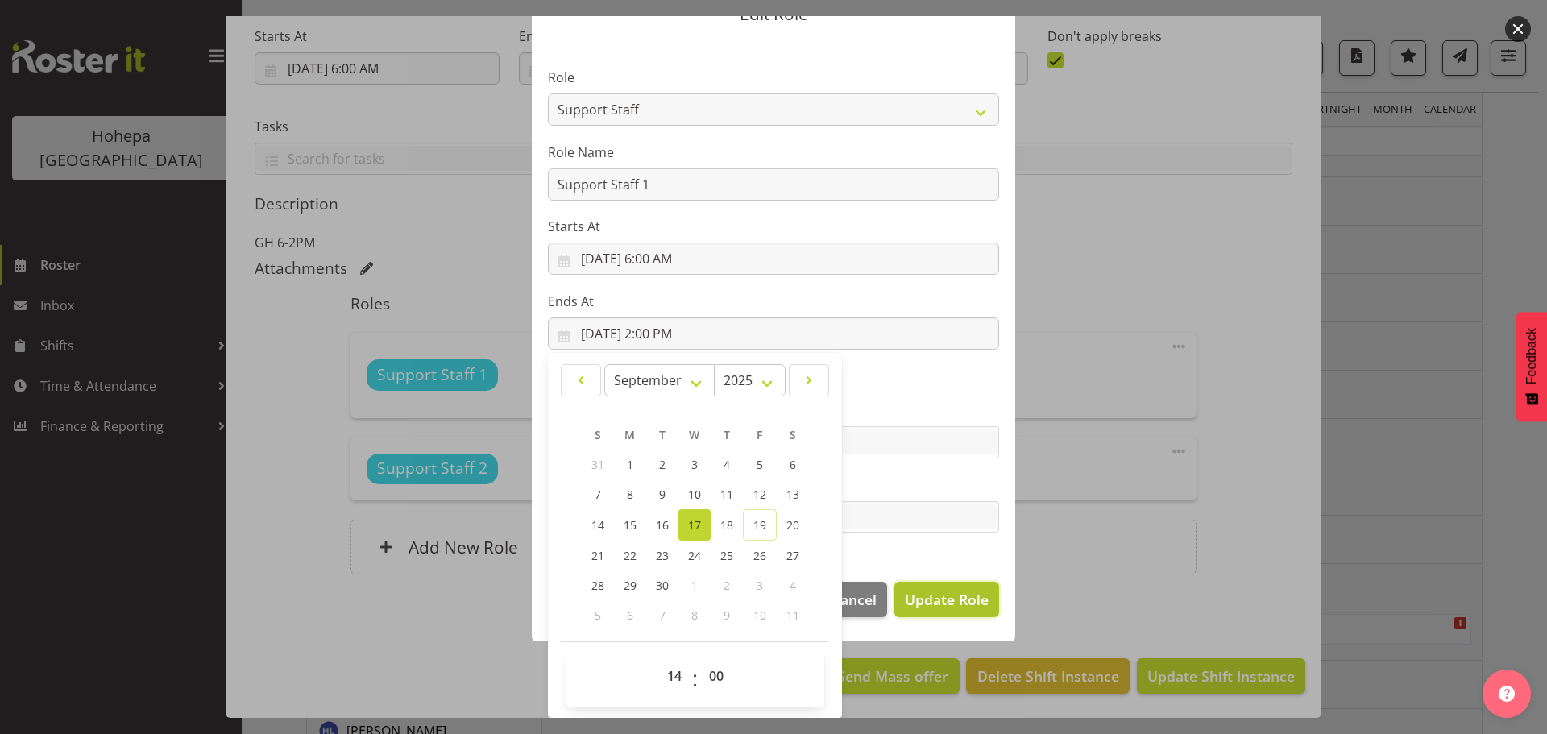
select select
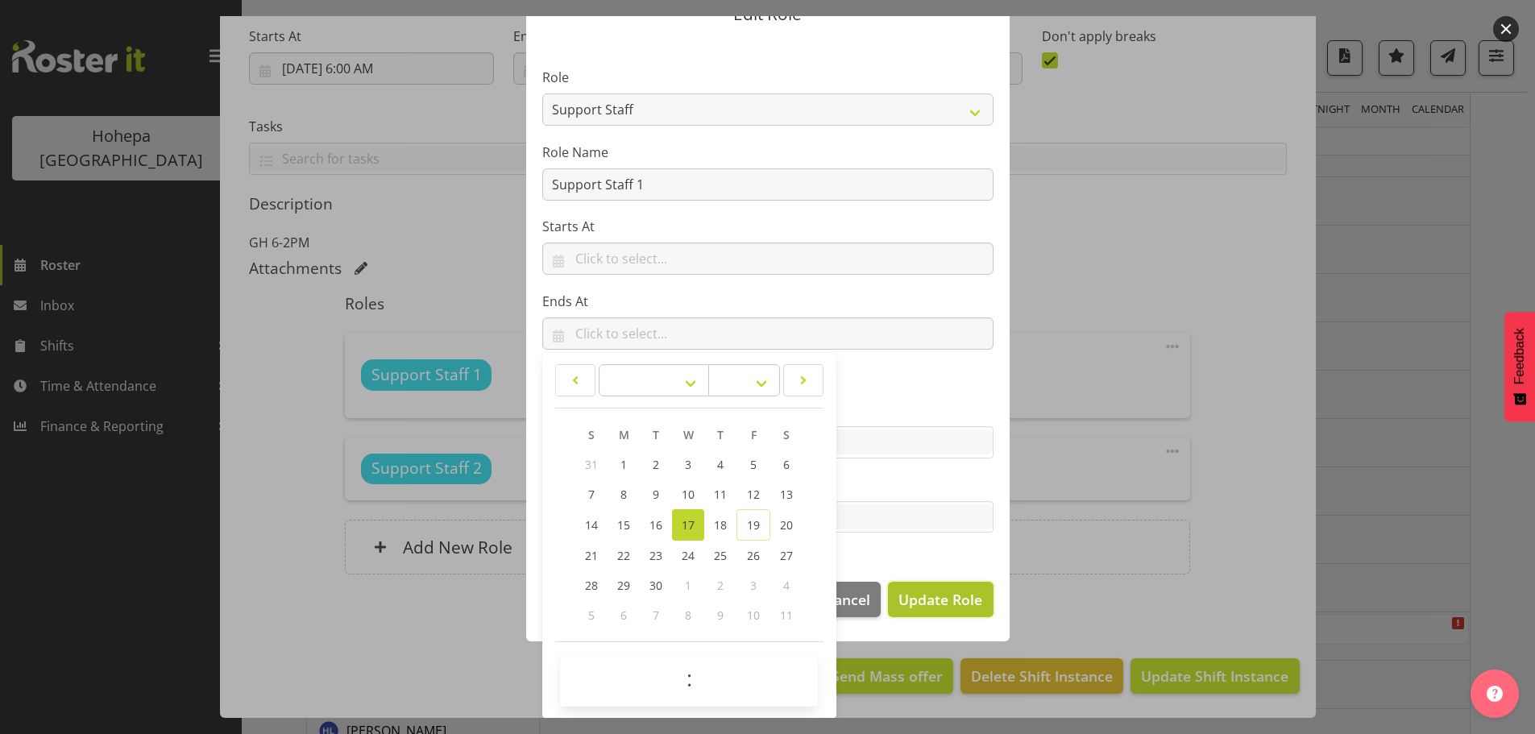
scroll to position [73, 0]
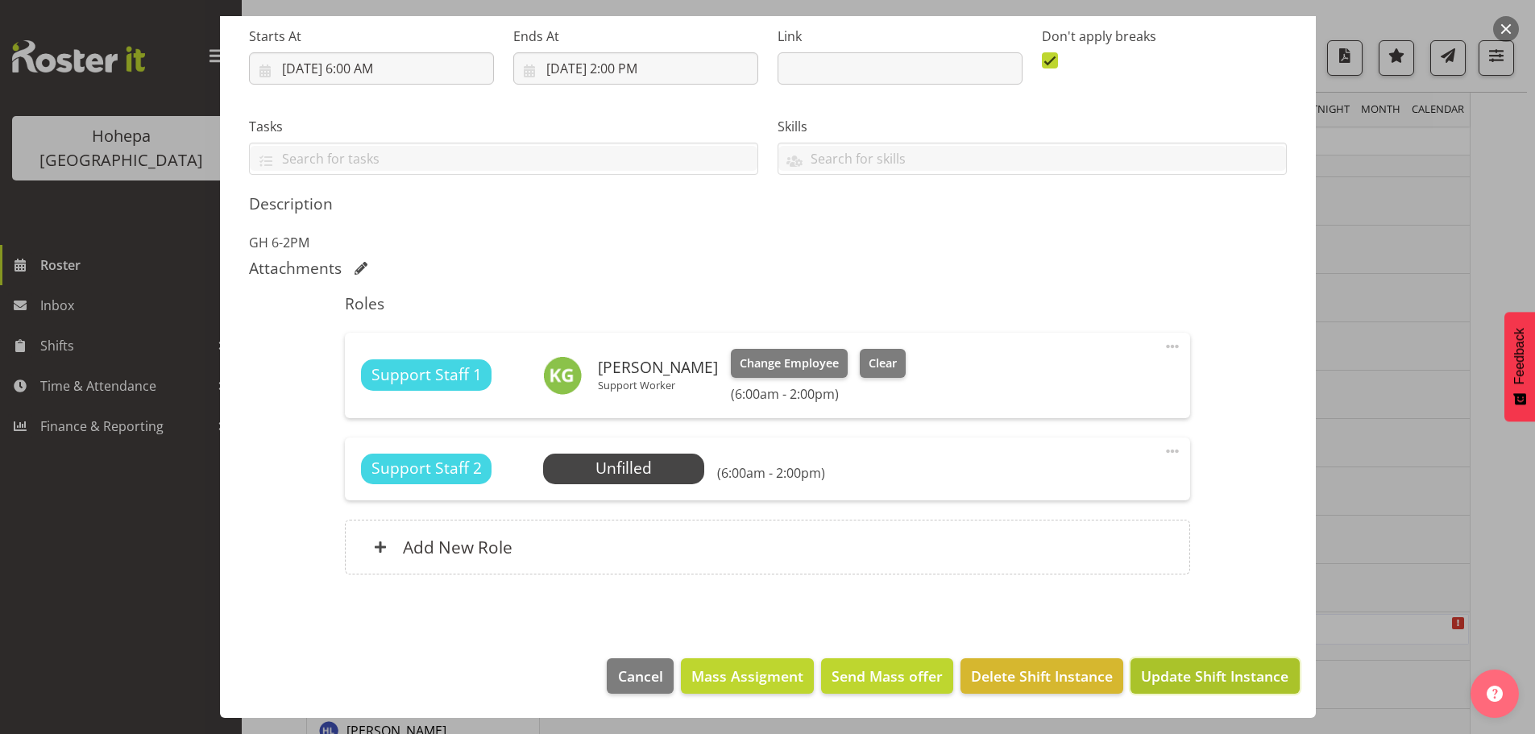
click at [1204, 672] on span "Update Shift Instance" at bounding box center [1214, 676] width 147 height 21
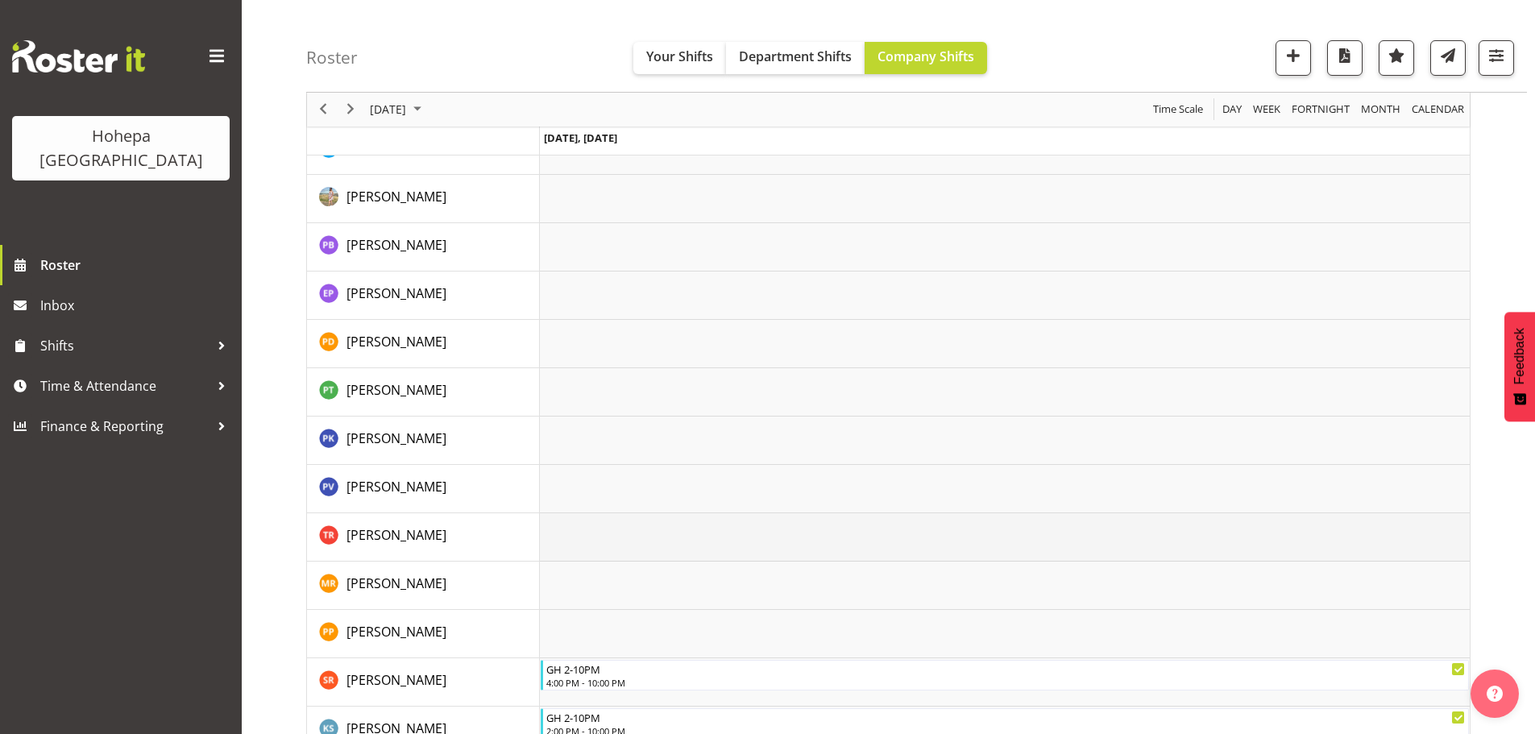
scroll to position [2659, 0]
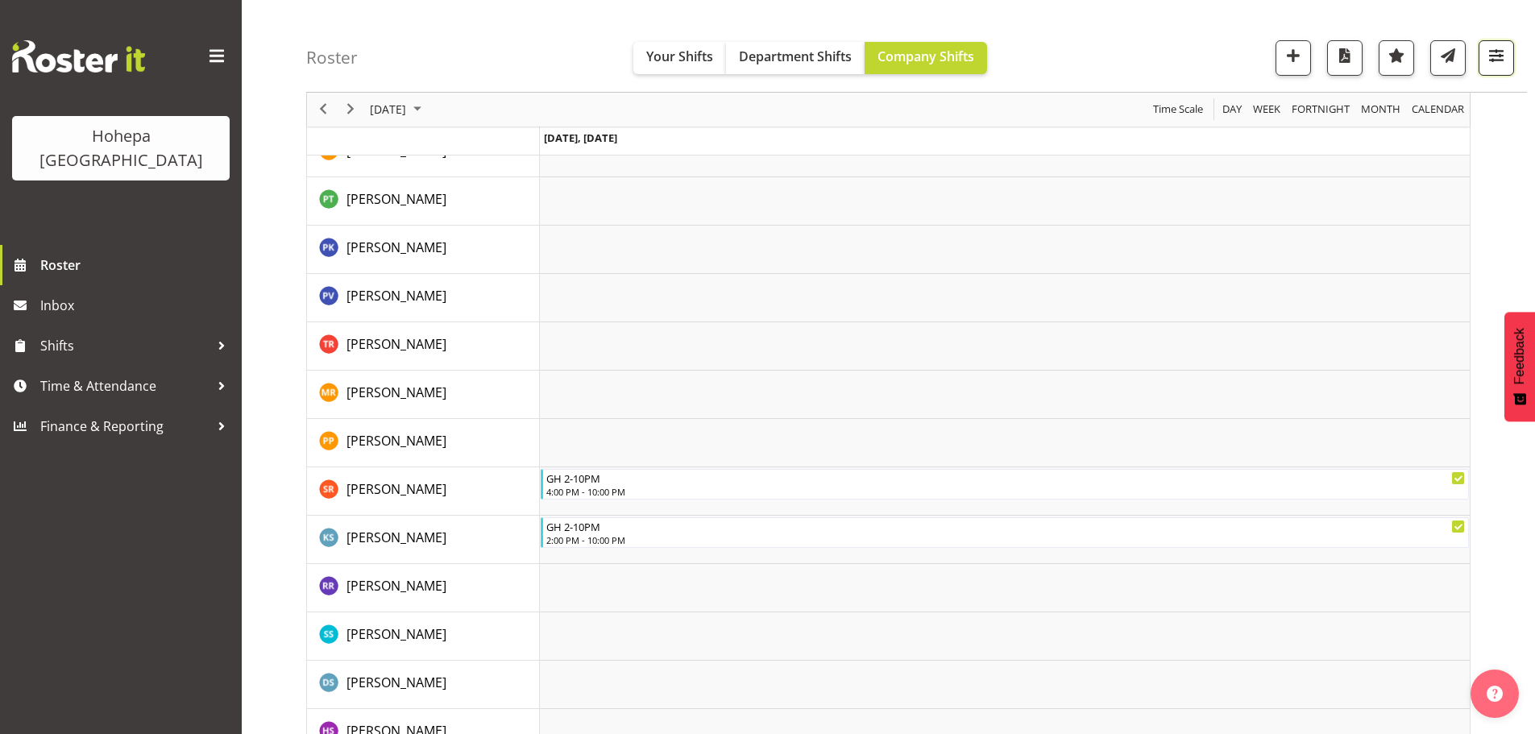
click at [1496, 54] on span "button" at bounding box center [1496, 55] width 21 height 21
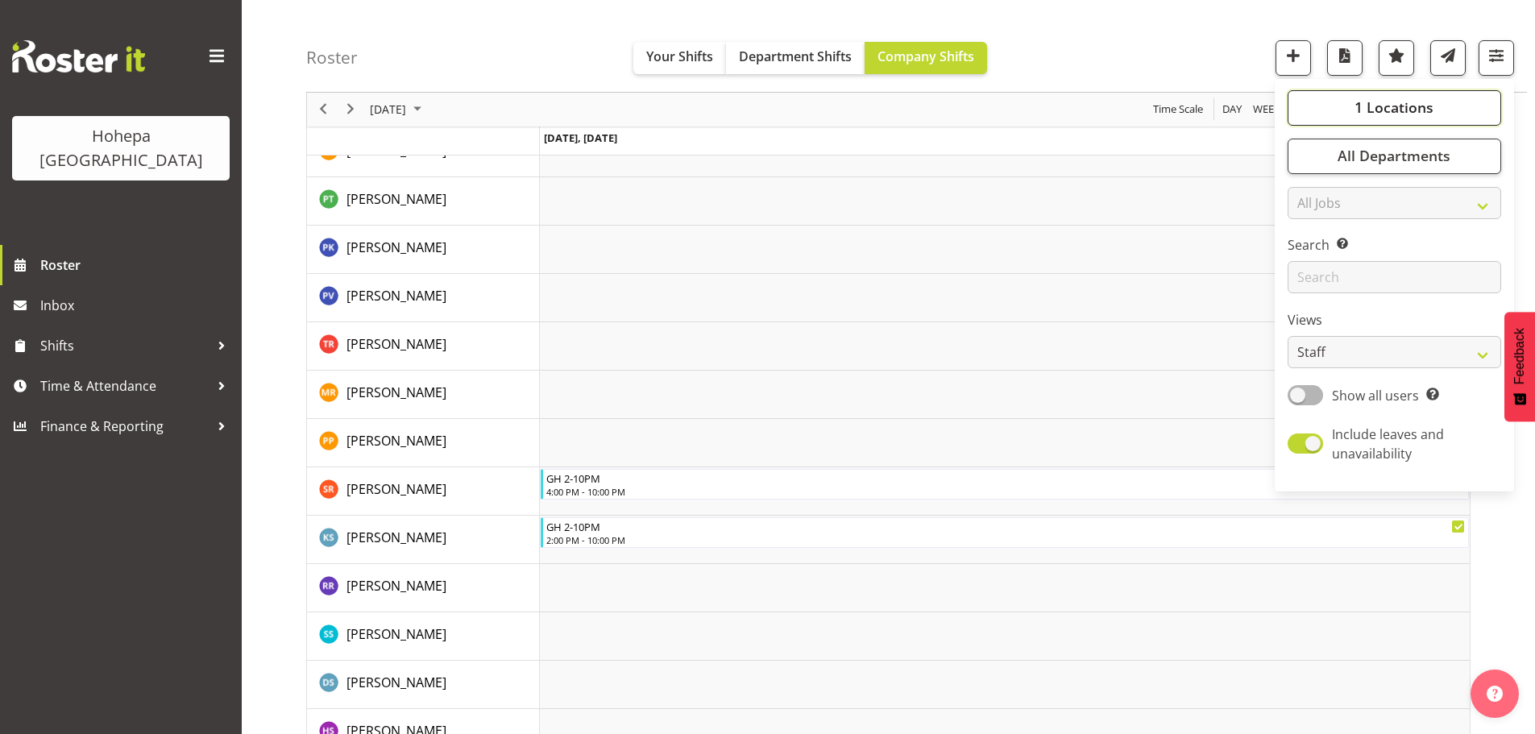
click at [1393, 104] on span "1 Locations" at bounding box center [1394, 107] width 79 height 19
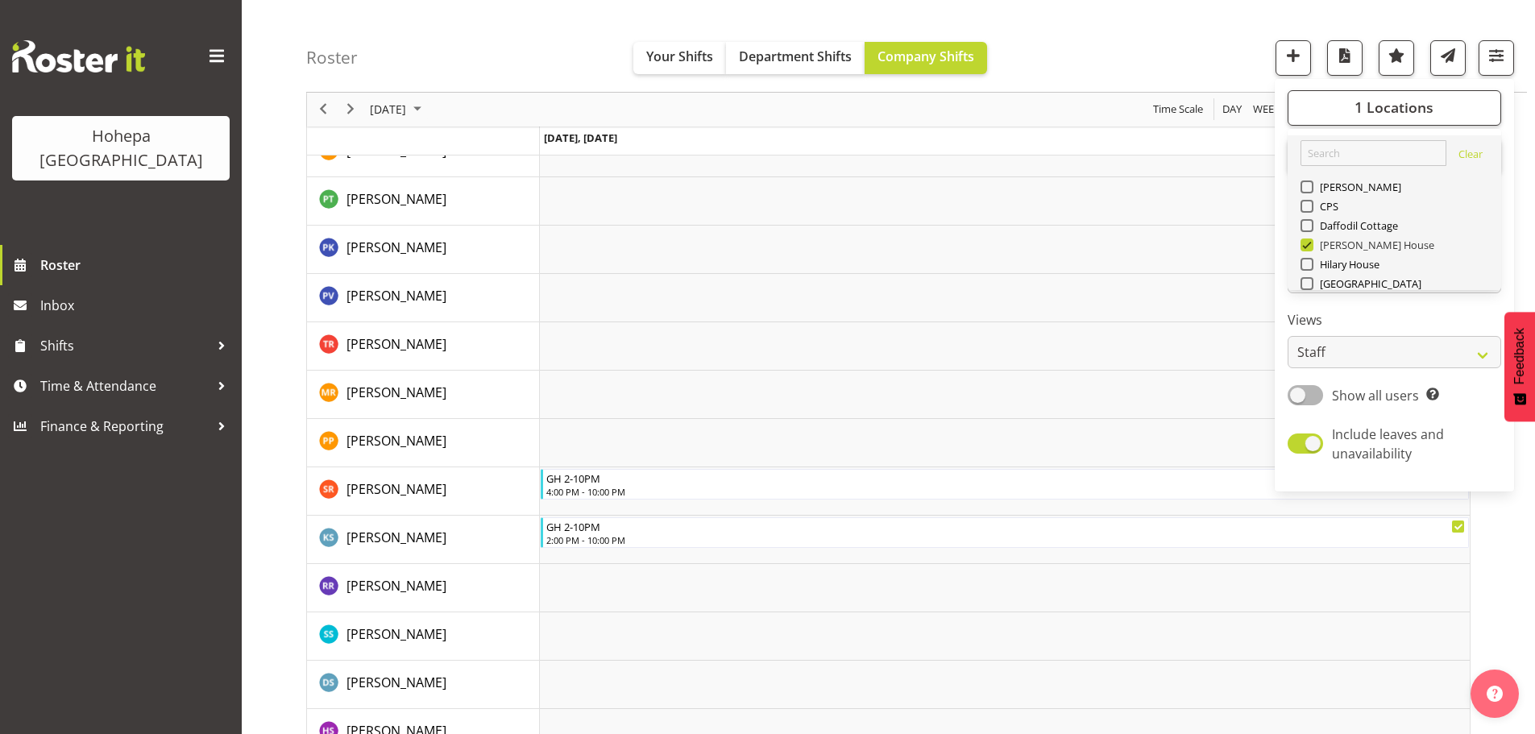
click at [1313, 238] on div "[PERSON_NAME] House" at bounding box center [1395, 246] width 189 height 19
click at [1312, 249] on span at bounding box center [1307, 245] width 13 height 13
click at [1311, 249] on input "[PERSON_NAME] House" at bounding box center [1306, 245] width 10 height 10
checkbox input "false"
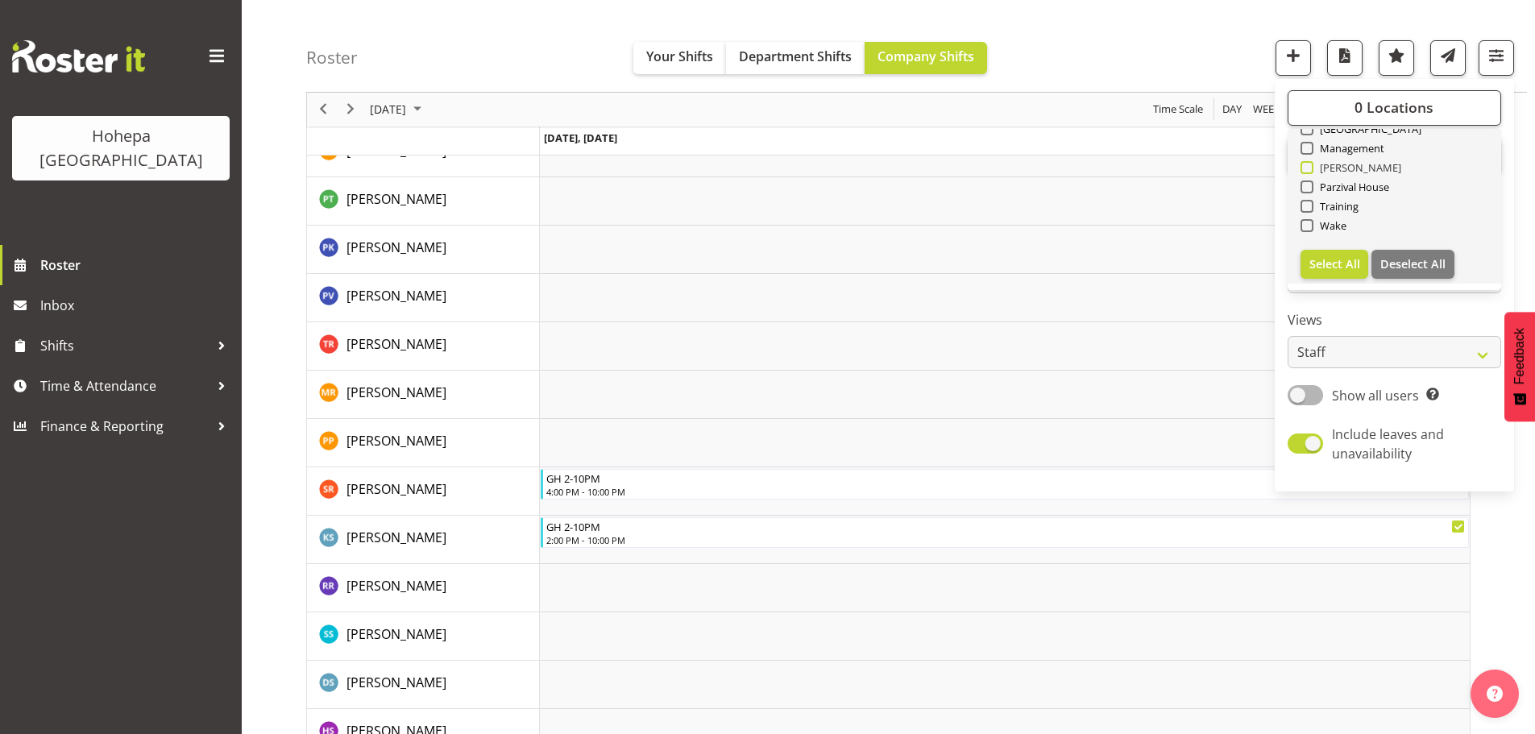
click at [1309, 172] on span at bounding box center [1307, 167] width 13 height 13
click at [1309, 172] on input "[PERSON_NAME]" at bounding box center [1306, 168] width 10 height 10
checkbox input "true"
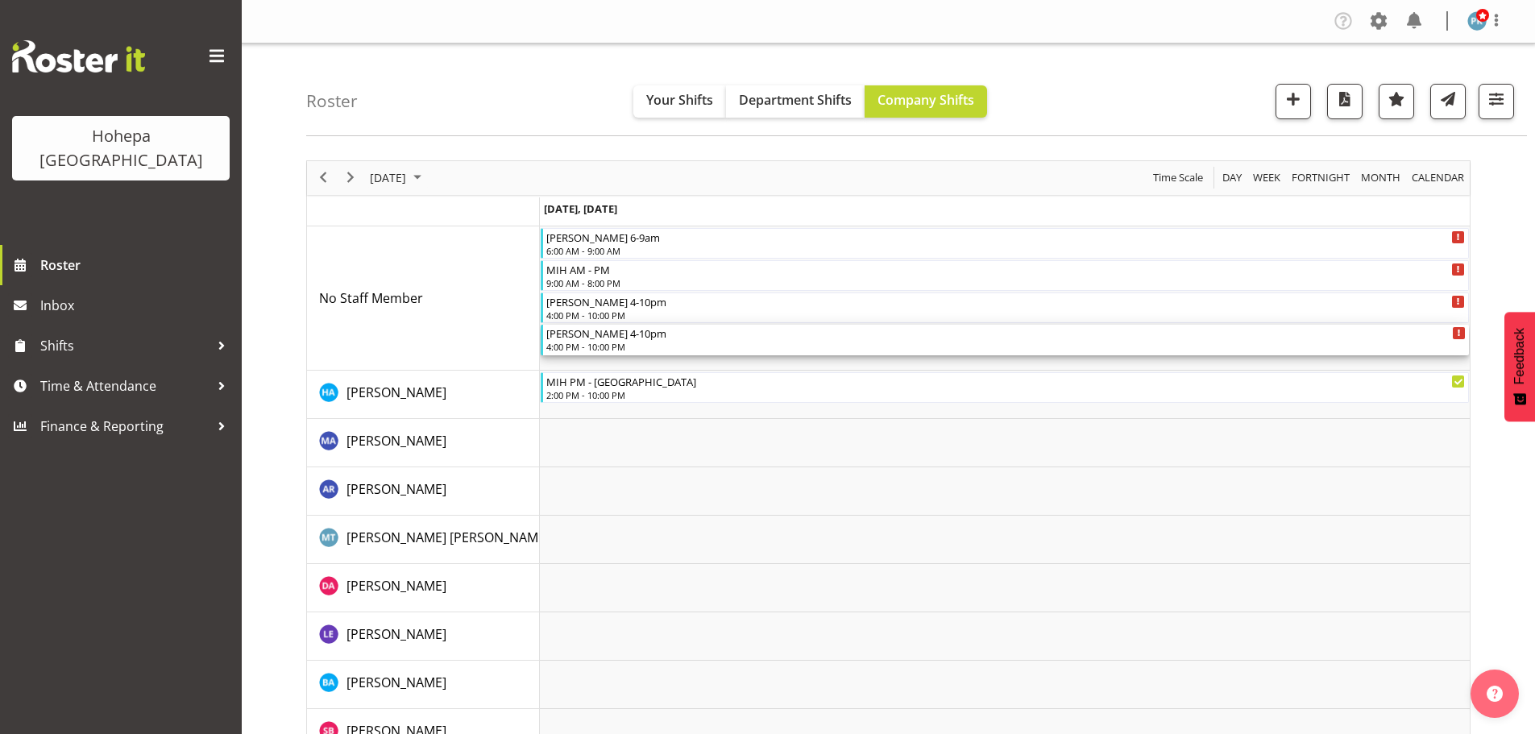
click at [567, 345] on div "4:00 PM - 10:00 PM" at bounding box center [1005, 346] width 919 height 13
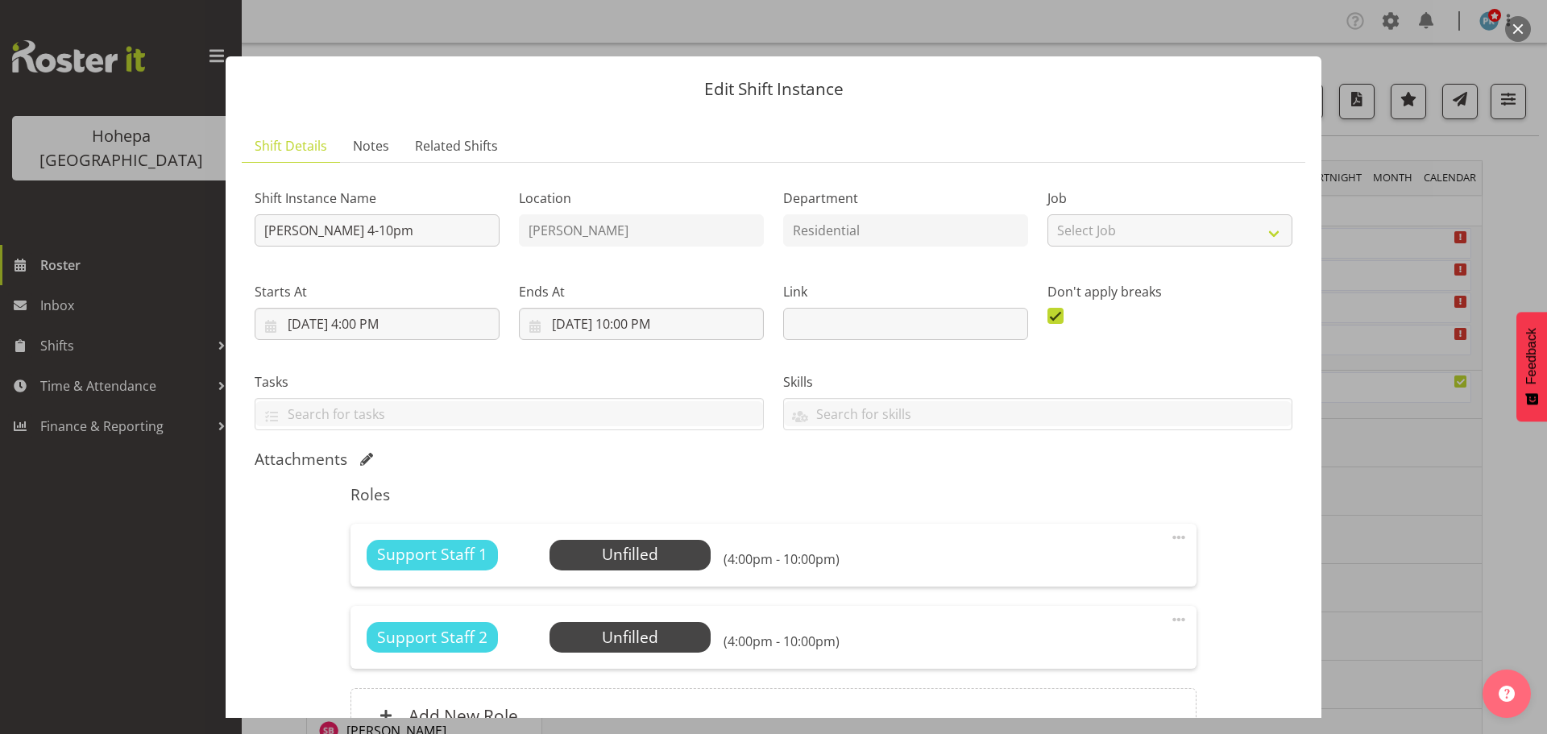
click at [1169, 540] on span at bounding box center [1178, 537] width 19 height 19
click at [1060, 570] on link "Edit" at bounding box center [1111, 572] width 155 height 29
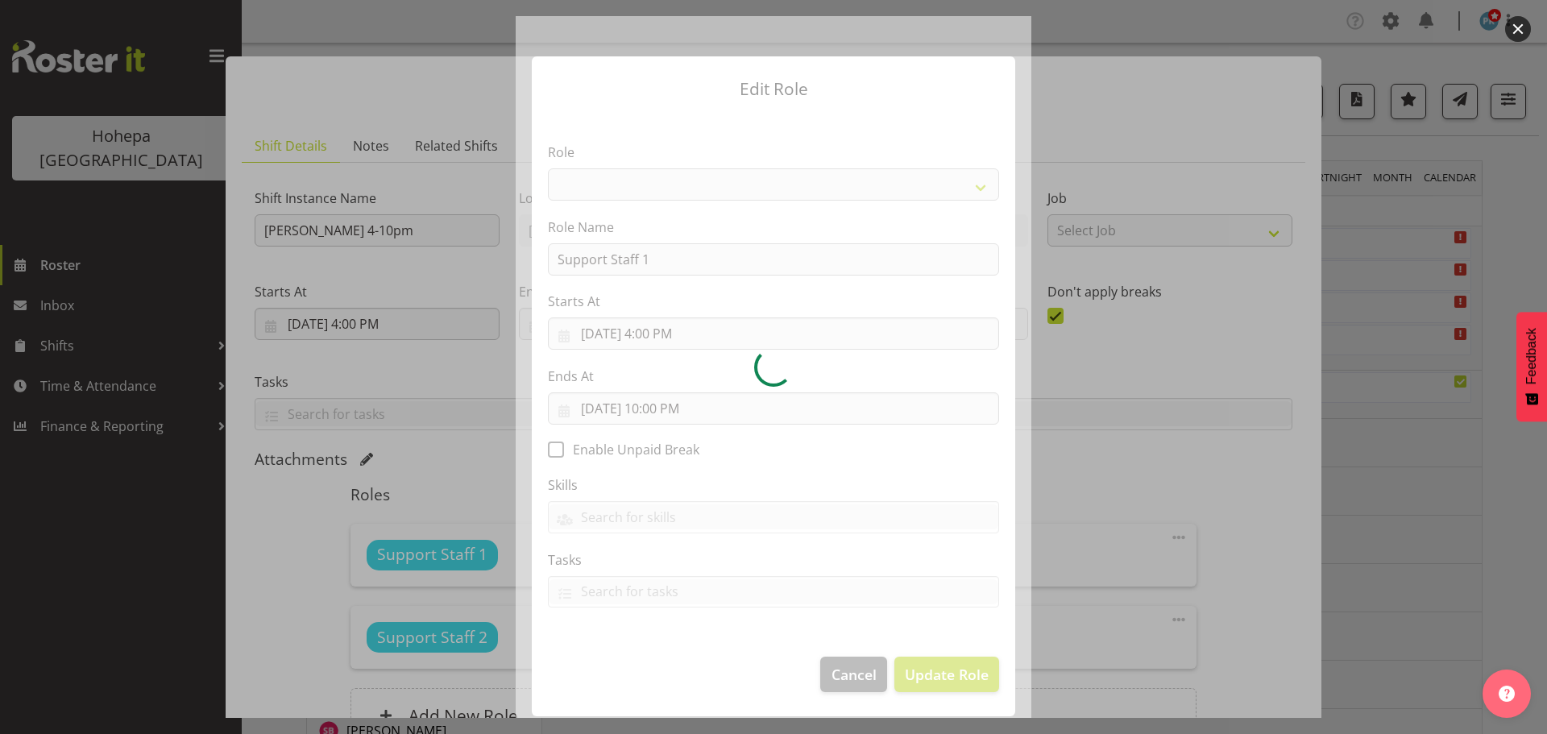
select select "1091"
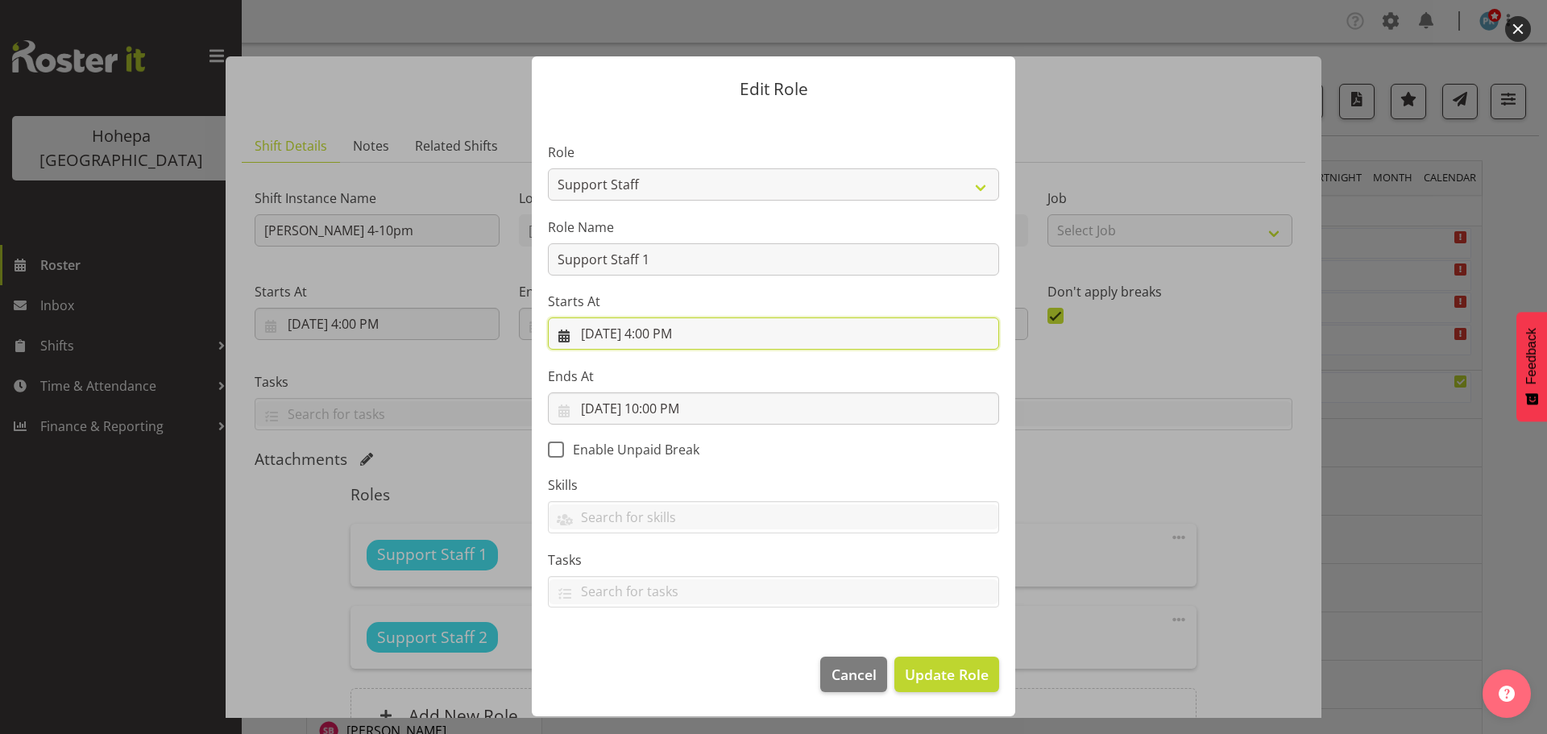
click at [687, 335] on input "[DATE] 4:00 PM" at bounding box center [773, 334] width 451 height 32
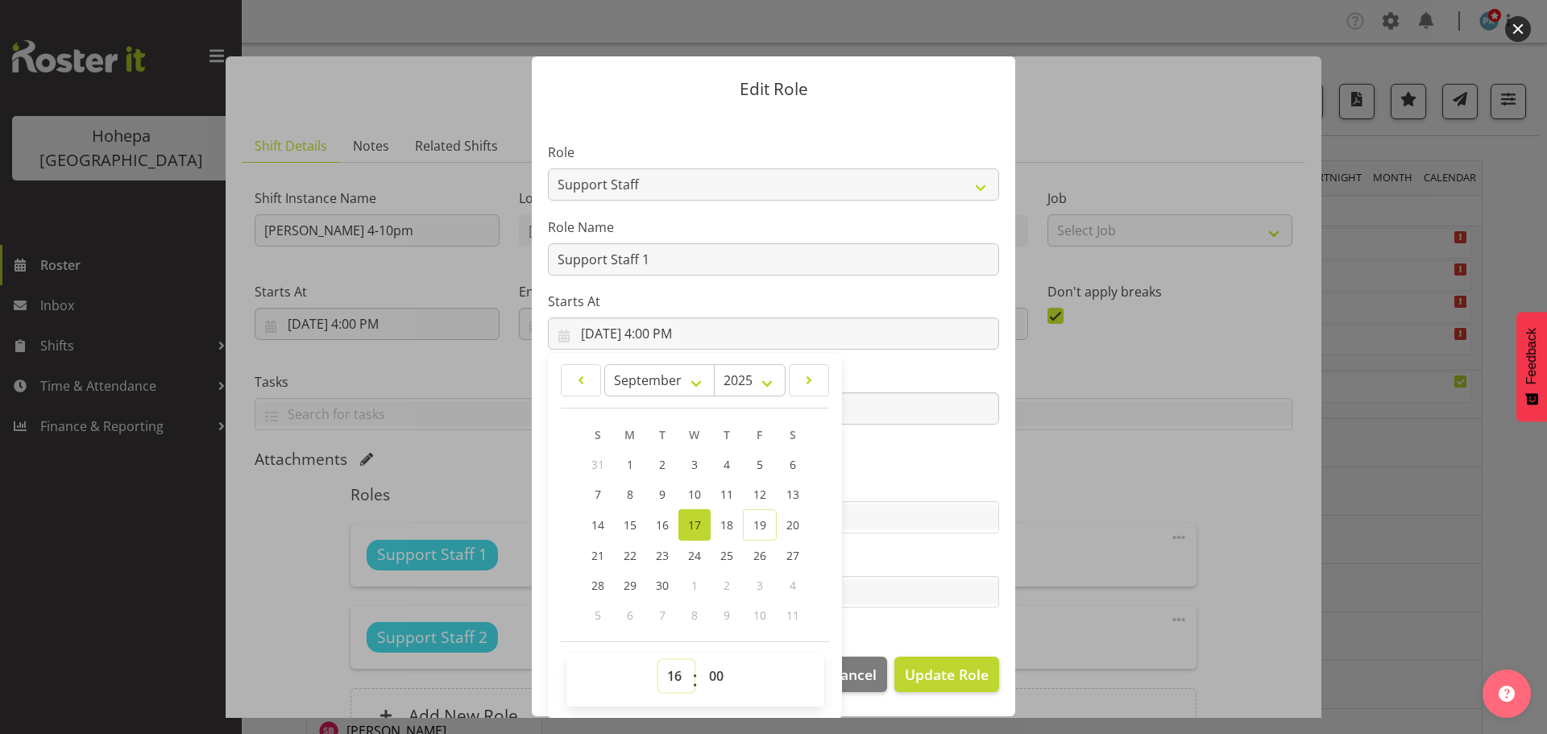
click at [672, 675] on select "00 01 02 03 04 05 06 07 08 09 10 11 12 13 14 15 16 17 18 19 20 21 22 23" at bounding box center [676, 676] width 36 height 32
select select "14"
click at [658, 660] on select "00 01 02 03 04 05 06 07 08 09 10 11 12 13 14 15 16 17 18 19 20 21 22 23" at bounding box center [676, 676] width 36 height 32
type input "[DATE] 2:00 PM"
click at [981, 467] on section "Role CP House Leader Support Staff Wake Role Name Support Staff 1 Starts At [DA…" at bounding box center [774, 377] width 484 height 527
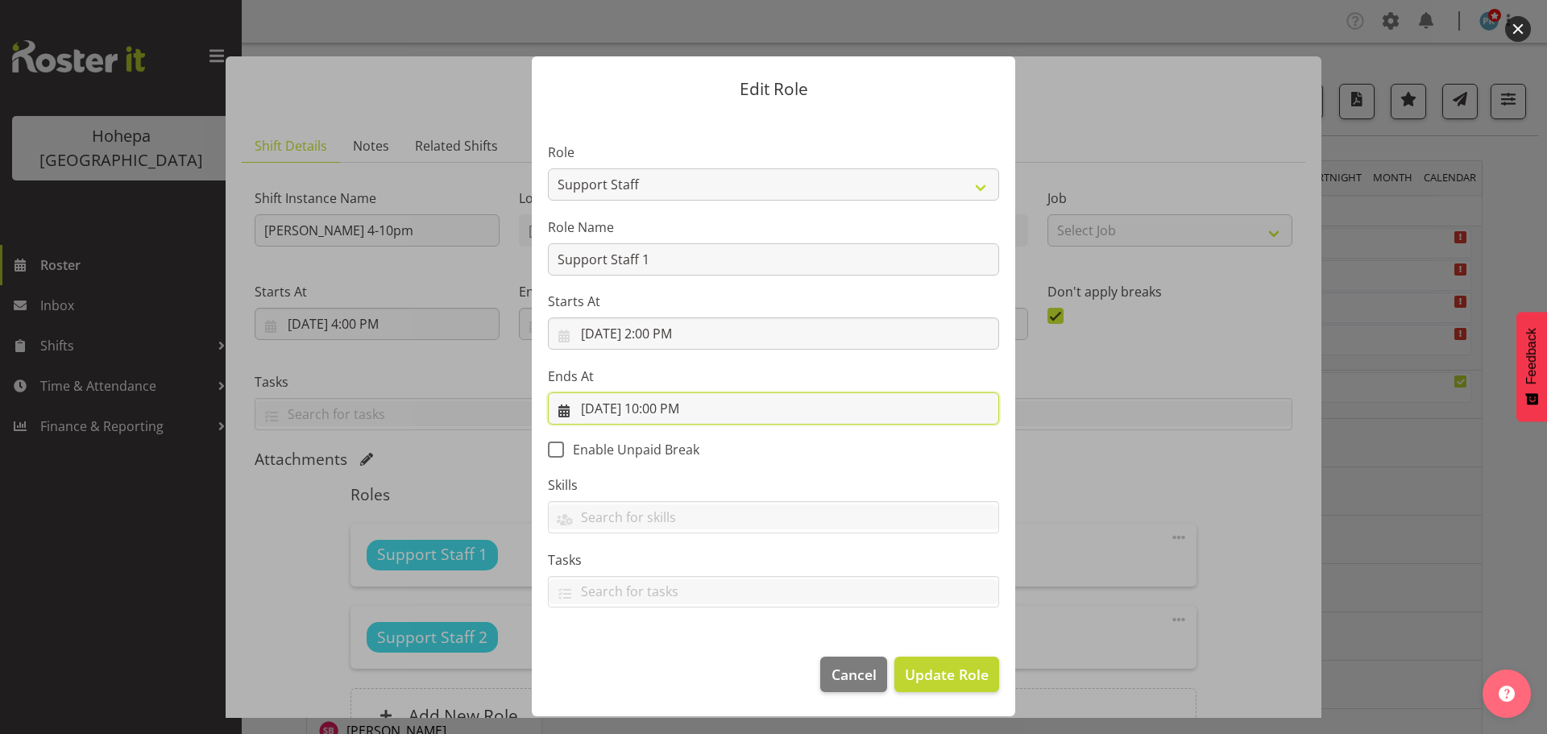
click at [677, 405] on input "[DATE] 10:00 PM" at bounding box center [773, 408] width 451 height 32
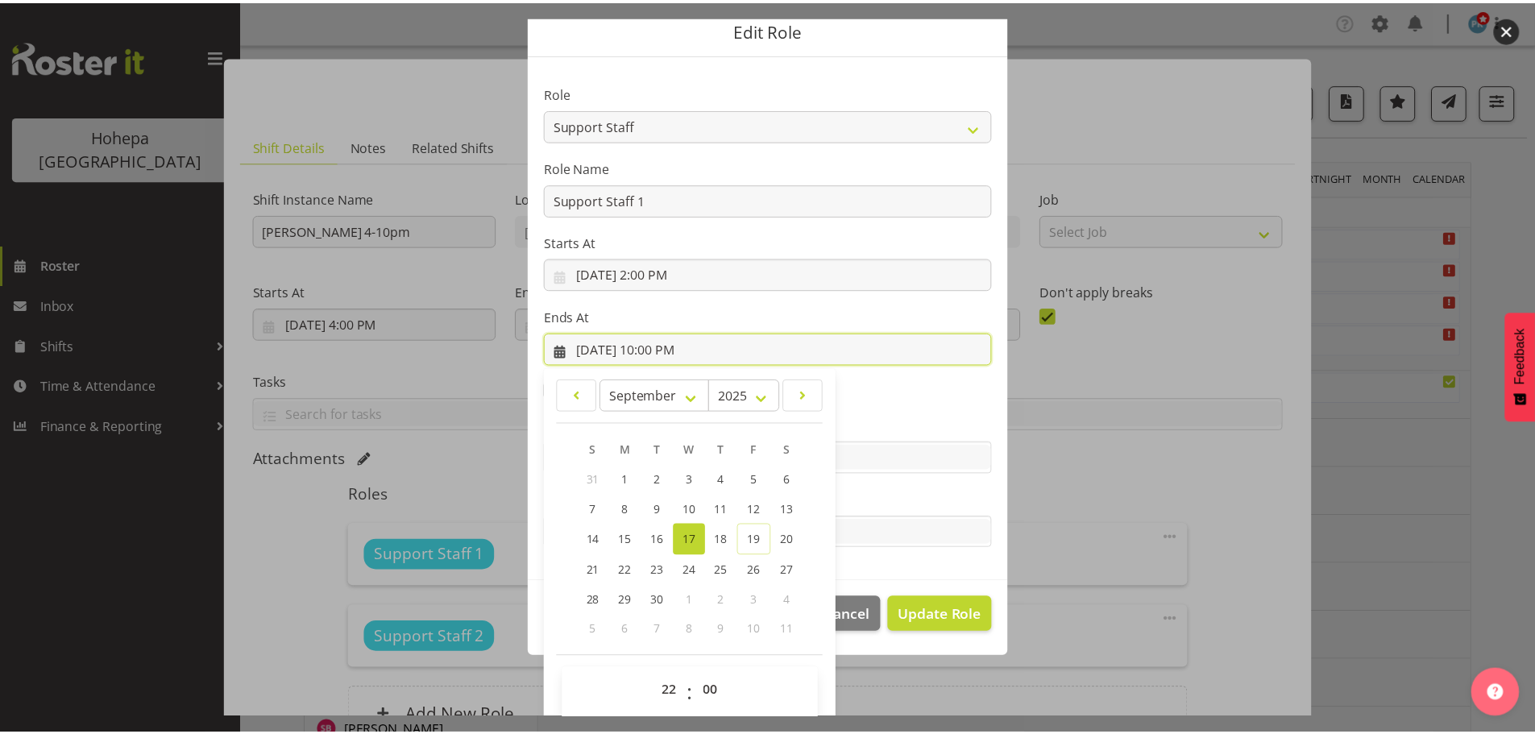
scroll to position [75, 0]
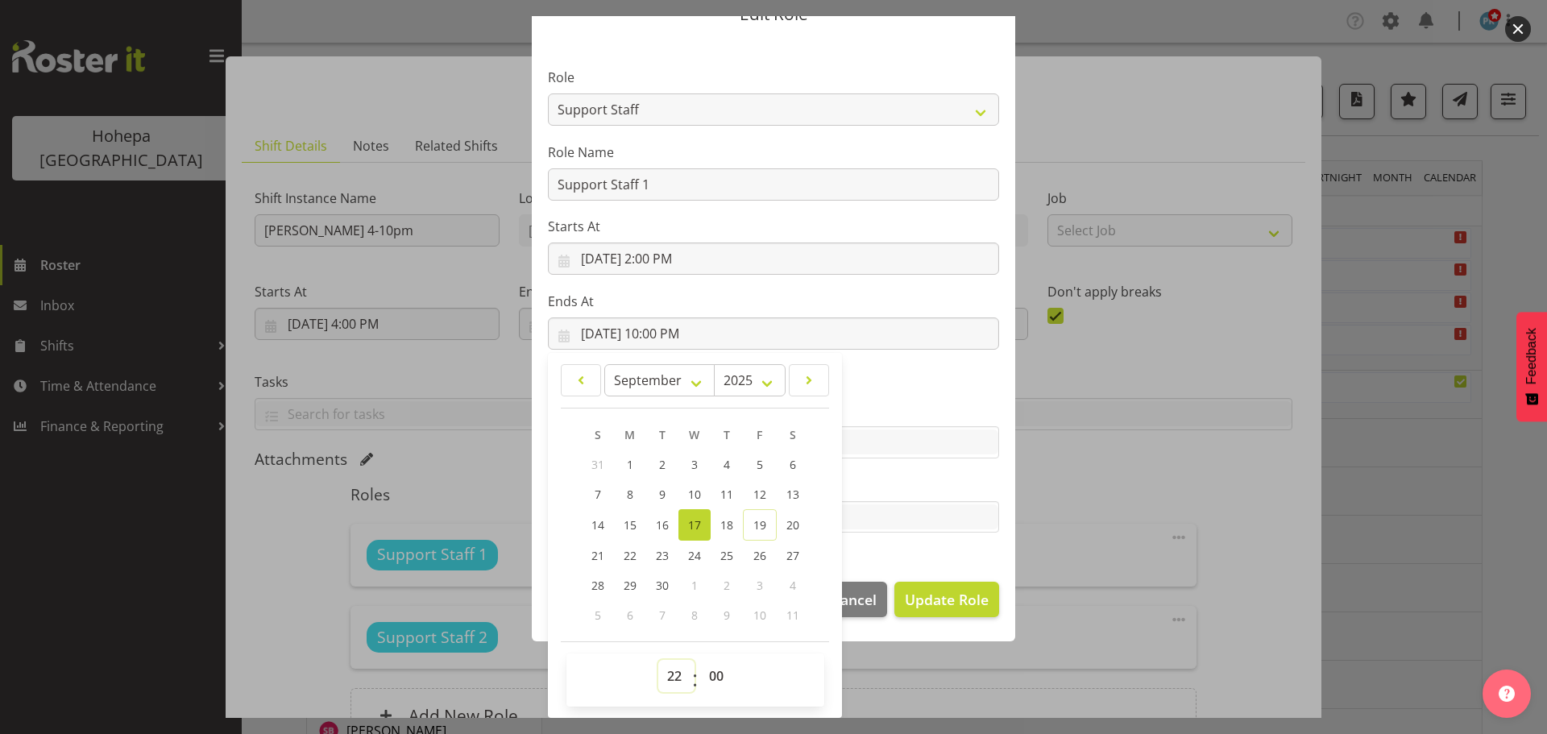
click at [671, 678] on select "00 01 02 03 04 05 06 07 08 09 10 11 12 13 14 15 16 17 18 19 20 21 22 23" at bounding box center [676, 676] width 36 height 32
select select "16"
click at [658, 660] on select "00 01 02 03 04 05 06 07 08 09 10 11 12 13 14 15 16 17 18 19 20 21 22 23" at bounding box center [676, 676] width 36 height 32
type input "[DATE] 4:00 PM"
drag, startPoint x: 711, startPoint y: 679, endPoint x: 709, endPoint y: 662, distance: 17.8
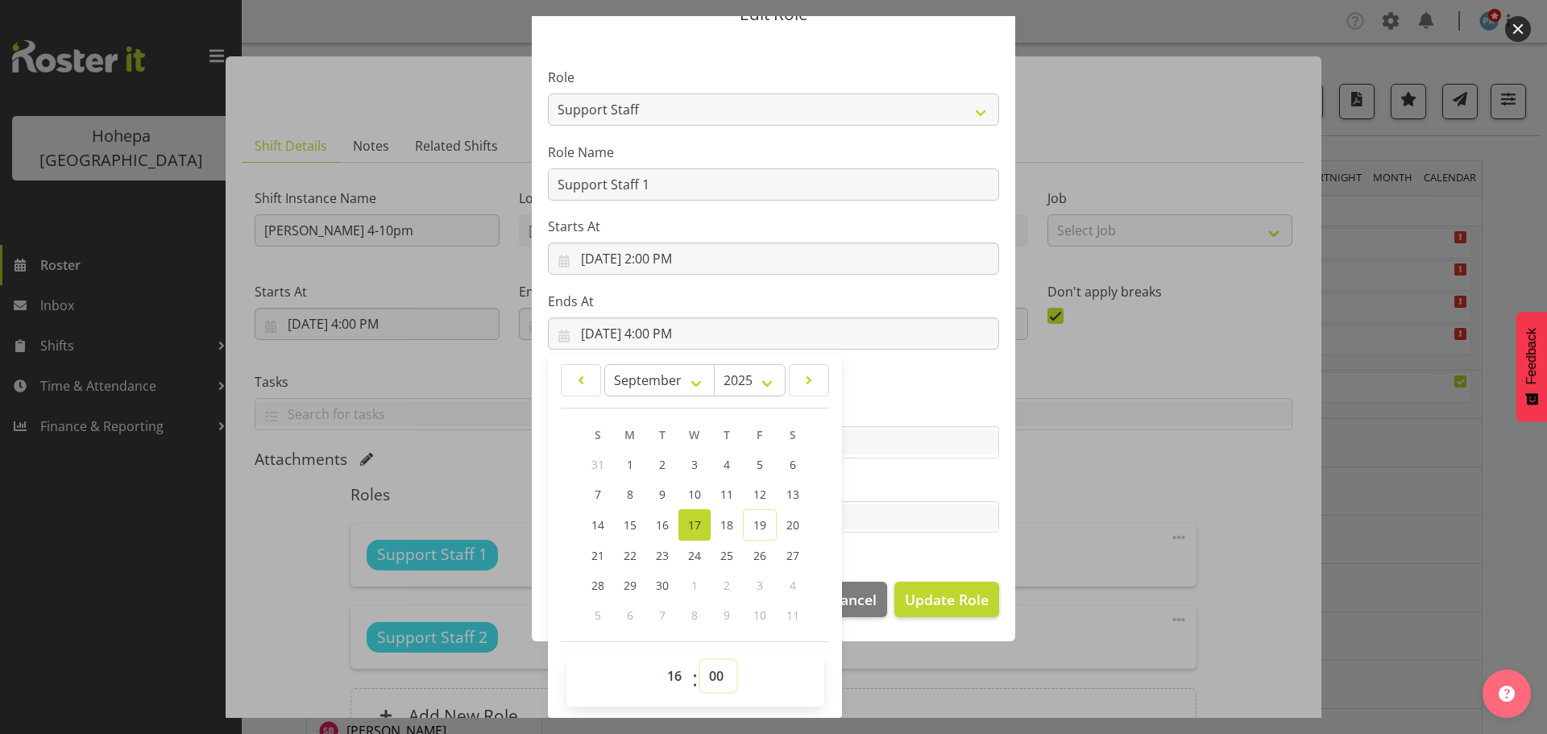
click at [712, 679] on select "00 01 02 03 04 05 06 07 08 09 10 11 12 13 14 15 16 17 18 19 20 21 22 23 24 25 2…" at bounding box center [718, 676] width 36 height 32
select select "15"
click at [700, 660] on select "00 01 02 03 04 05 06 07 08 09 10 11 12 13 14 15 16 17 18 19 20 21 22 23 24 25 2…" at bounding box center [718, 676] width 36 height 32
type input "[DATE] 4:15 PM"
click at [931, 604] on span "Update Role" at bounding box center [947, 599] width 84 height 21
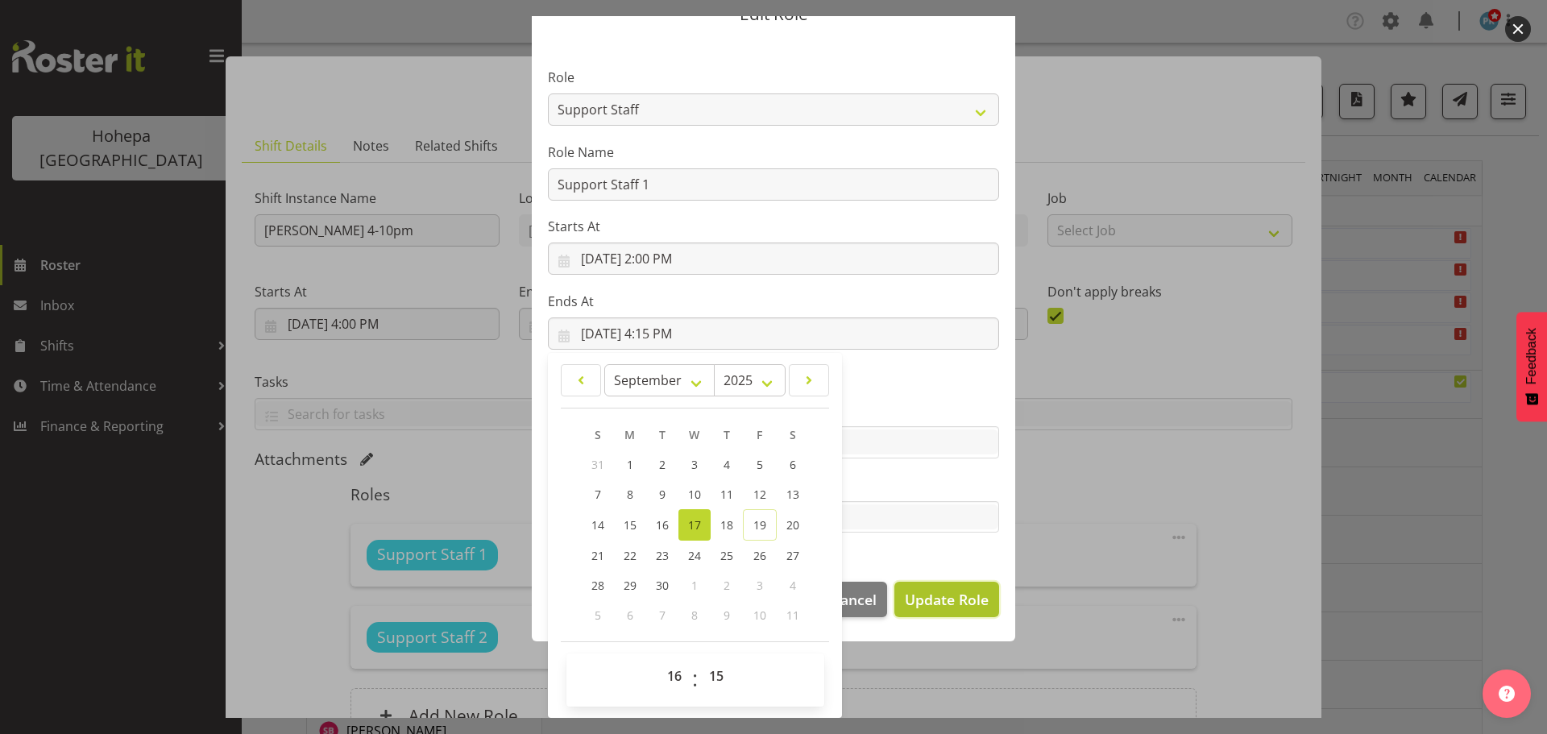
select select
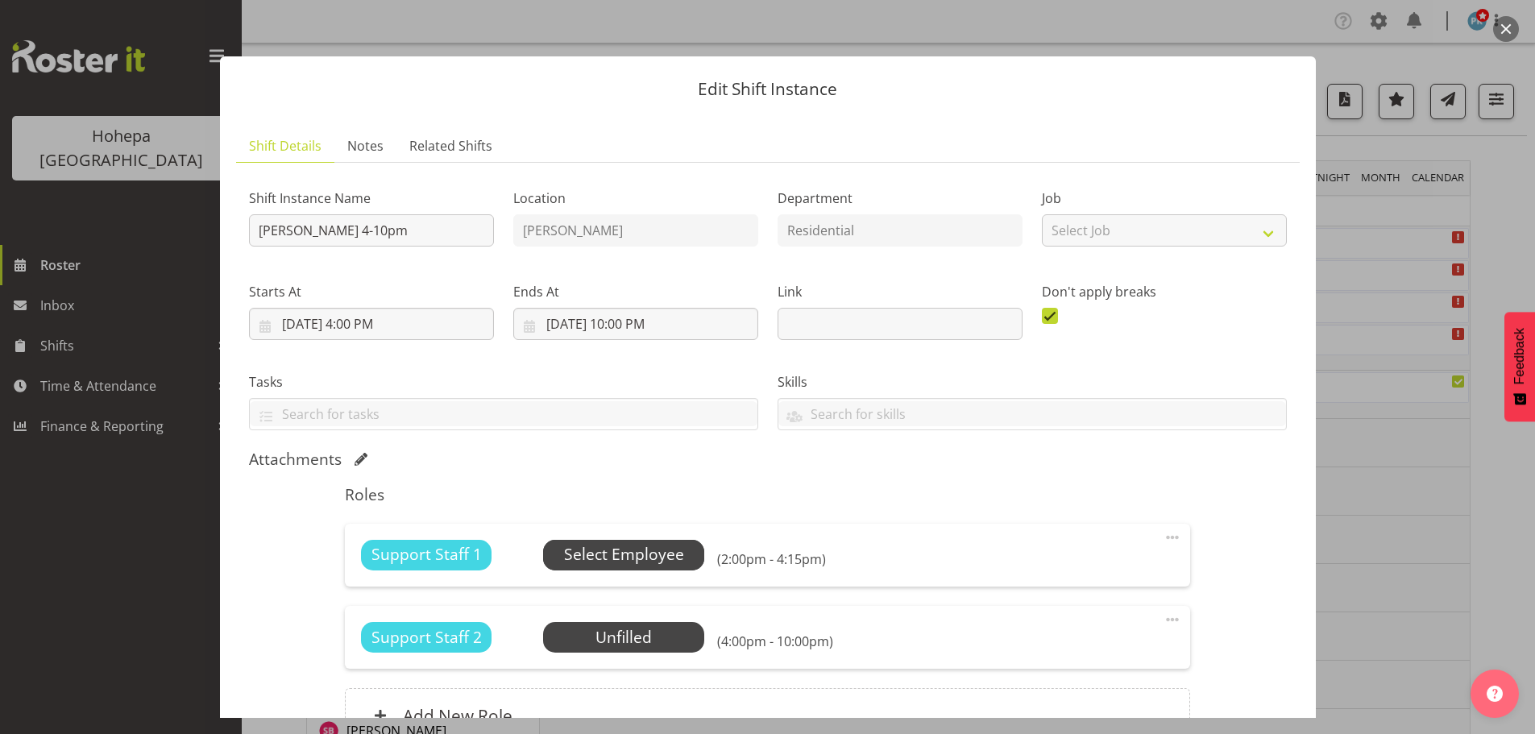
click at [580, 558] on span "Select Employee" at bounding box center [624, 554] width 120 height 23
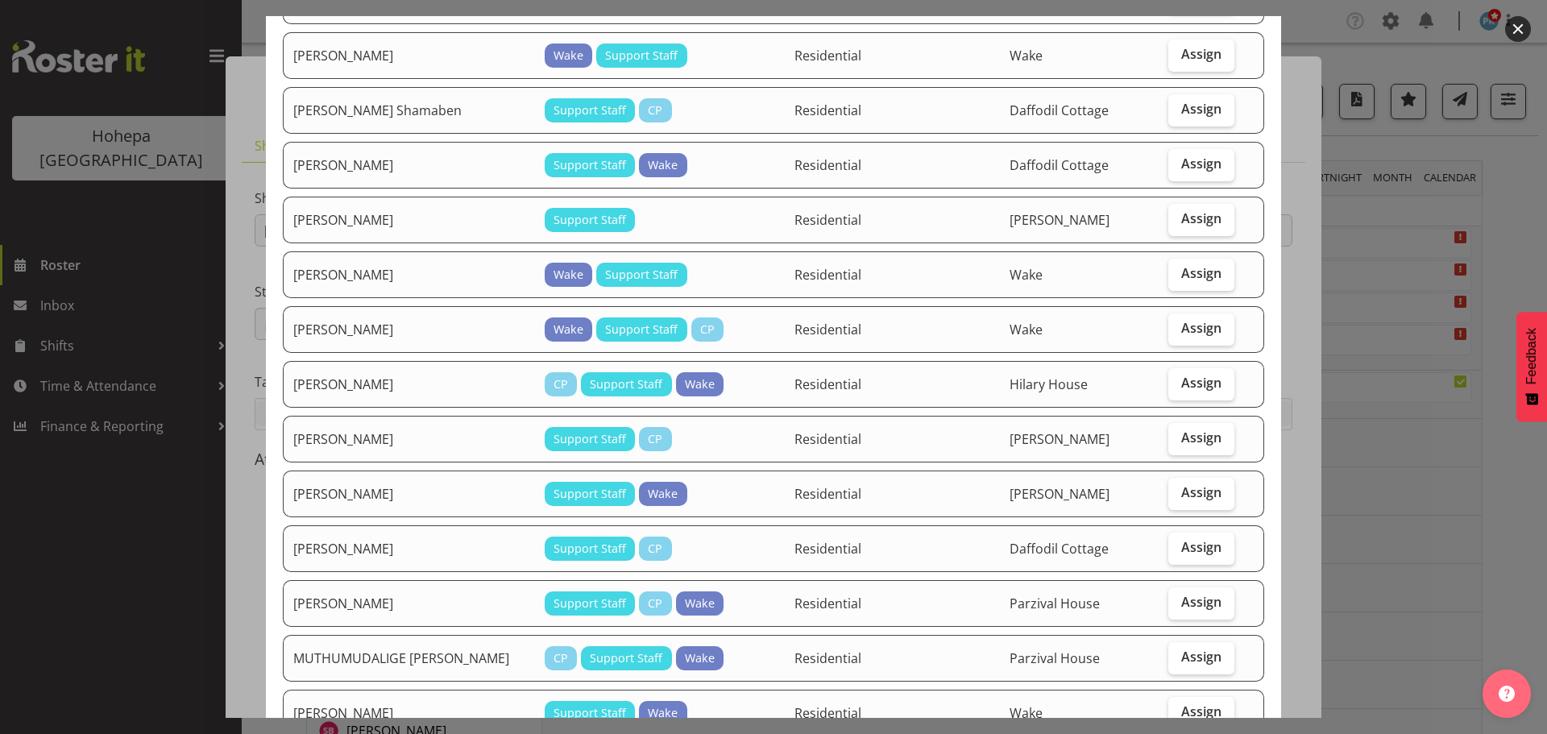
scroll to position [484, 0]
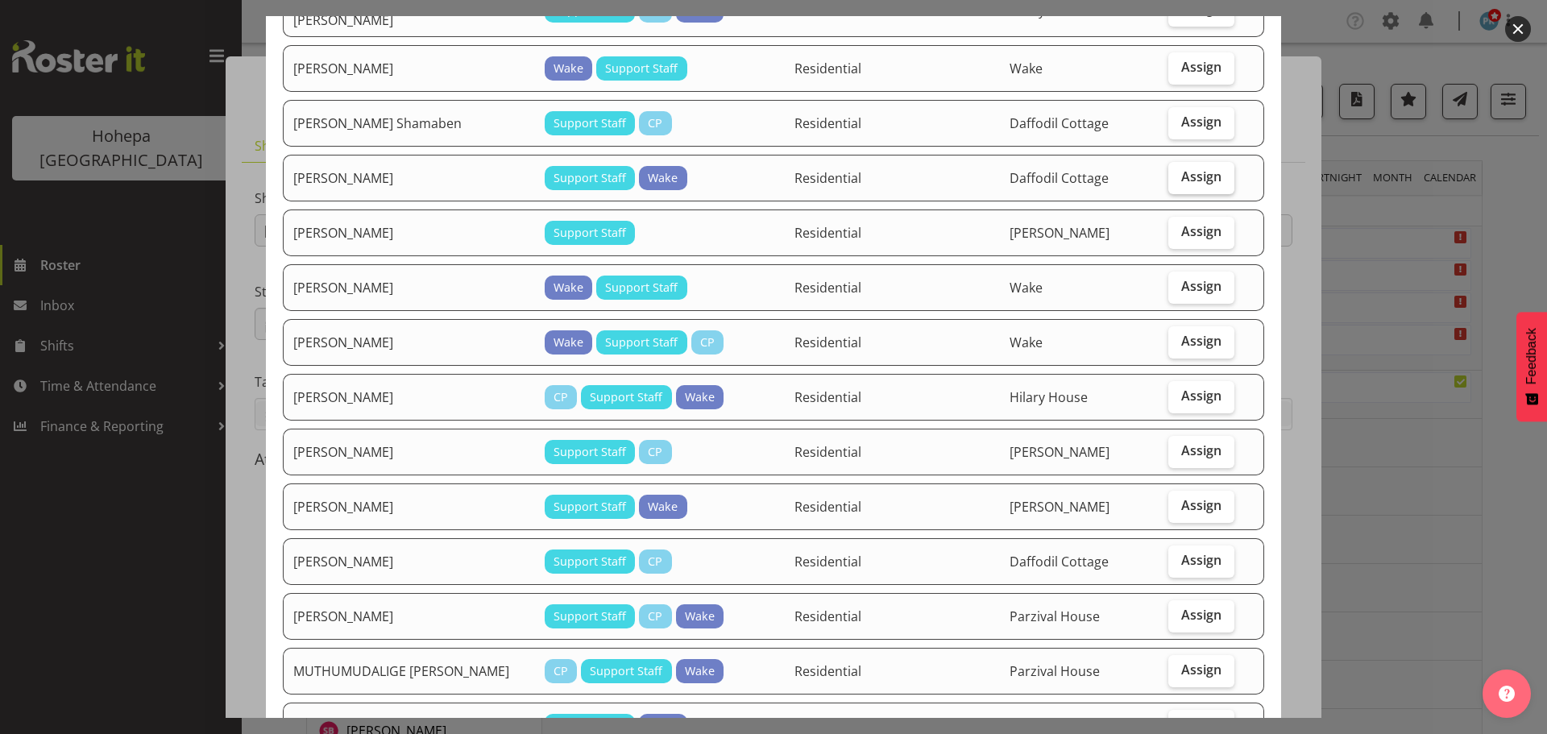
click at [1181, 168] on span "Assign" at bounding box center [1201, 176] width 40 height 16
click at [1174, 172] on input "Assign" at bounding box center [1173, 177] width 10 height 10
checkbox input "true"
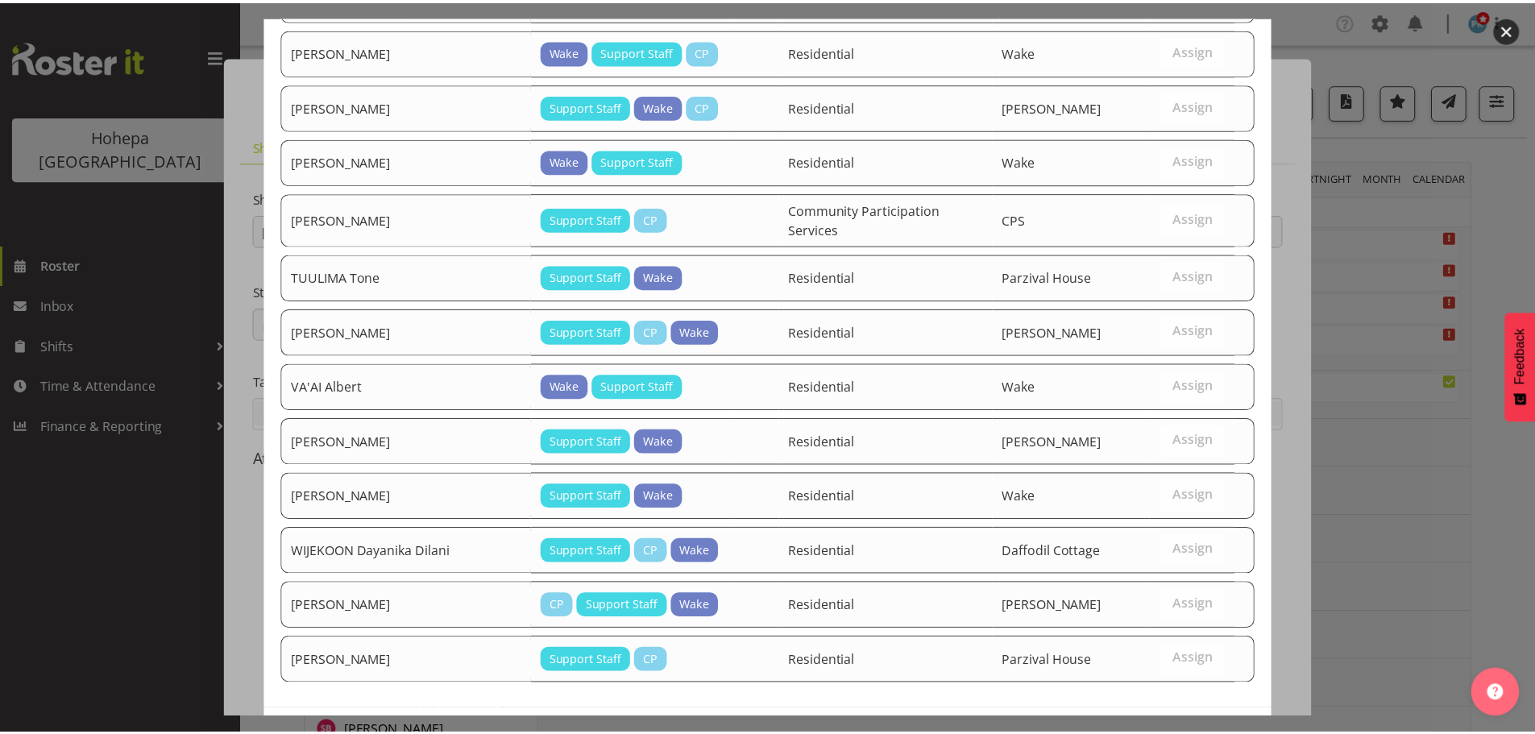
scroll to position [1528, 0]
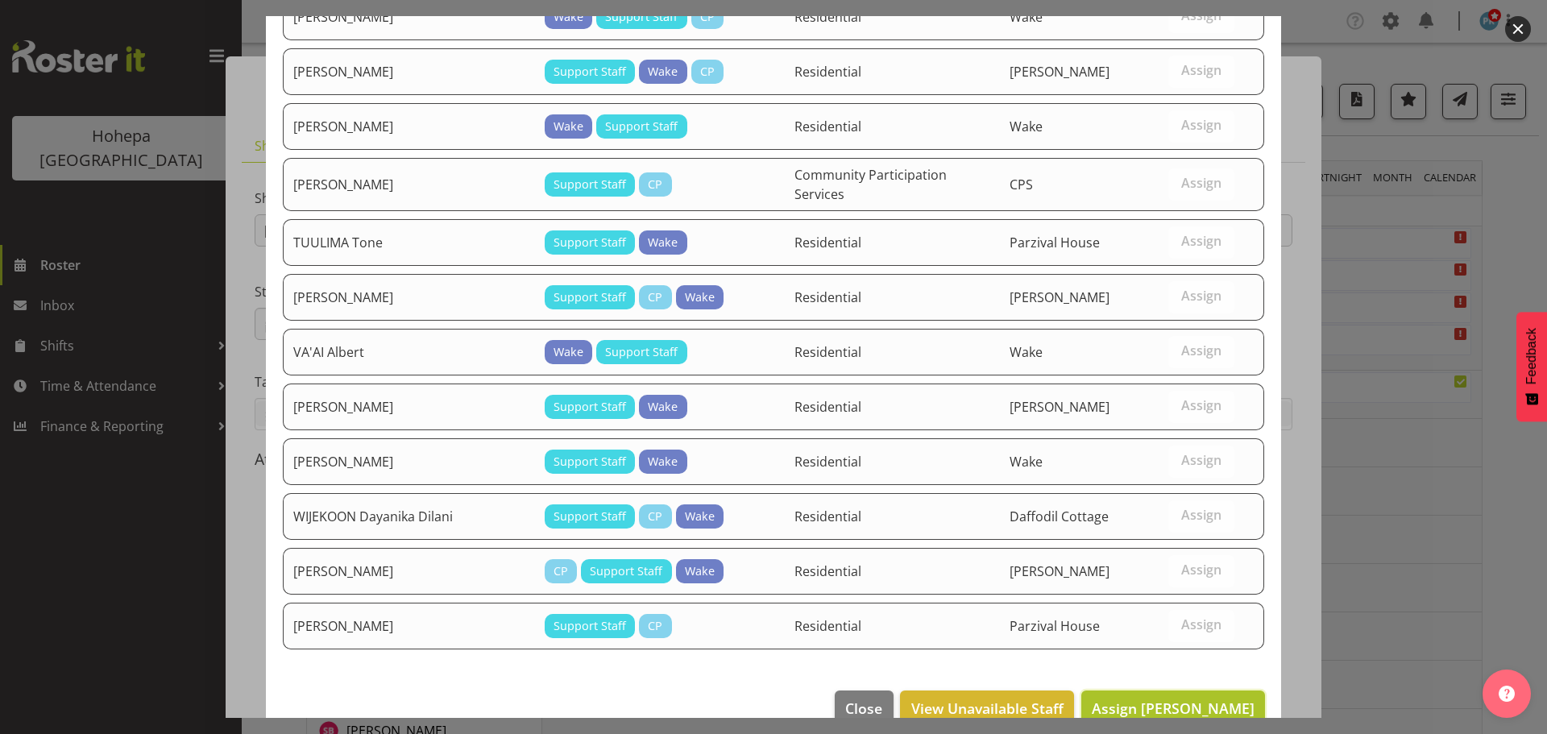
click at [1181, 691] on button "Assign [PERSON_NAME]" at bounding box center [1173, 708] width 184 height 35
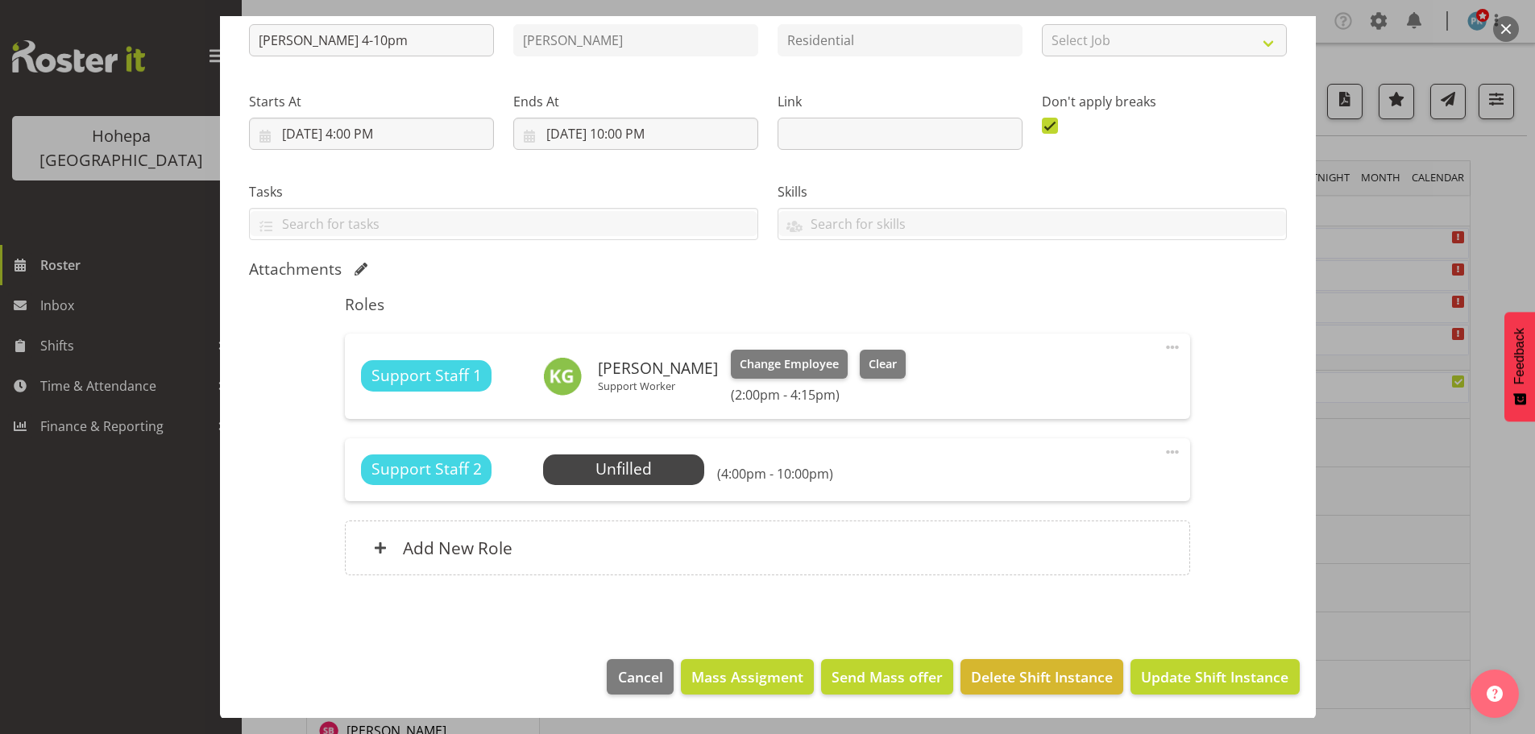
scroll to position [191, 0]
click at [1151, 673] on span "Update Shift Instance" at bounding box center [1214, 676] width 147 height 21
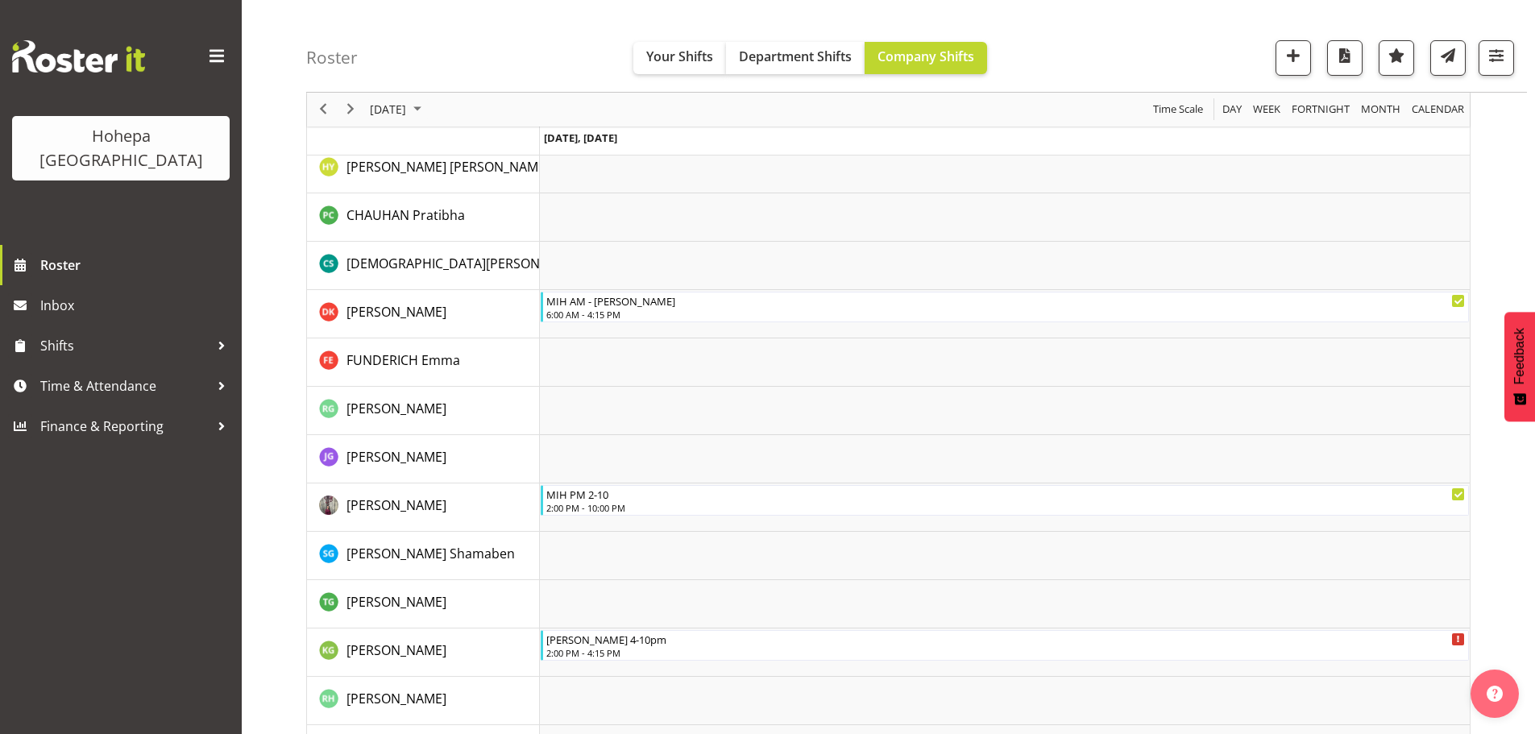
scroll to position [967, 0]
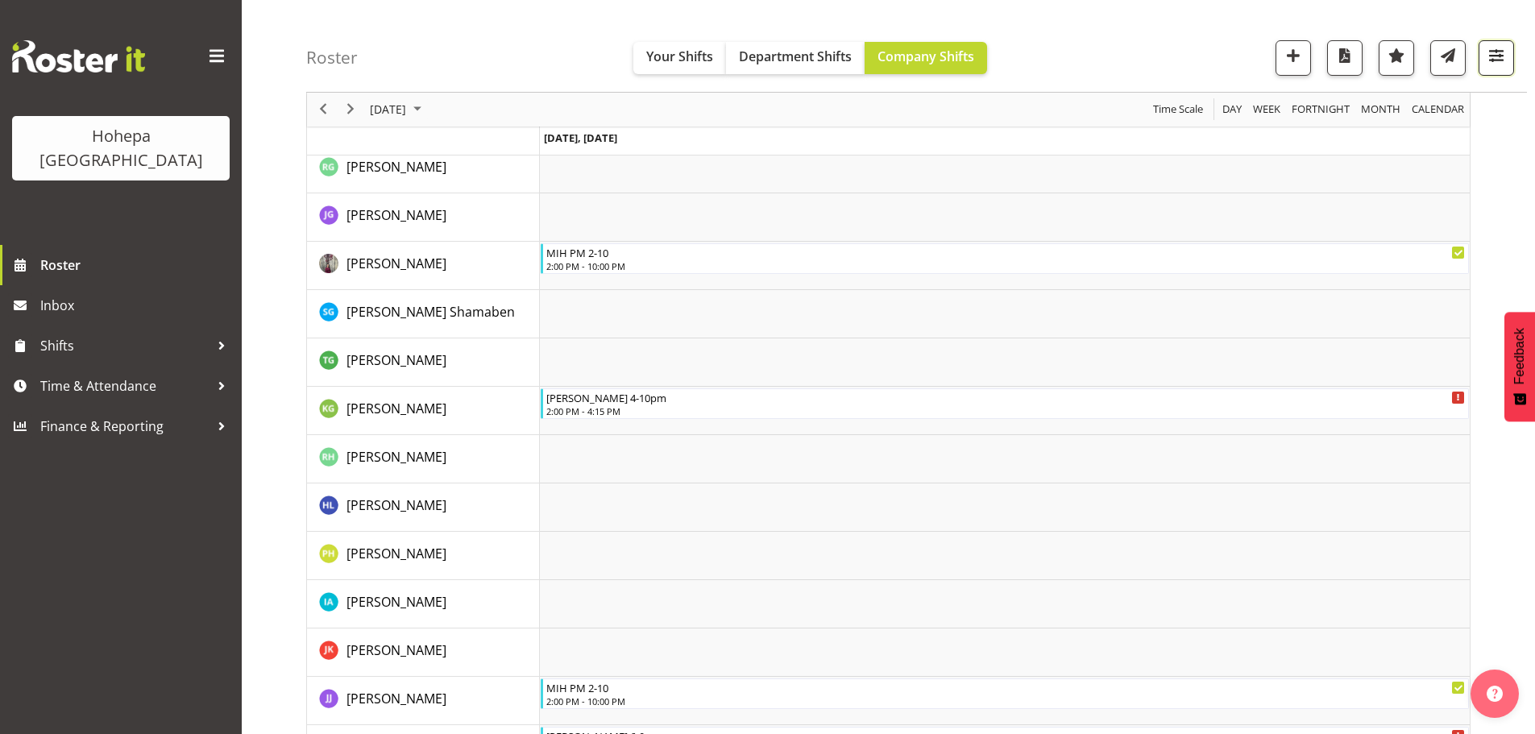
click at [1490, 58] on span "button" at bounding box center [1496, 55] width 21 height 21
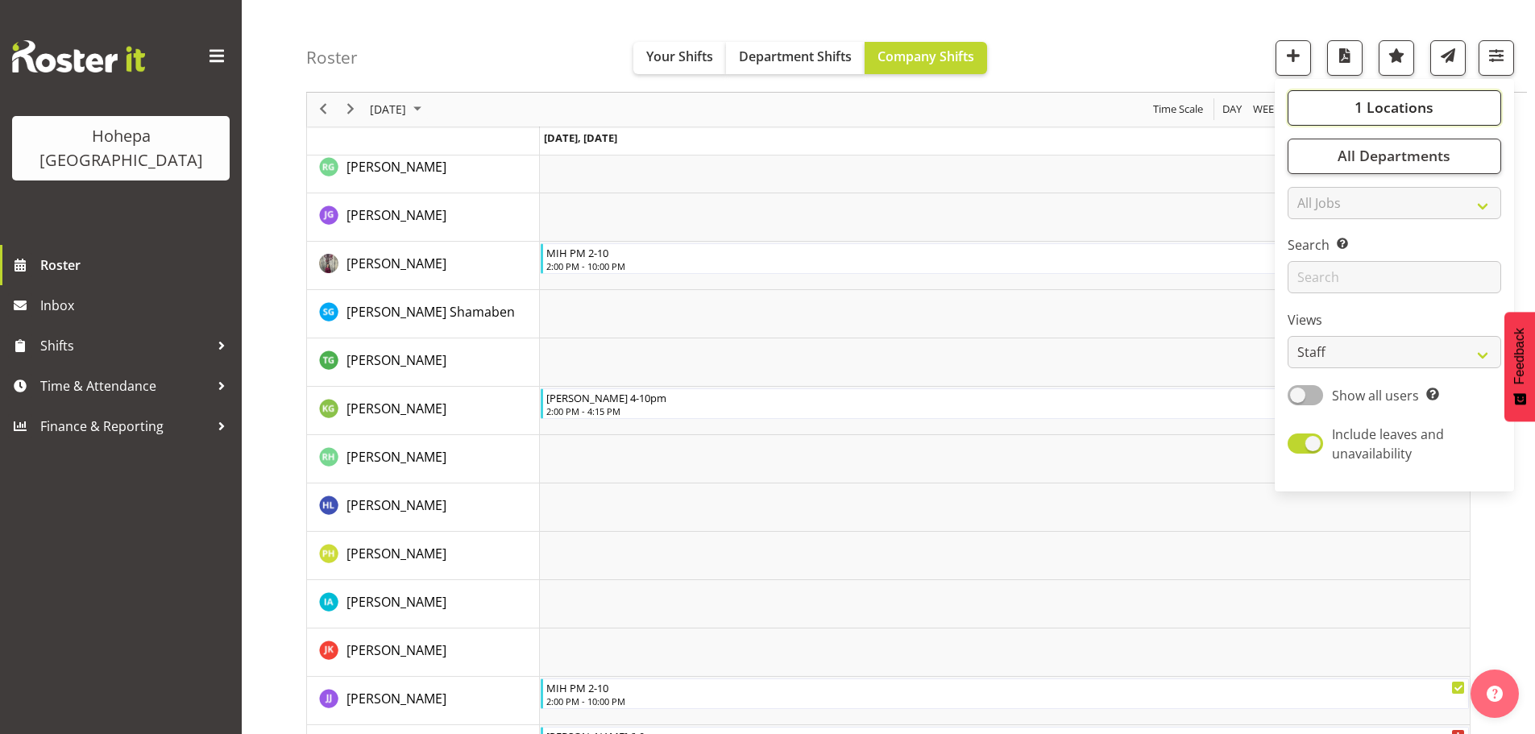
click at [1401, 105] on span "1 Locations" at bounding box center [1394, 107] width 79 height 19
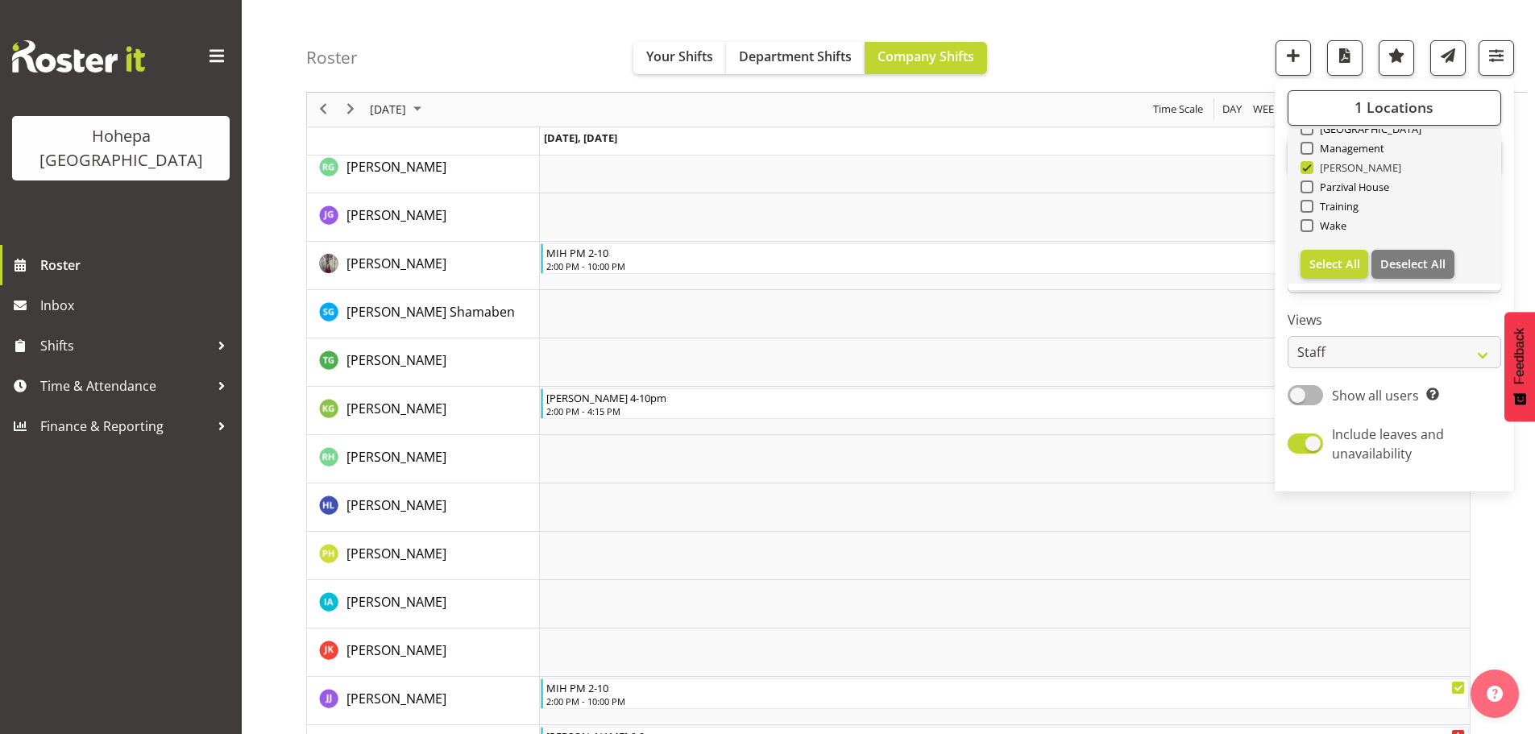
click at [1311, 168] on span at bounding box center [1307, 167] width 13 height 13
click at [1311, 168] on input "[PERSON_NAME]" at bounding box center [1306, 168] width 10 height 10
checkbox input "false"
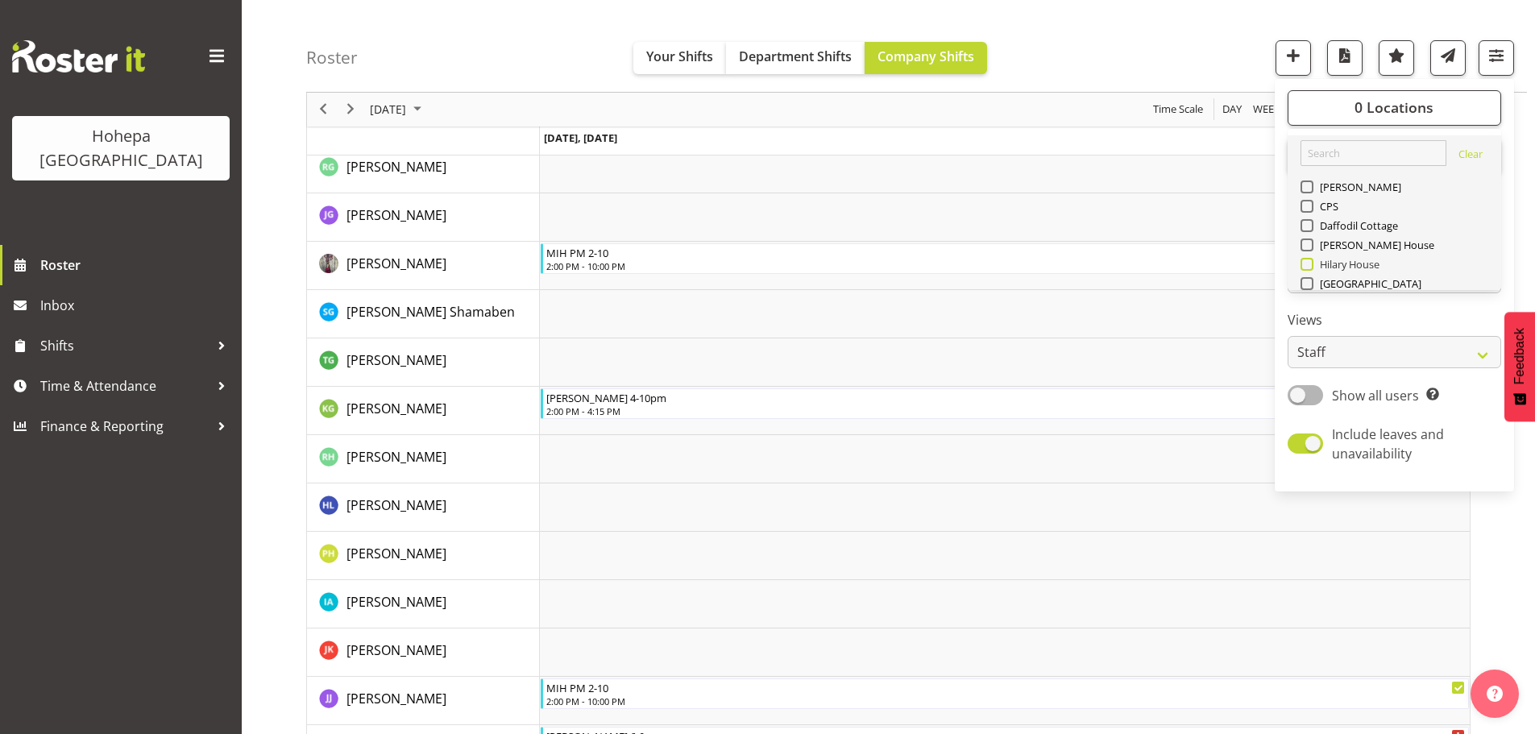
click at [1305, 264] on span at bounding box center [1307, 264] width 13 height 13
click at [1305, 264] on input "Hilary House" at bounding box center [1306, 264] width 10 height 10
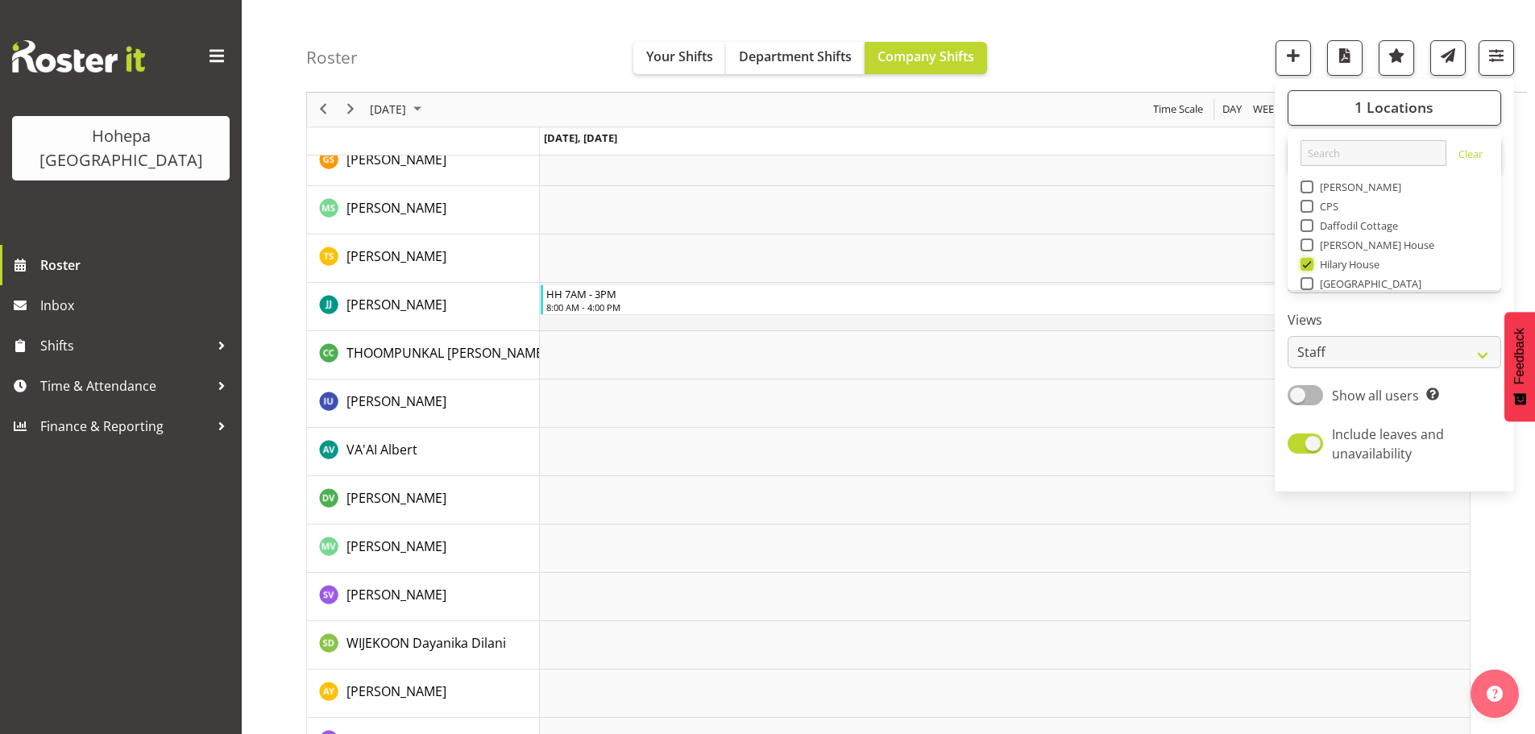
scroll to position [3018, 0]
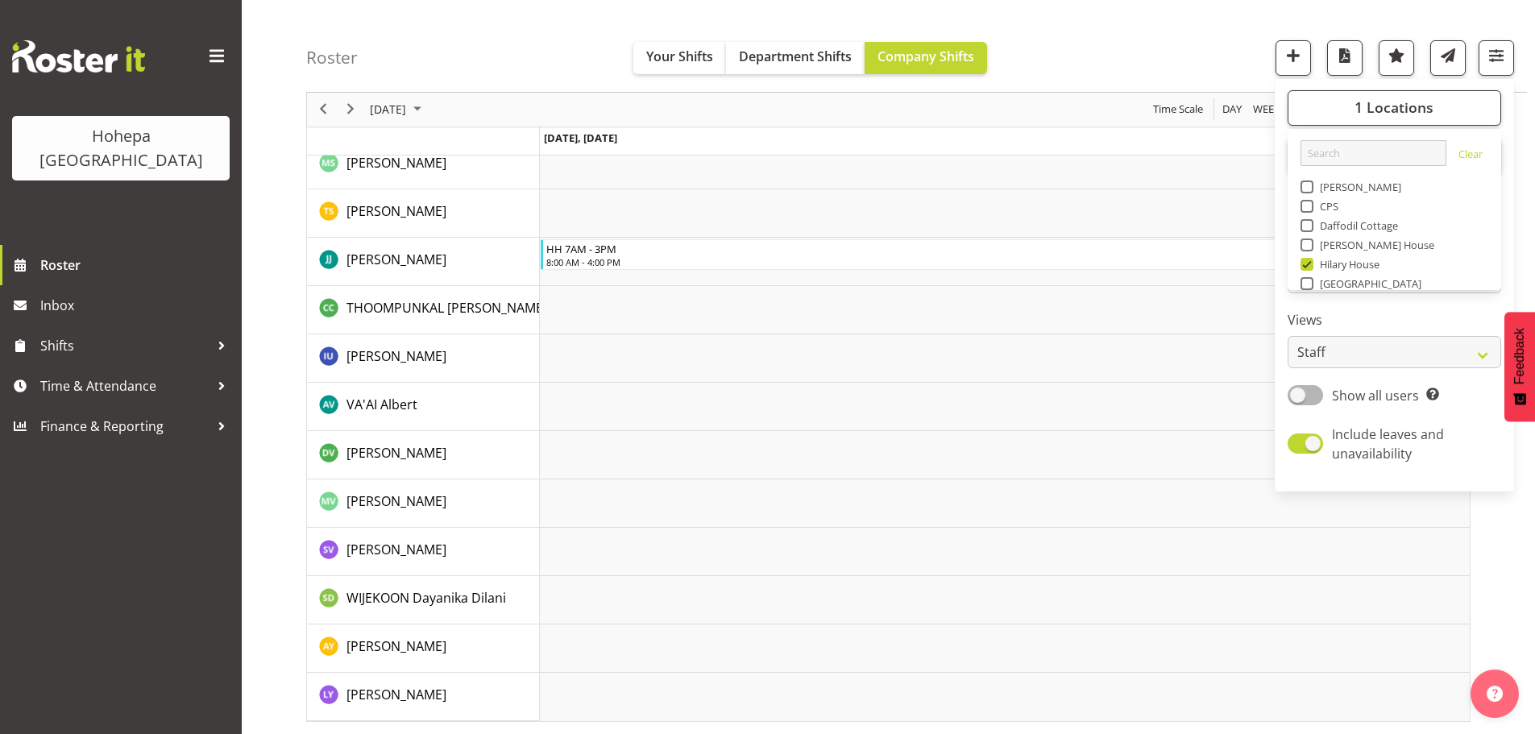
drag, startPoint x: 1307, startPoint y: 266, endPoint x: 1314, endPoint y: 240, distance: 26.8
click at [1307, 266] on span at bounding box center [1307, 264] width 13 height 13
click at [1307, 266] on input "Hilary House" at bounding box center [1306, 264] width 10 height 10
checkbox input "false"
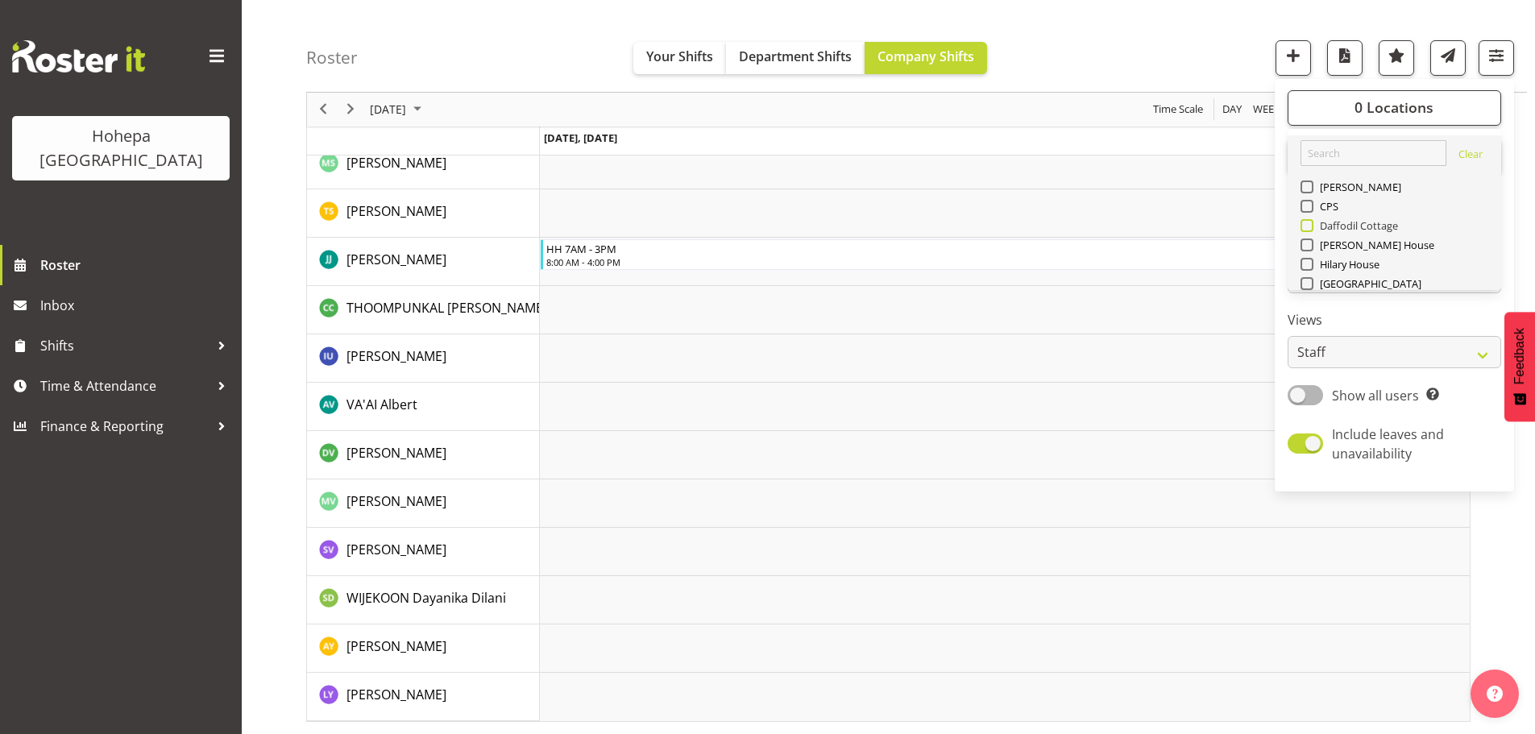
click at [1306, 226] on span at bounding box center [1307, 225] width 13 height 13
click at [1306, 226] on input "Daffodil Cottage" at bounding box center [1306, 226] width 10 height 10
checkbox input "true"
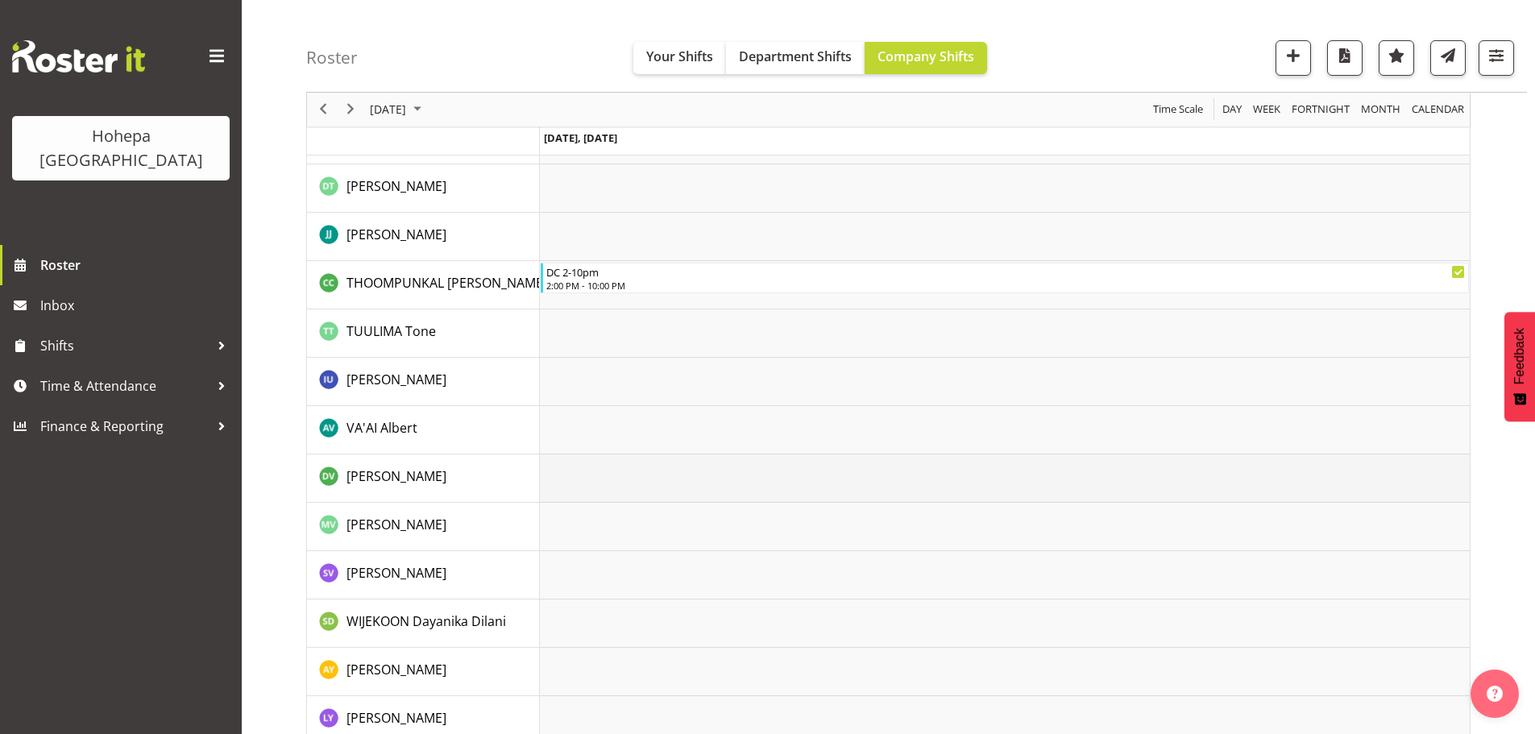
scroll to position [3470, 0]
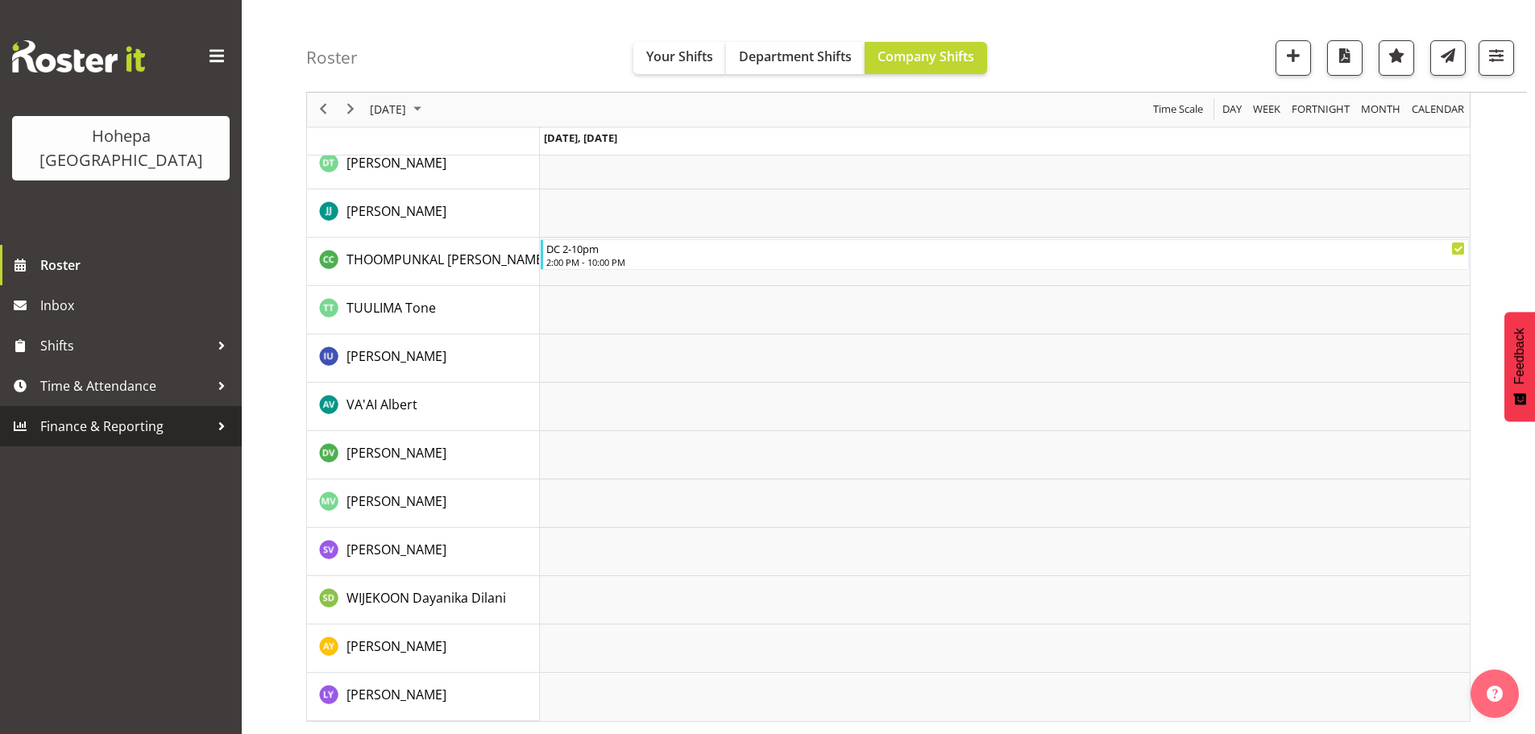
click at [64, 414] on span "Finance & Reporting" at bounding box center [124, 426] width 169 height 24
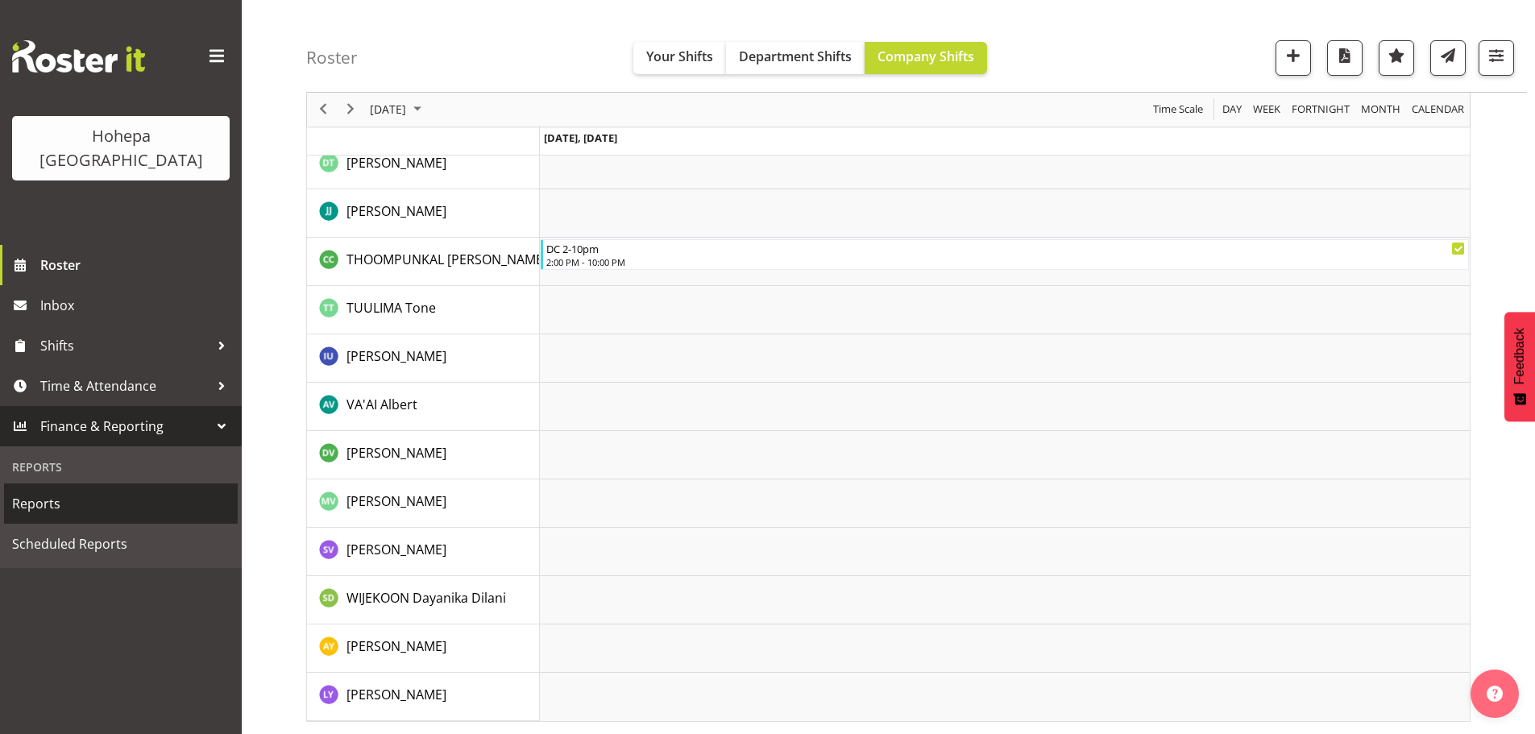
click at [48, 492] on span "Reports" at bounding box center [121, 504] width 218 height 24
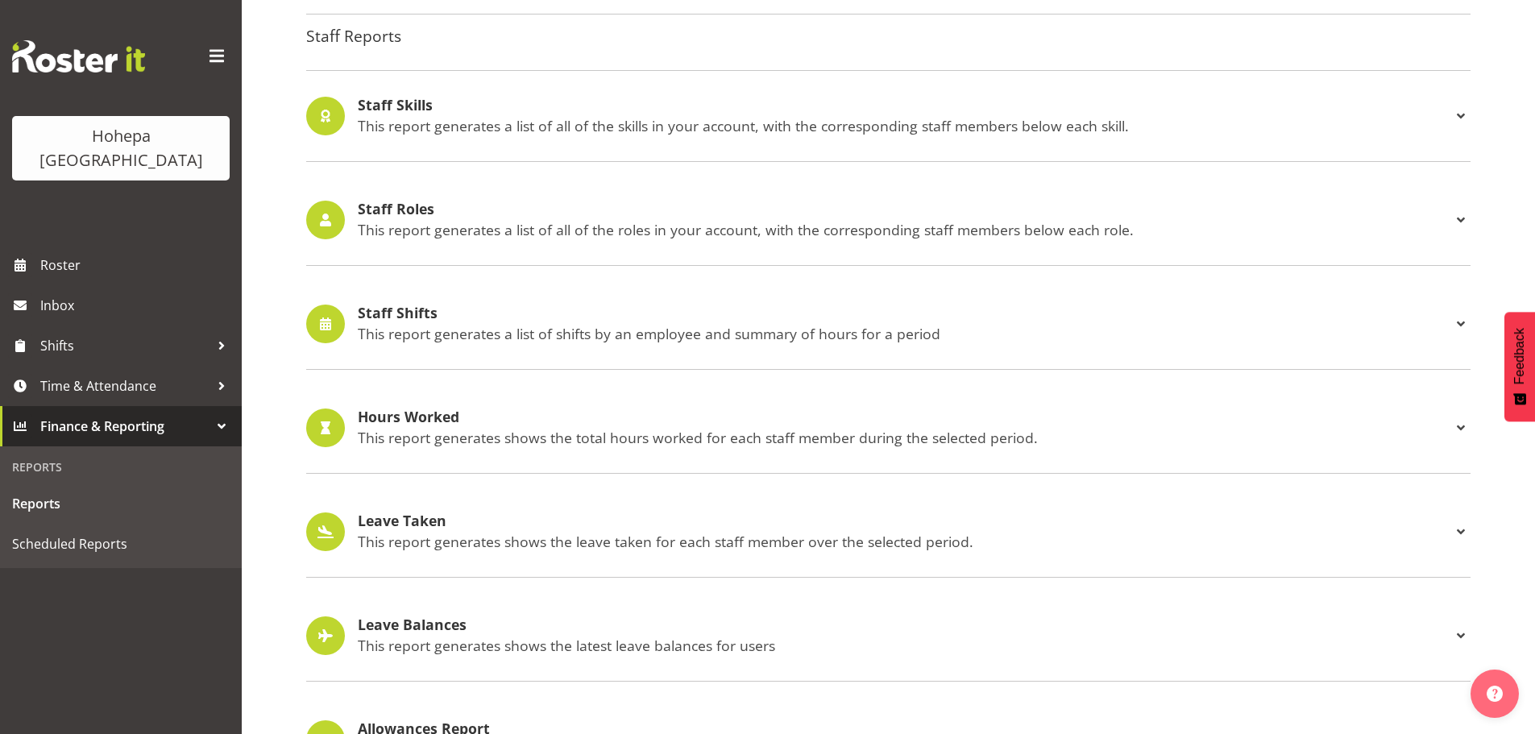
scroll to position [1500, 0]
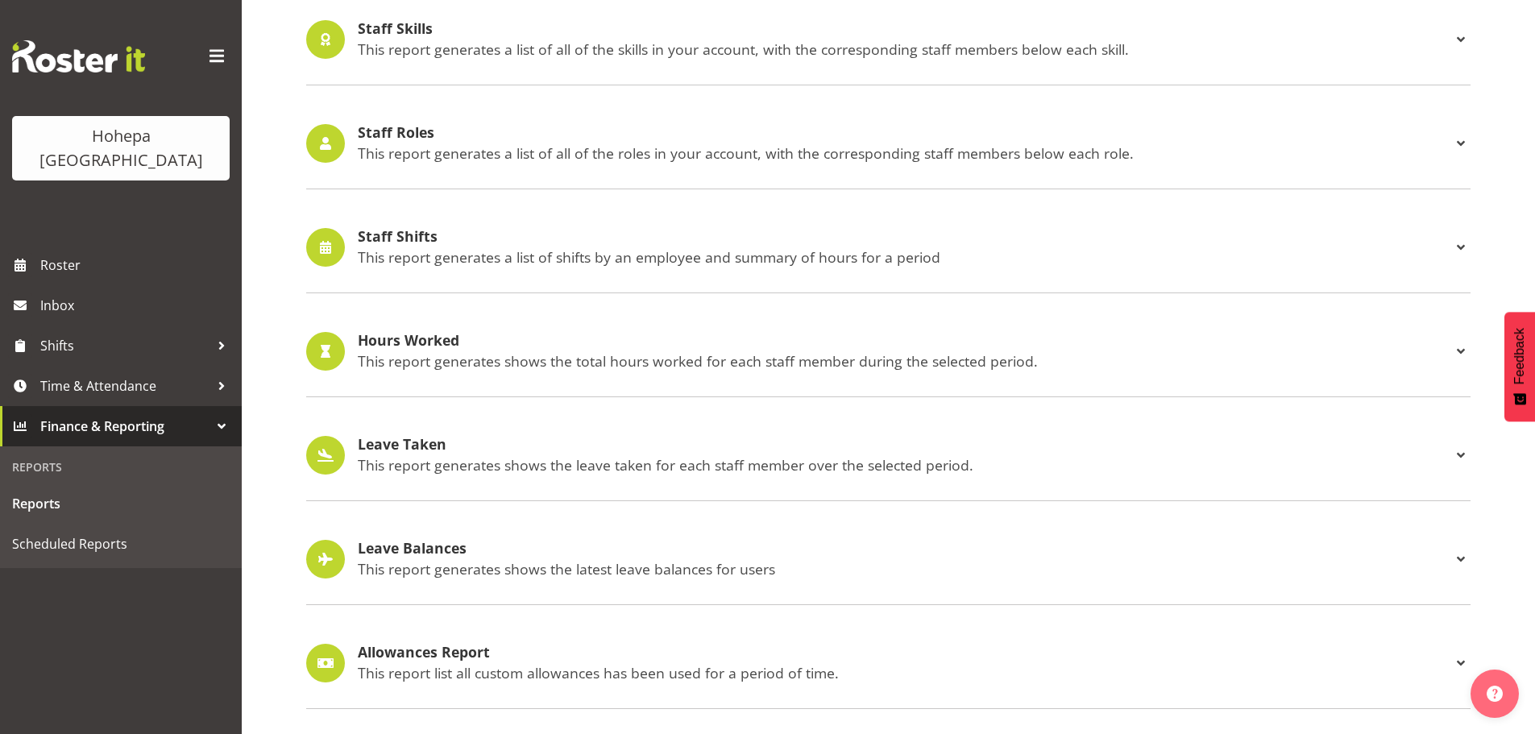
click at [422, 248] on p "This report generates a list of shifts by an employee and summary of hours for …" at bounding box center [905, 257] width 1094 height 18
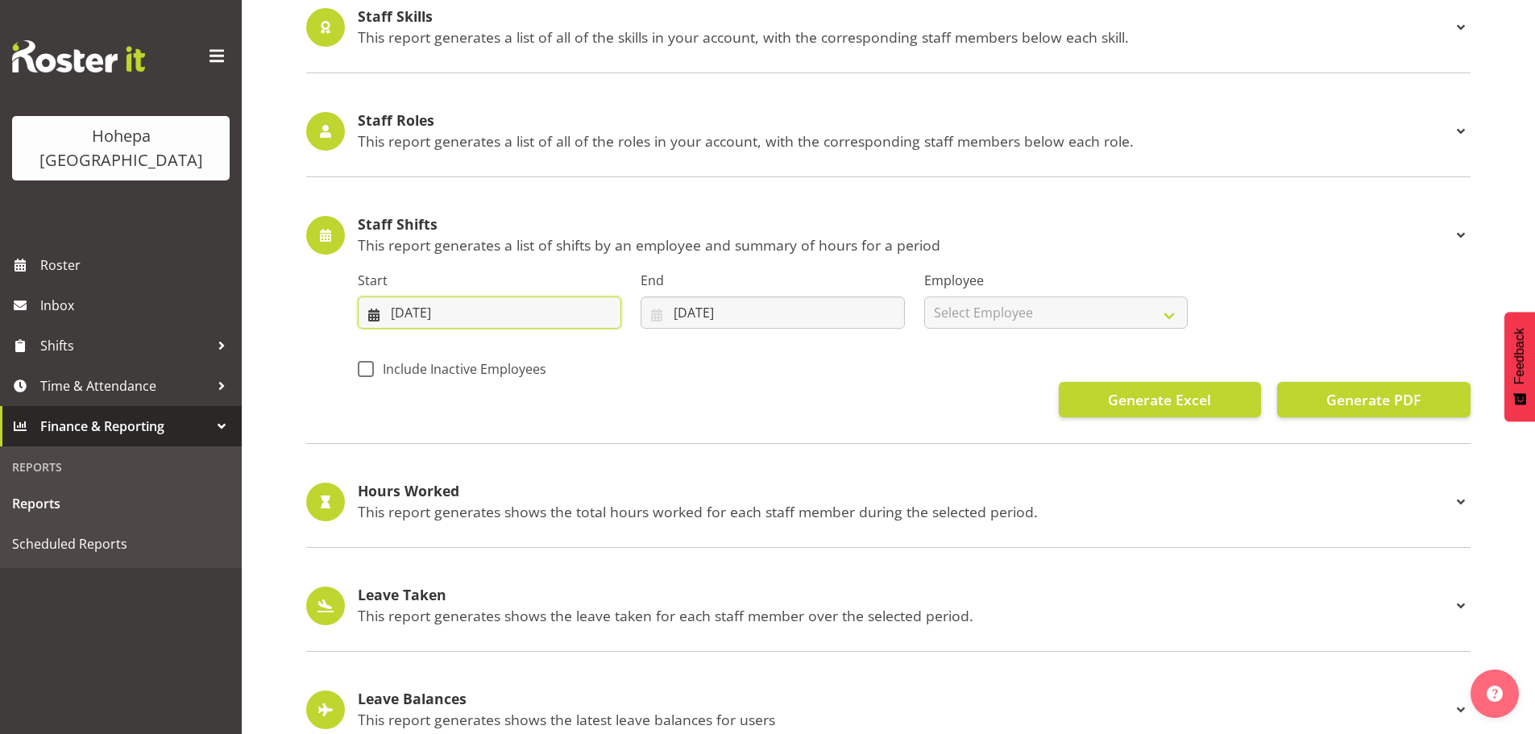
click at [396, 312] on input "12/09/2025" at bounding box center [490, 313] width 264 height 32
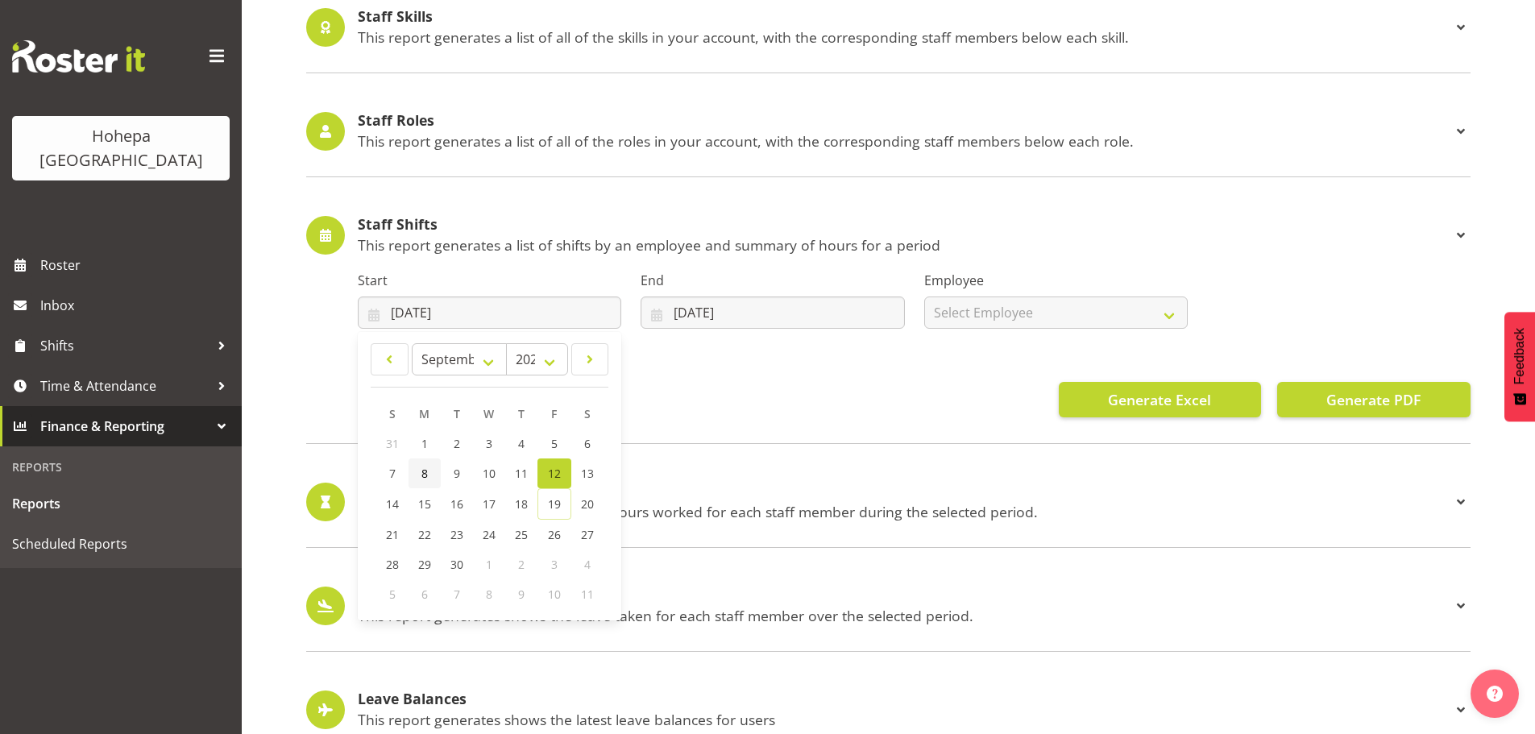
click at [423, 472] on span "8" at bounding box center [424, 473] width 6 height 15
type input "08/09/2025"
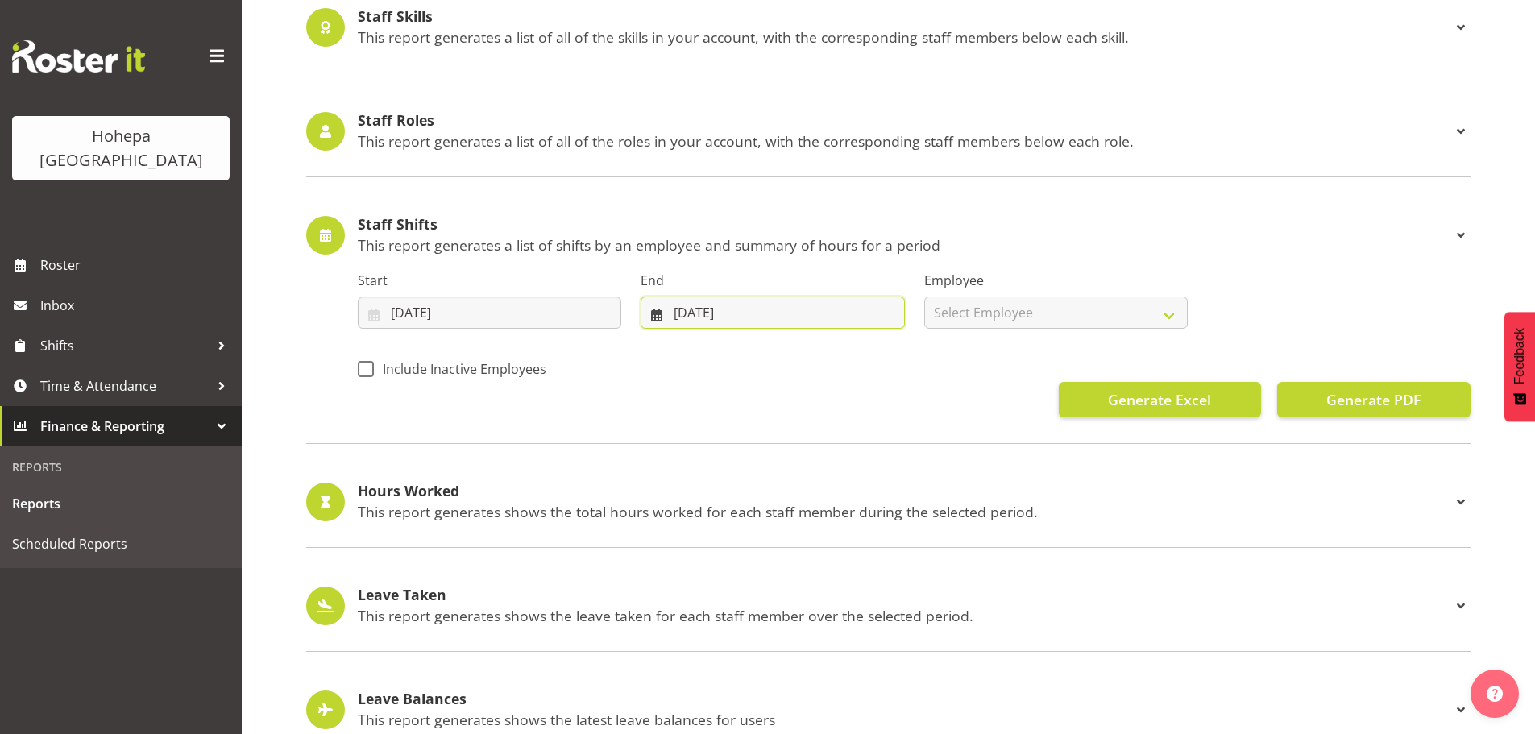
click at [685, 309] on input "19/09/2025" at bounding box center [773, 313] width 264 height 32
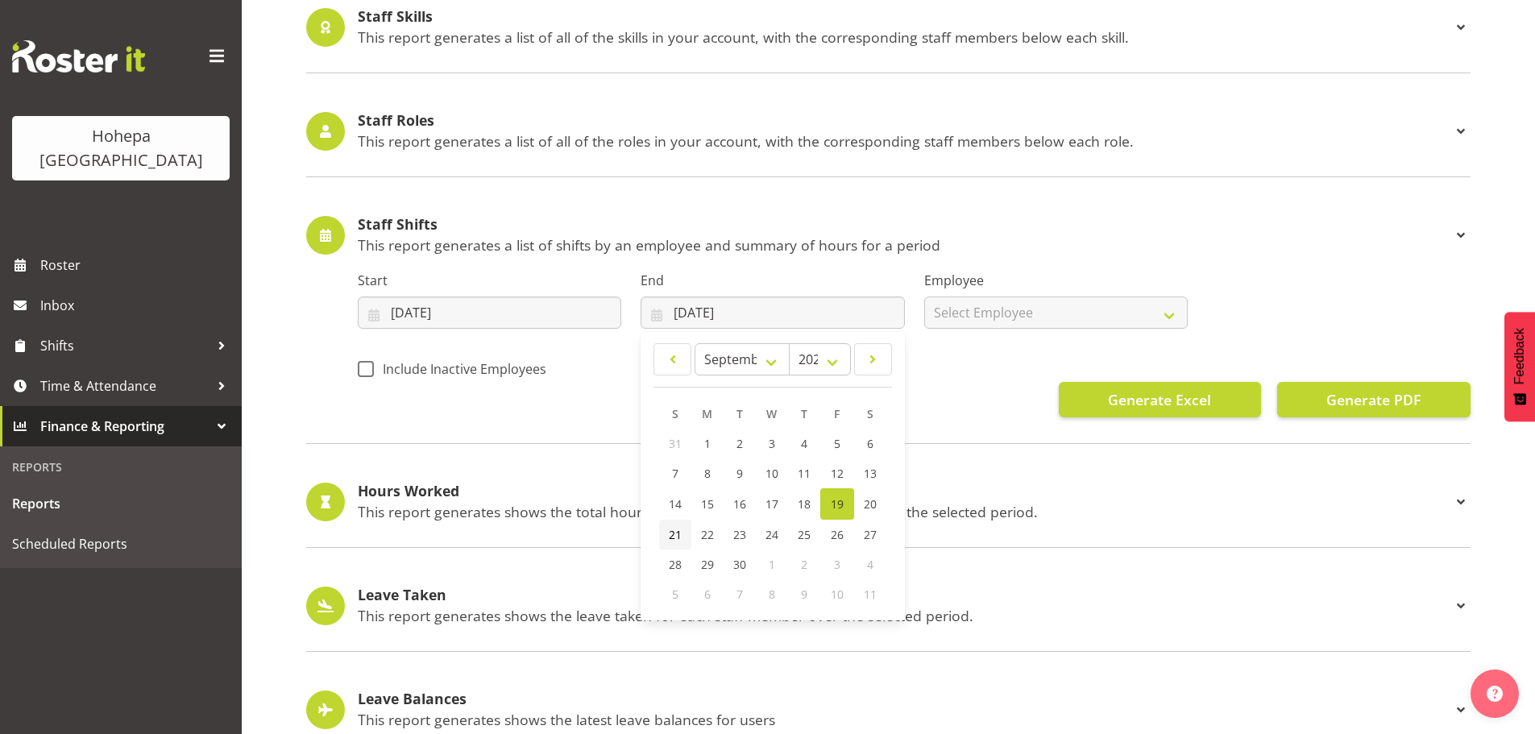
click at [679, 534] on span "21" at bounding box center [675, 534] width 13 height 15
type input "21/09/2025"
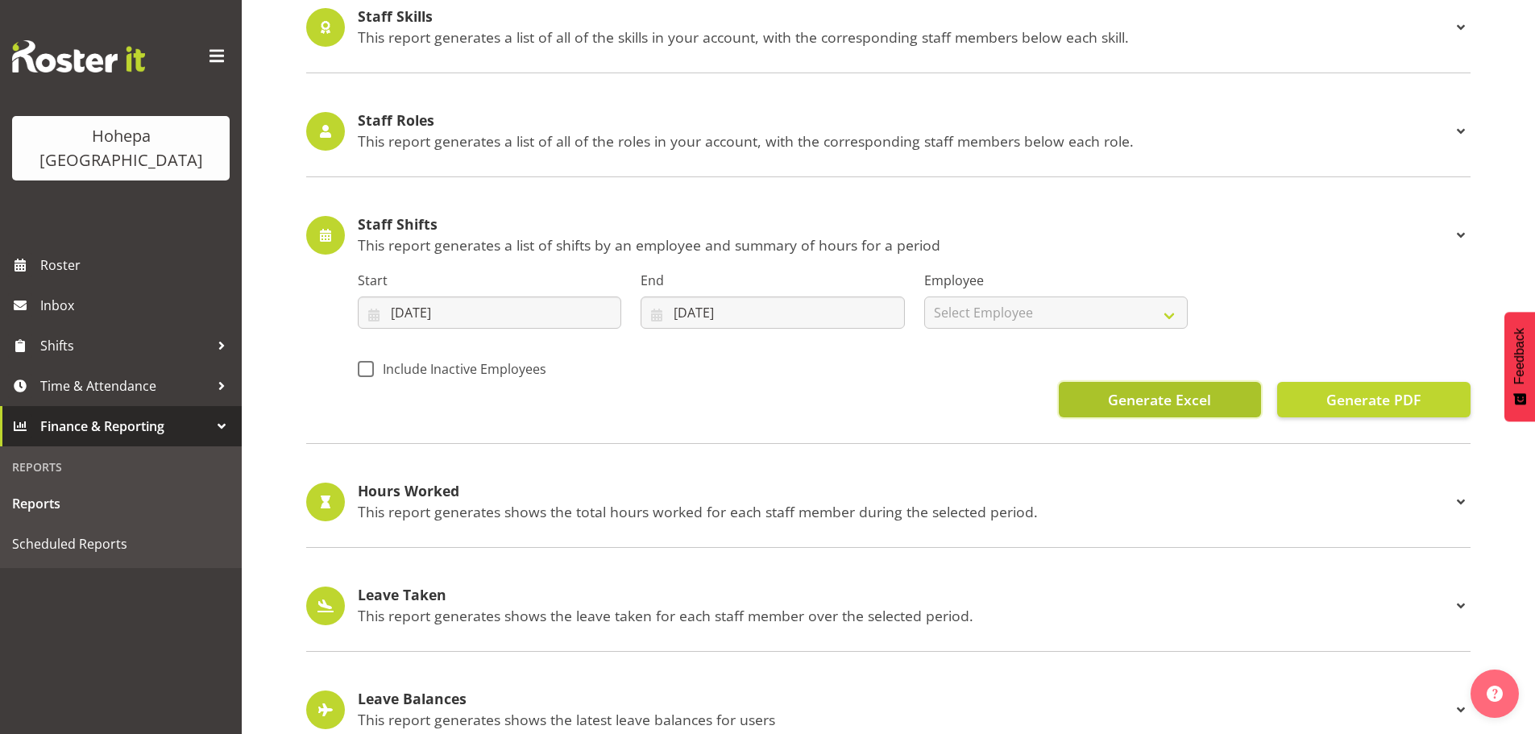
click at [1179, 395] on span "Generate Excel" at bounding box center [1159, 399] width 103 height 21
click at [1123, 405] on span "Generate Excel" at bounding box center [1159, 399] width 103 height 21
